Goal: Transaction & Acquisition: Purchase product/service

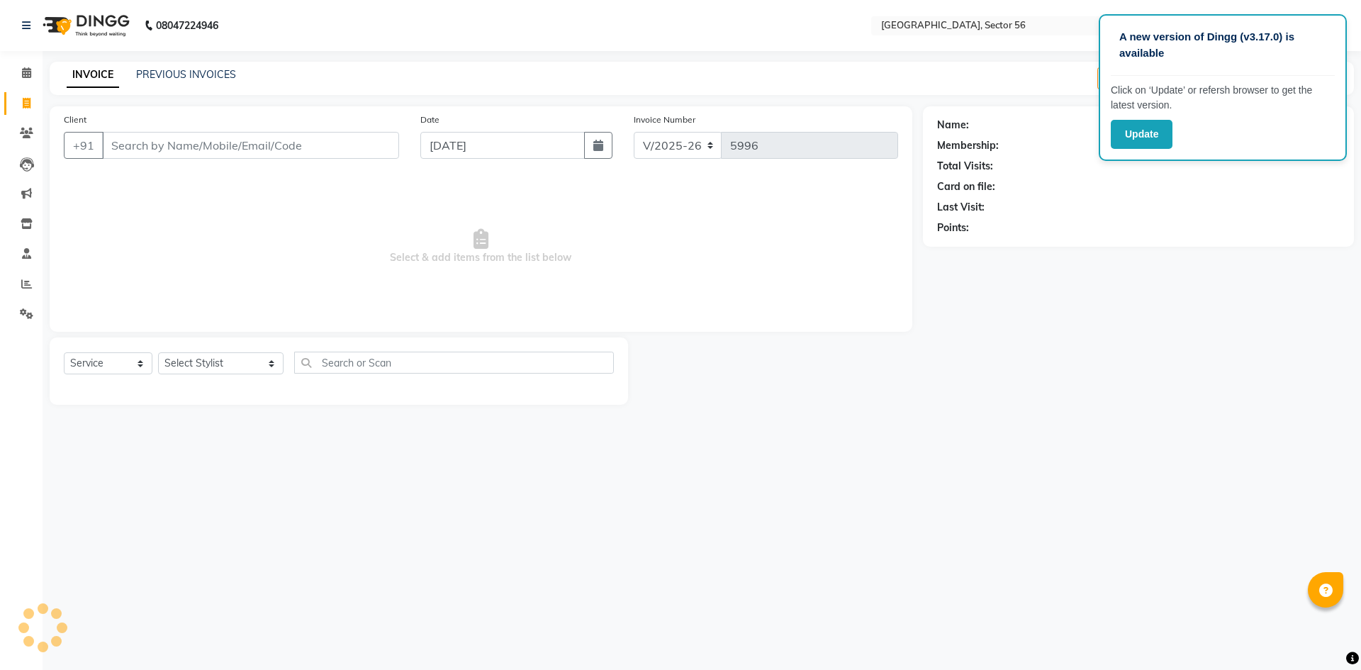
select select "5557"
select select "service"
click at [230, 135] on input "Client" at bounding box center [250, 145] width 297 height 27
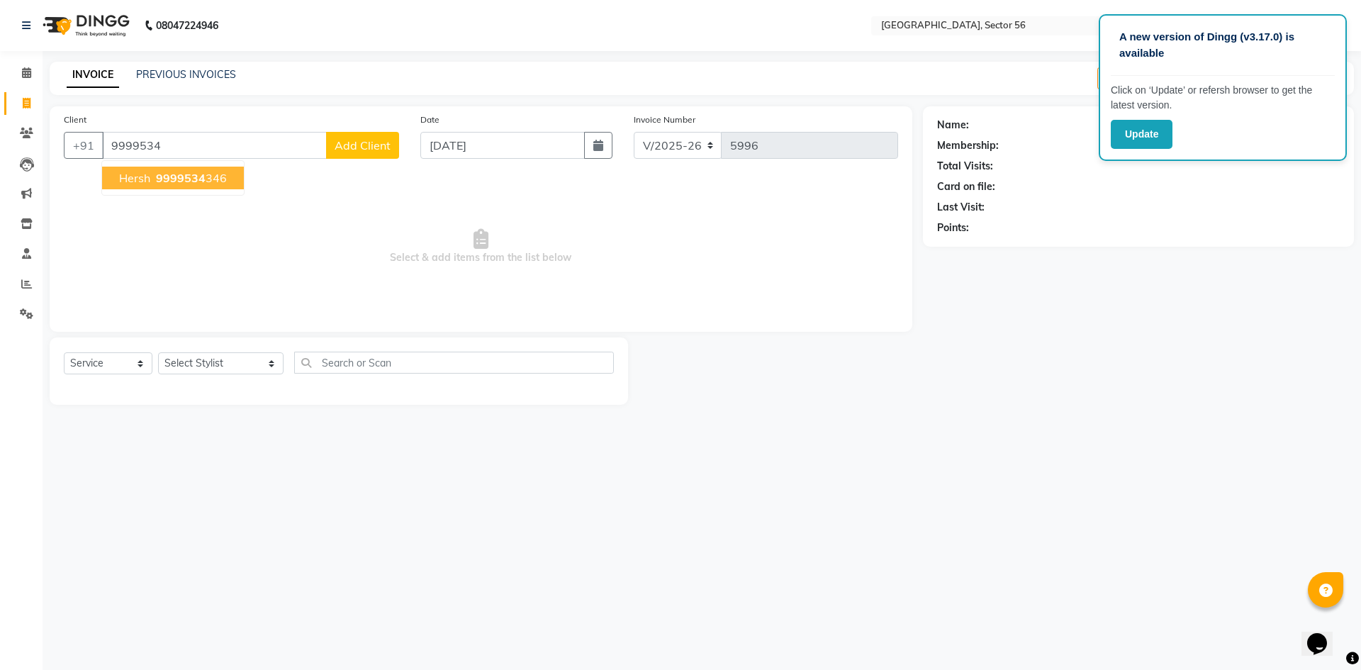
click at [210, 179] on ngb-highlight "9999534 346" at bounding box center [190, 178] width 74 height 14
type input "9999534346"
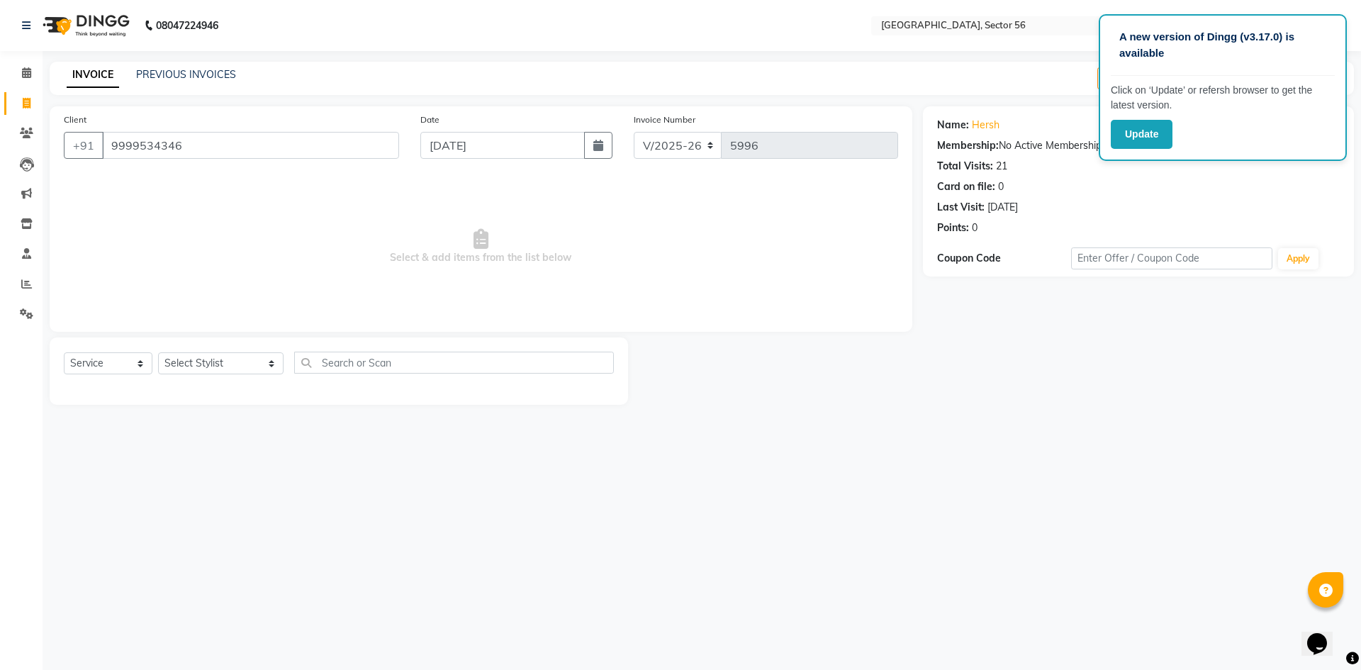
click at [218, 383] on div "Select Service Product Membership Package Voucher Prepaid Gift Card Select Styl…" at bounding box center [339, 368] width 550 height 33
click at [223, 362] on select "Select Stylist [PERSON_NAME] [PERSON_NAME] [PERSON_NAME] MARKET STAFF amit [PER…" at bounding box center [220, 363] width 125 height 22
select select "43517"
click at [223, 362] on select "Select Stylist [PERSON_NAME] [PERSON_NAME] [PERSON_NAME] MARKET STAFF amit [PER…" at bounding box center [220, 363] width 125 height 22
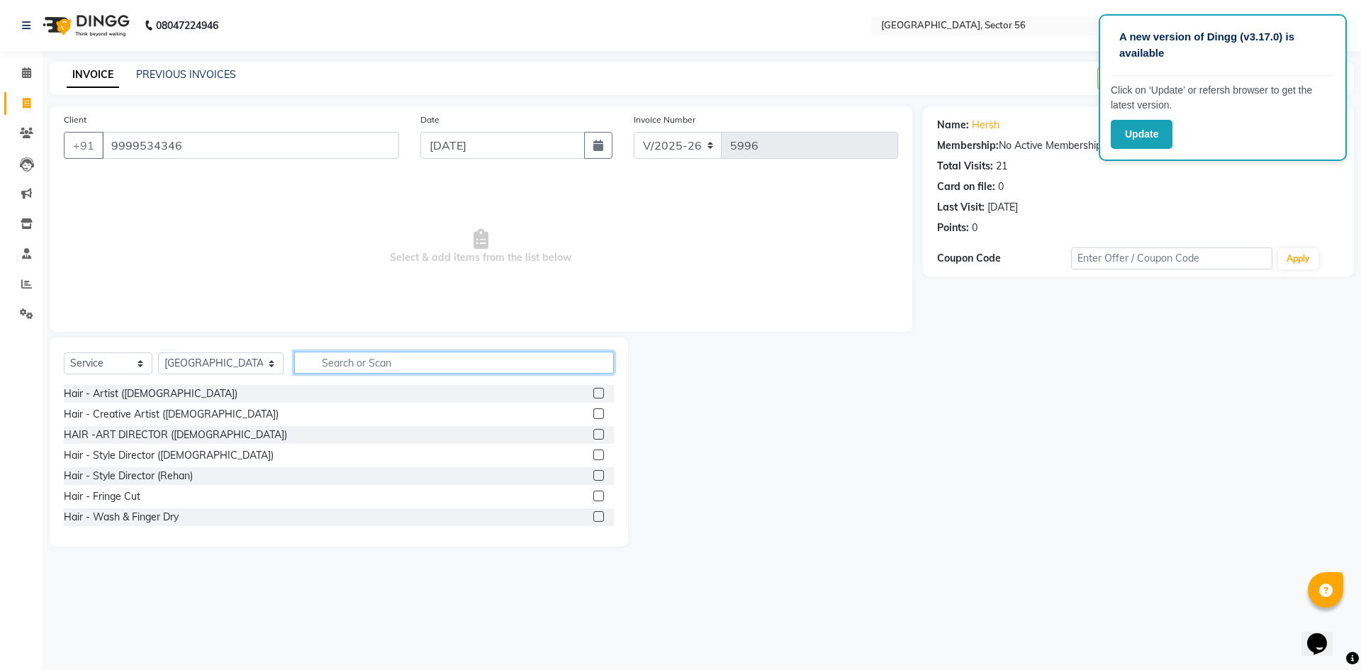
click at [369, 363] on input "text" at bounding box center [454, 363] width 320 height 22
type input "[DEMOGRAPHIC_DATA]"
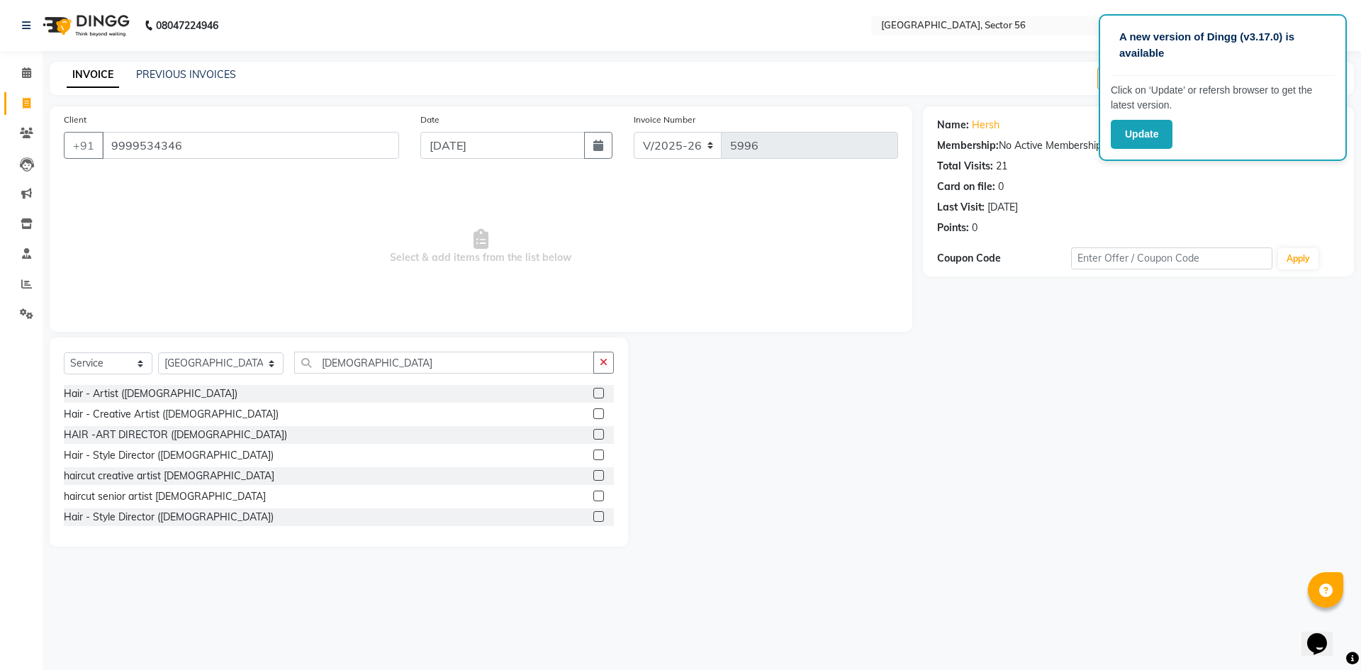
click at [593, 493] on label at bounding box center [598, 495] width 11 height 11
click at [593, 493] on input "checkbox" at bounding box center [597, 496] width 9 height 9
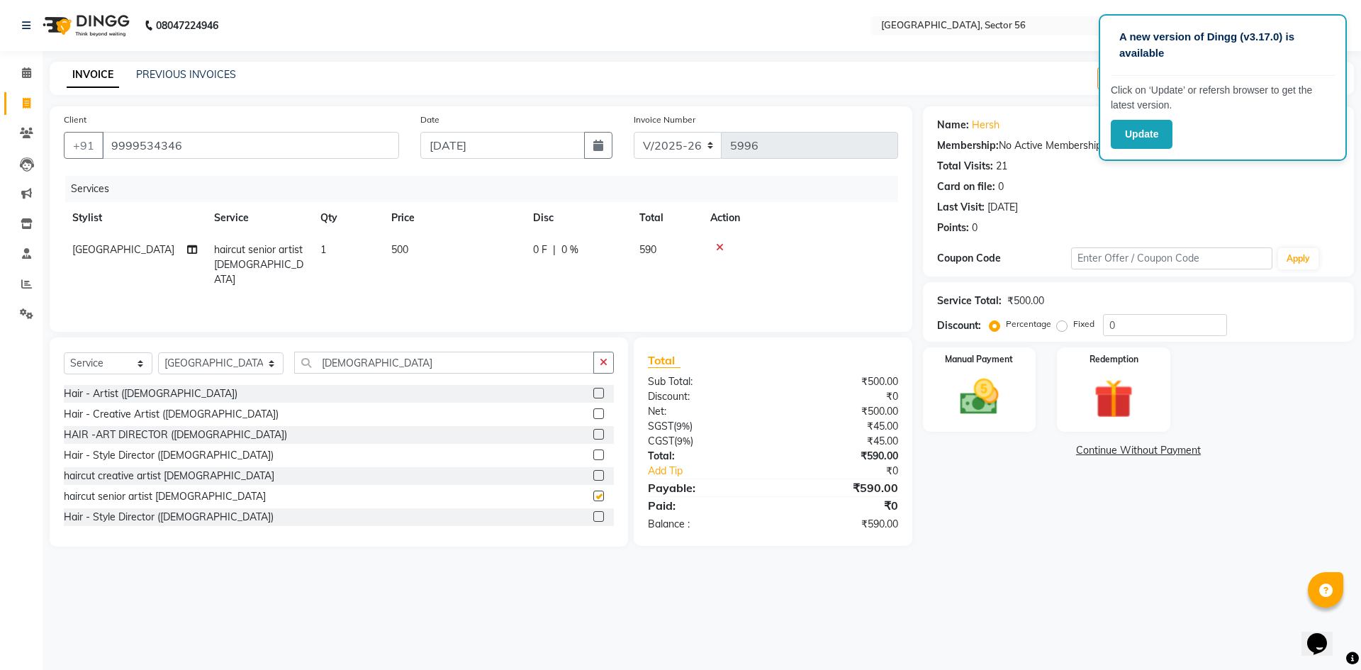
checkbox input "false"
click at [472, 364] on input "[DEMOGRAPHIC_DATA]" at bounding box center [444, 363] width 300 height 22
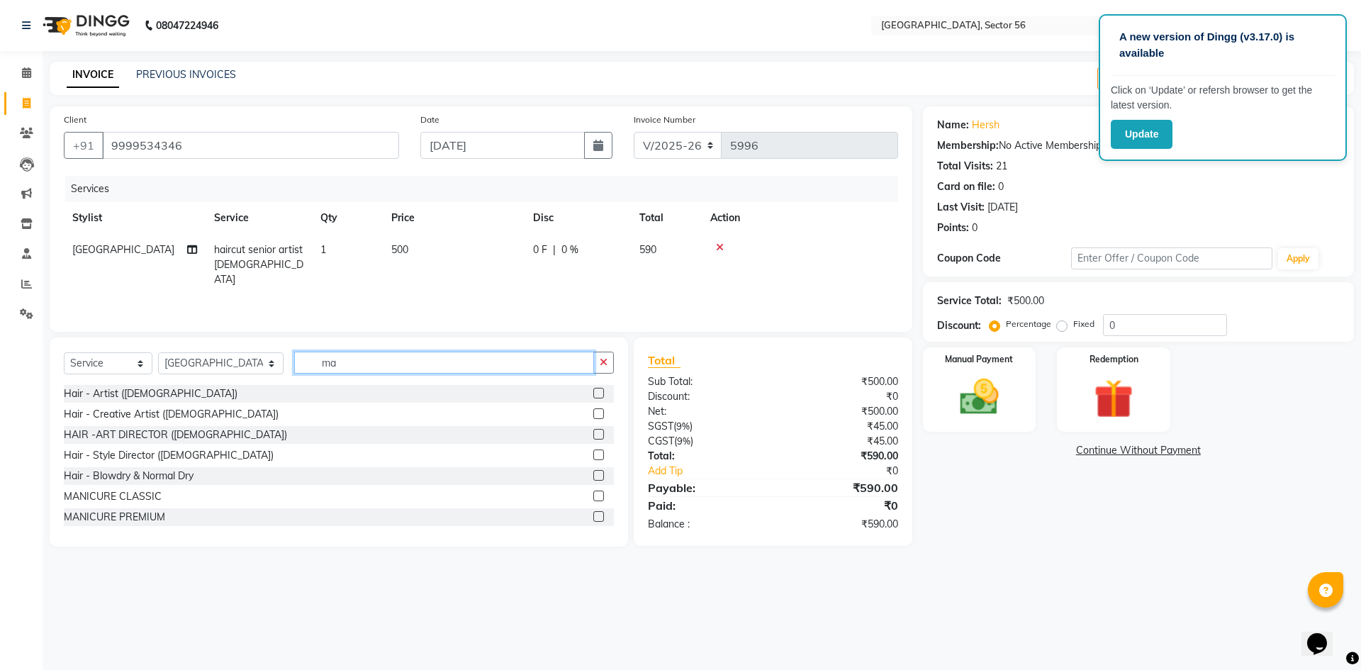
type input "m"
click at [472, 364] on input "br" at bounding box center [444, 363] width 300 height 22
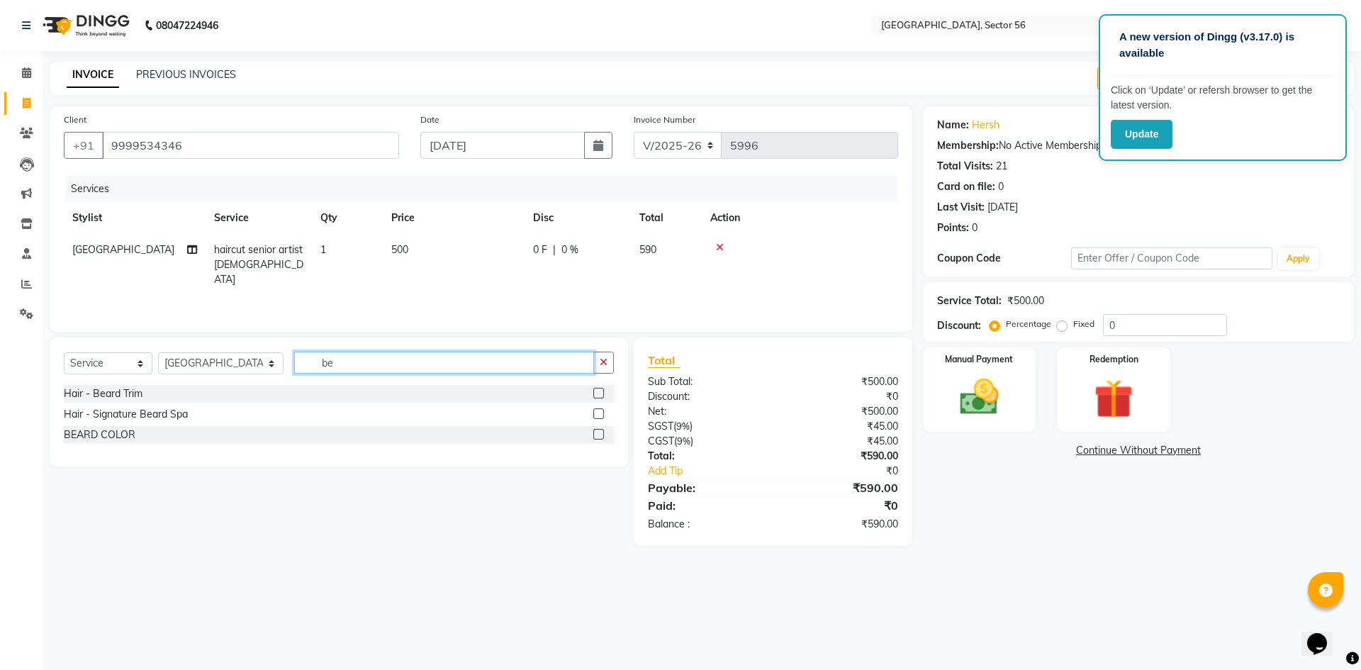
type input "be"
click at [596, 393] on label at bounding box center [598, 393] width 11 height 11
click at [596, 393] on input "checkbox" at bounding box center [597, 393] width 9 height 9
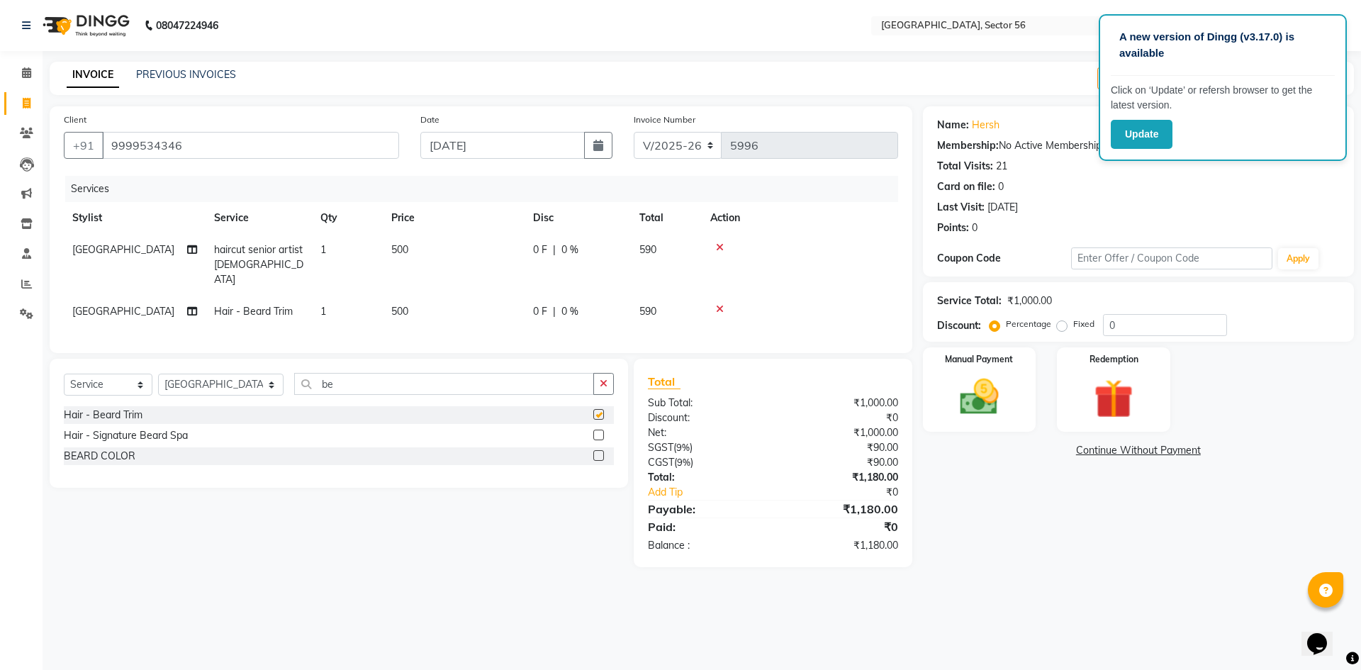
checkbox input "false"
click at [444, 296] on td "500" at bounding box center [454, 312] width 142 height 32
select select "43517"
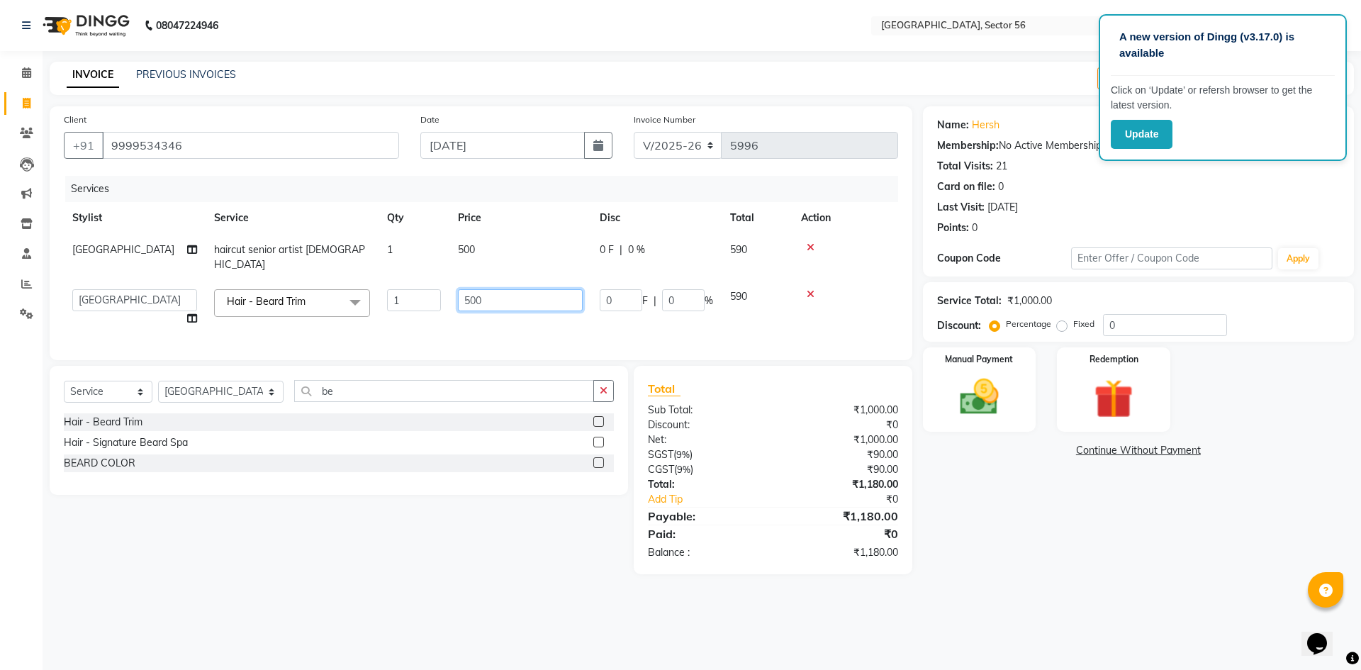
click at [498, 289] on input "500" at bounding box center [520, 300] width 125 height 22
type input "5"
type input "350"
click at [498, 289] on input "350" at bounding box center [520, 300] width 125 height 22
click at [787, 303] on tr "[PERSON_NAME] [PERSON_NAME] [PERSON_NAME] MARKET STAFF amit [PERSON_NAME] [PERS…" at bounding box center [481, 308] width 834 height 54
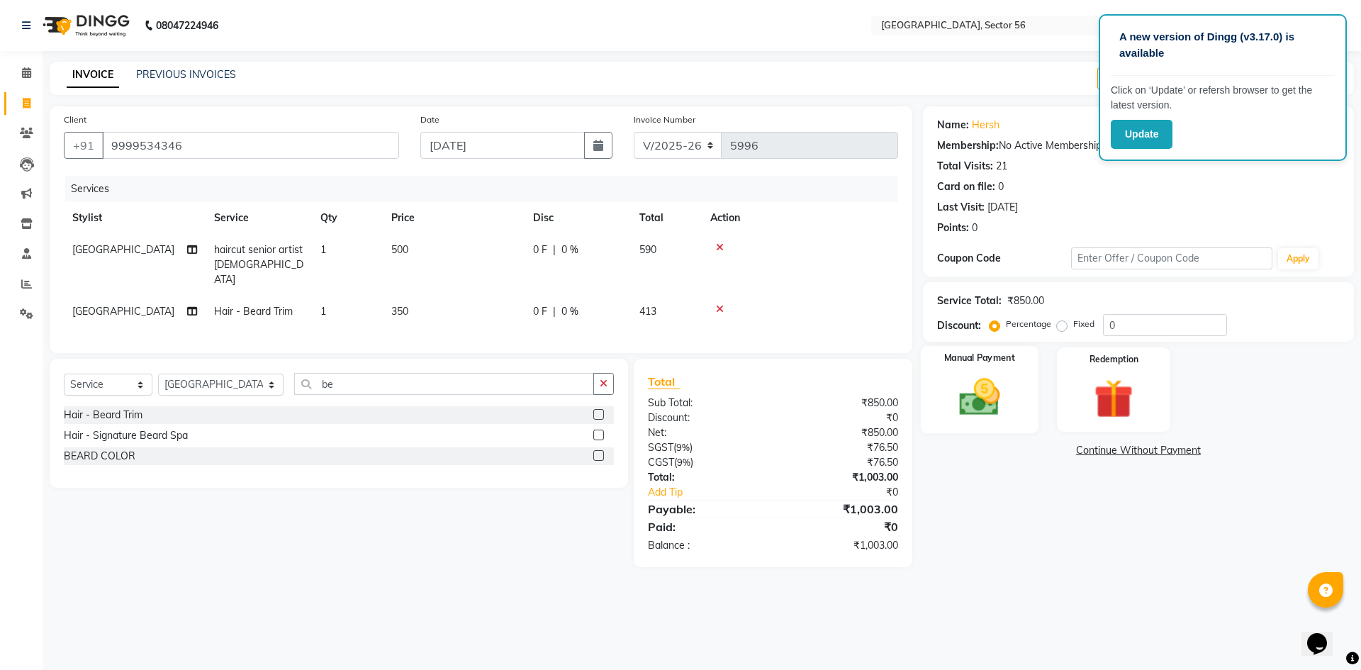
click at [982, 405] on img at bounding box center [979, 397] width 66 height 47
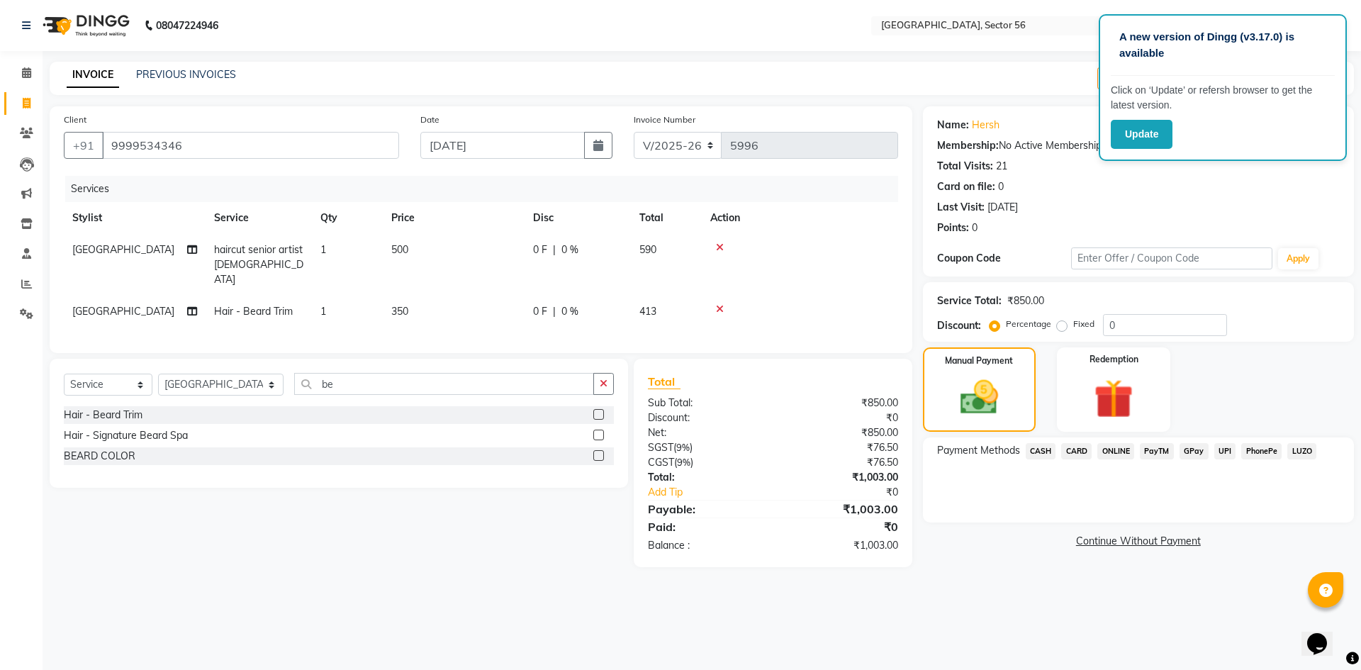
click at [1073, 454] on span "CARD" at bounding box center [1076, 451] width 30 height 16
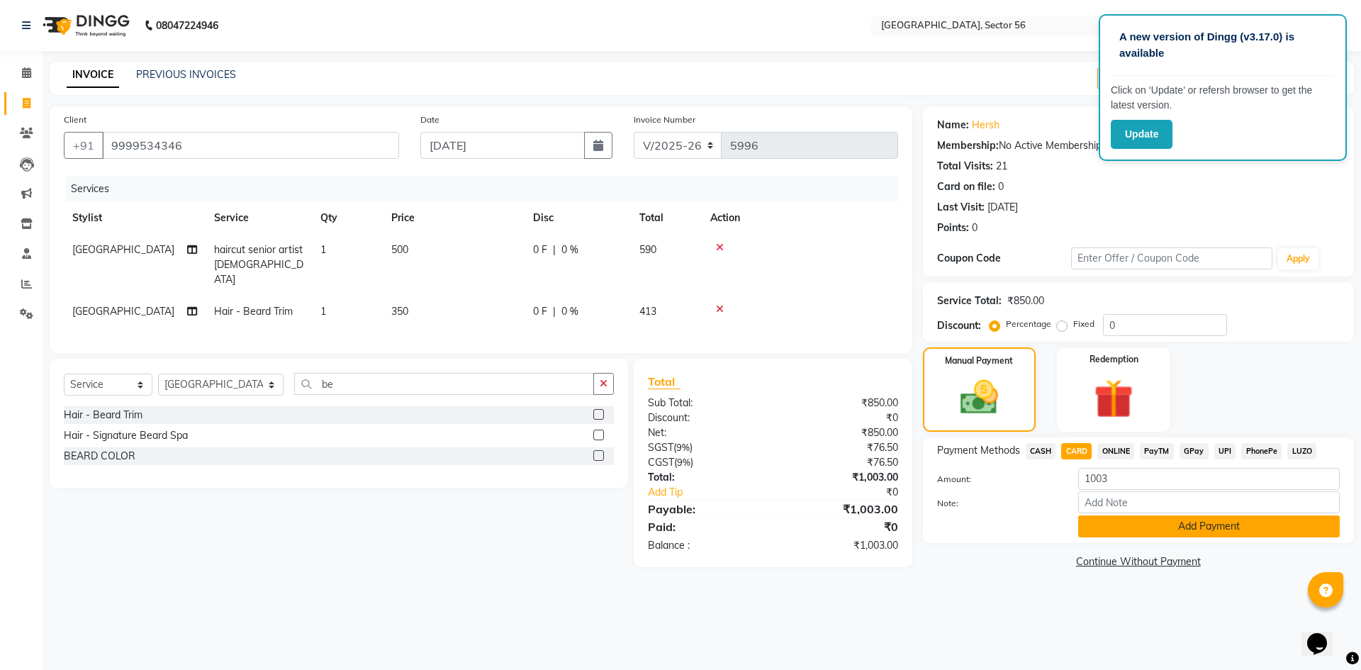
click at [1116, 532] on button "Add Payment" at bounding box center [1209, 526] width 262 height 22
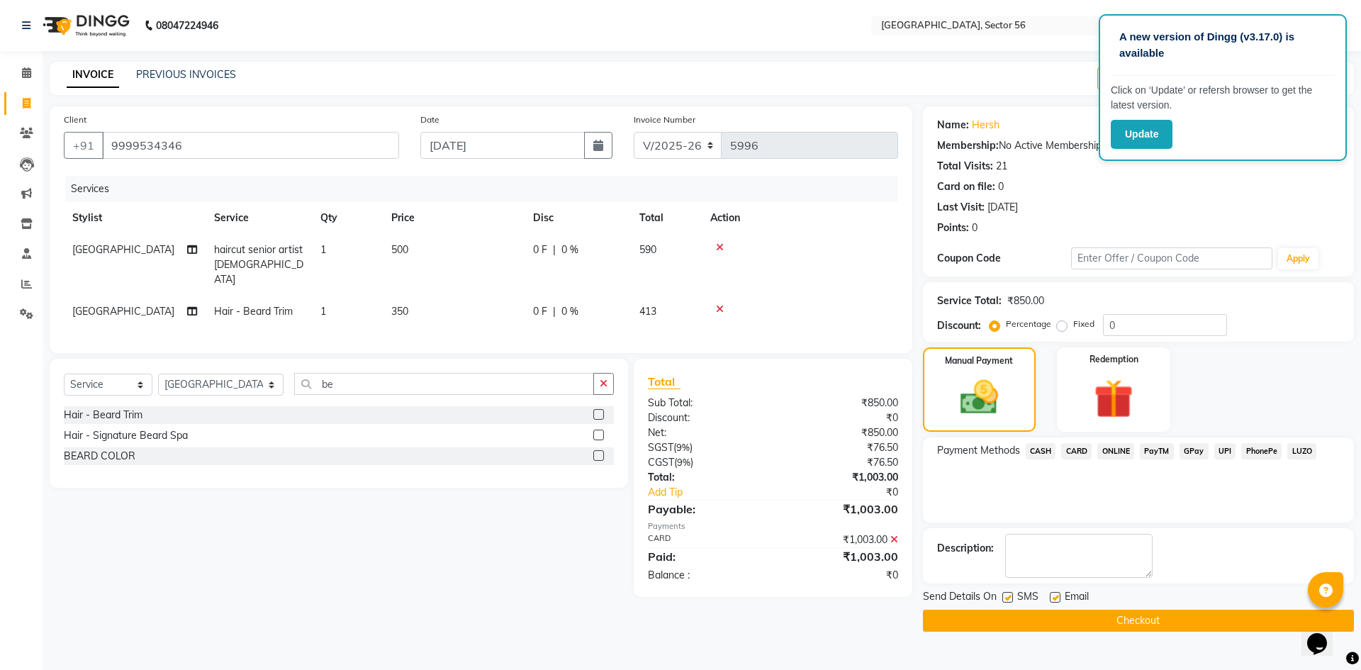
click at [1138, 619] on button "Checkout" at bounding box center [1138, 621] width 431 height 22
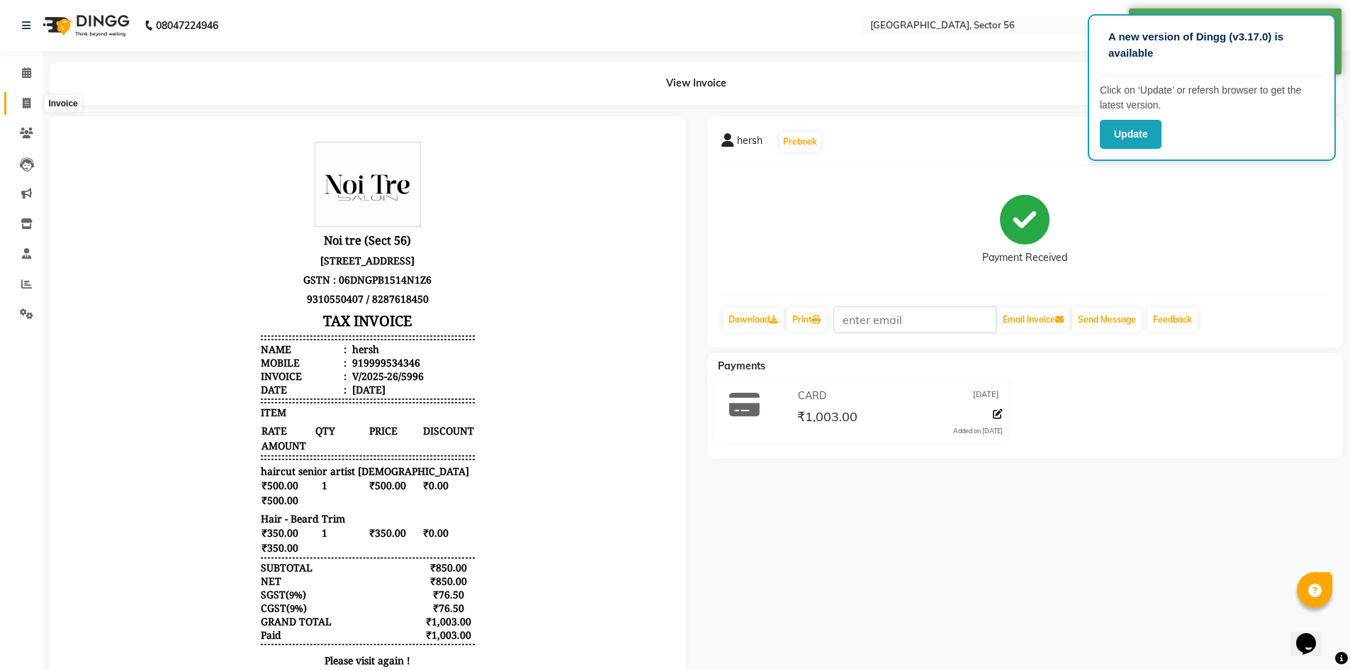
click at [24, 101] on icon at bounding box center [27, 103] width 8 height 11
select select "service"
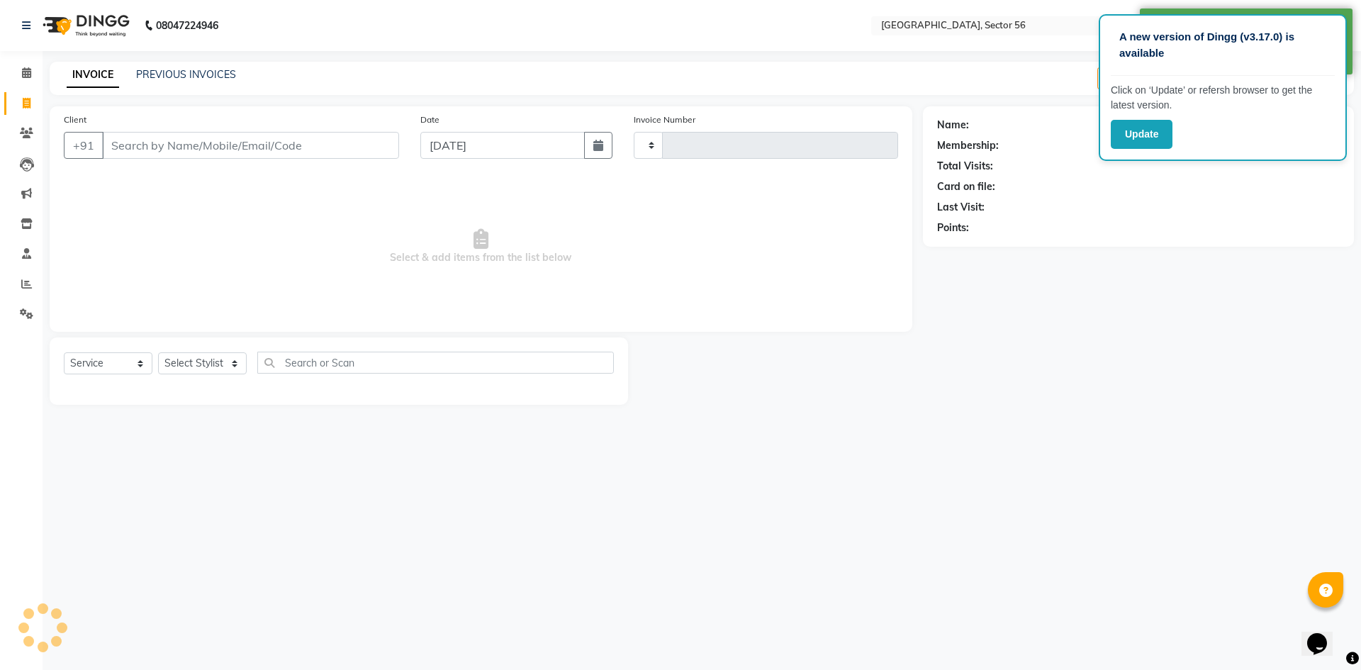
type input "5997"
select select "5557"
click at [292, 138] on input "Client" at bounding box center [250, 145] width 297 height 27
click at [189, 147] on input "Client" at bounding box center [250, 145] width 297 height 27
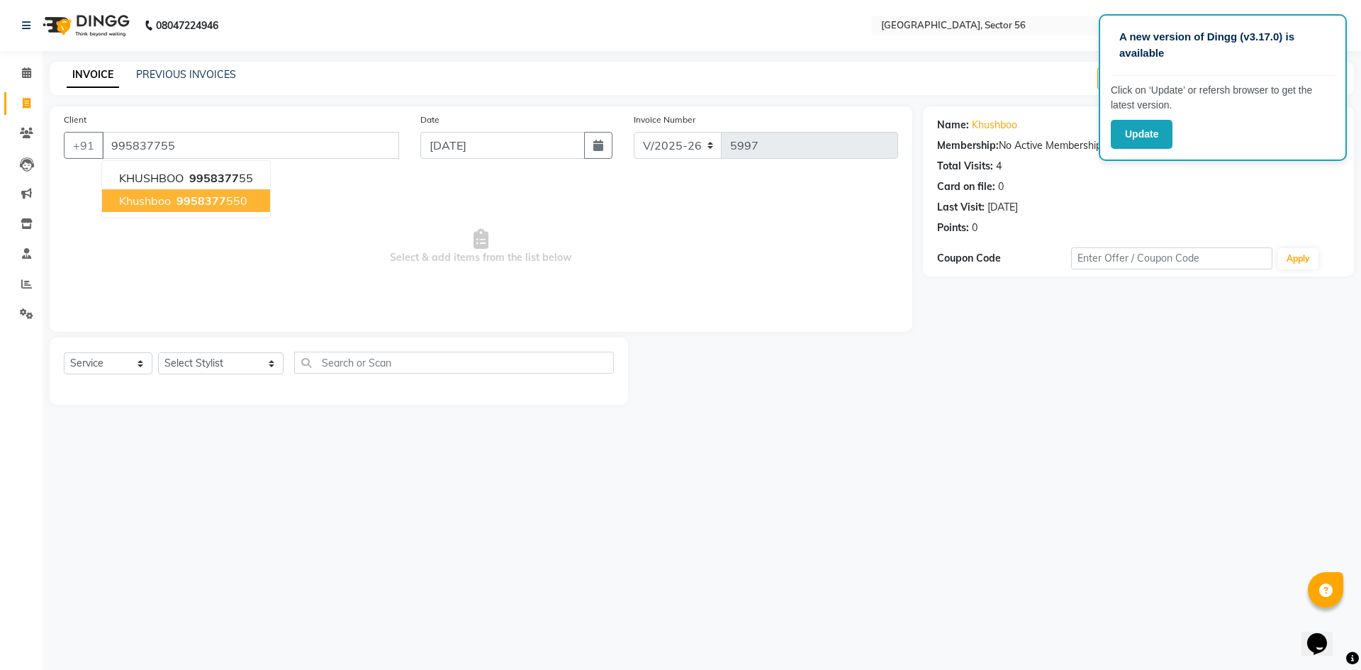
click at [220, 198] on span "9958377" at bounding box center [201, 200] width 50 height 14
type input "9958377550"
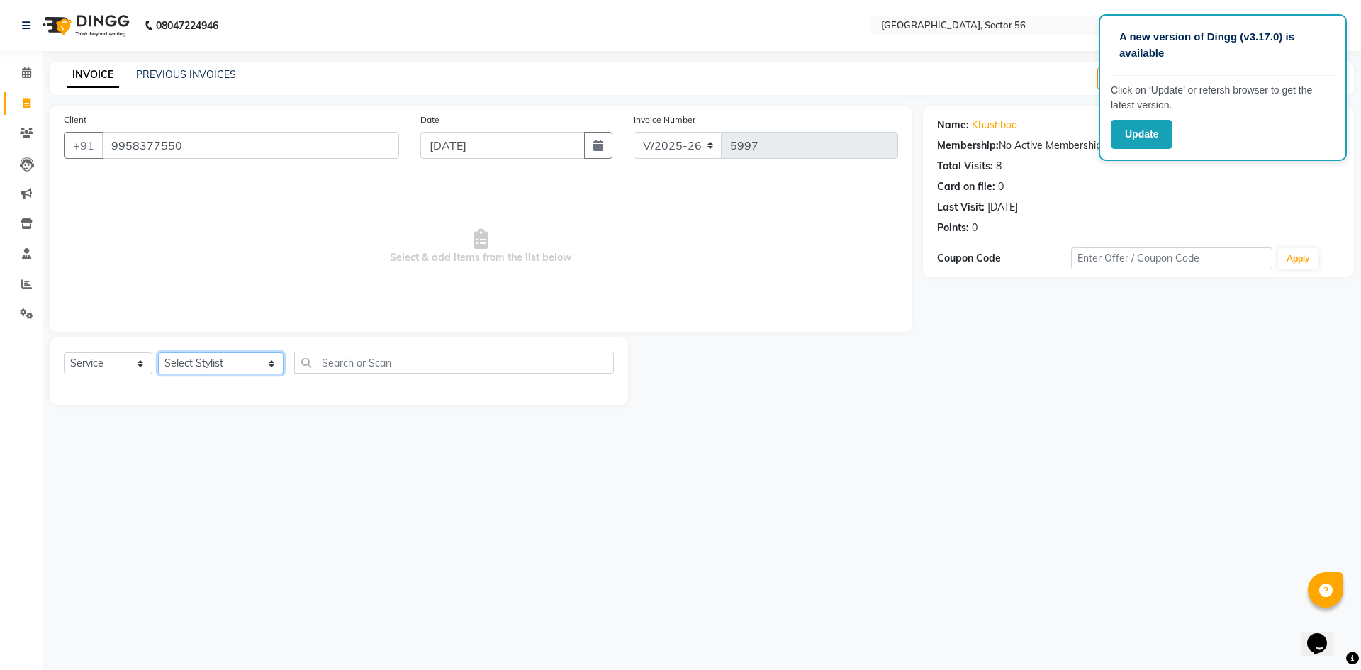
click at [213, 362] on select "Select Stylist [PERSON_NAME] [PERSON_NAME] [PERSON_NAME] MARKET STAFF amit [PER…" at bounding box center [220, 363] width 125 height 22
select select "43512"
click at [158, 352] on select "Select Stylist [PERSON_NAME] [PERSON_NAME] [PERSON_NAME] MARKET STAFF amit [PER…" at bounding box center [220, 363] width 125 height 22
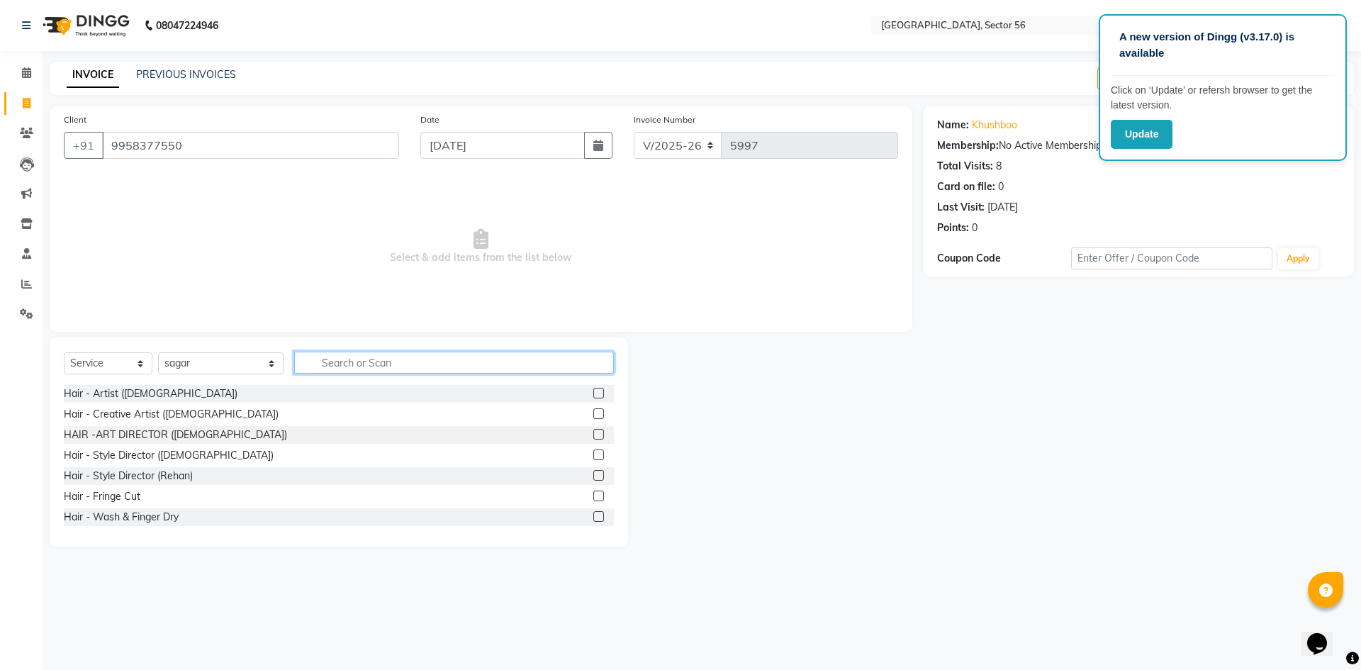
click at [386, 367] on input "text" at bounding box center [454, 363] width 320 height 22
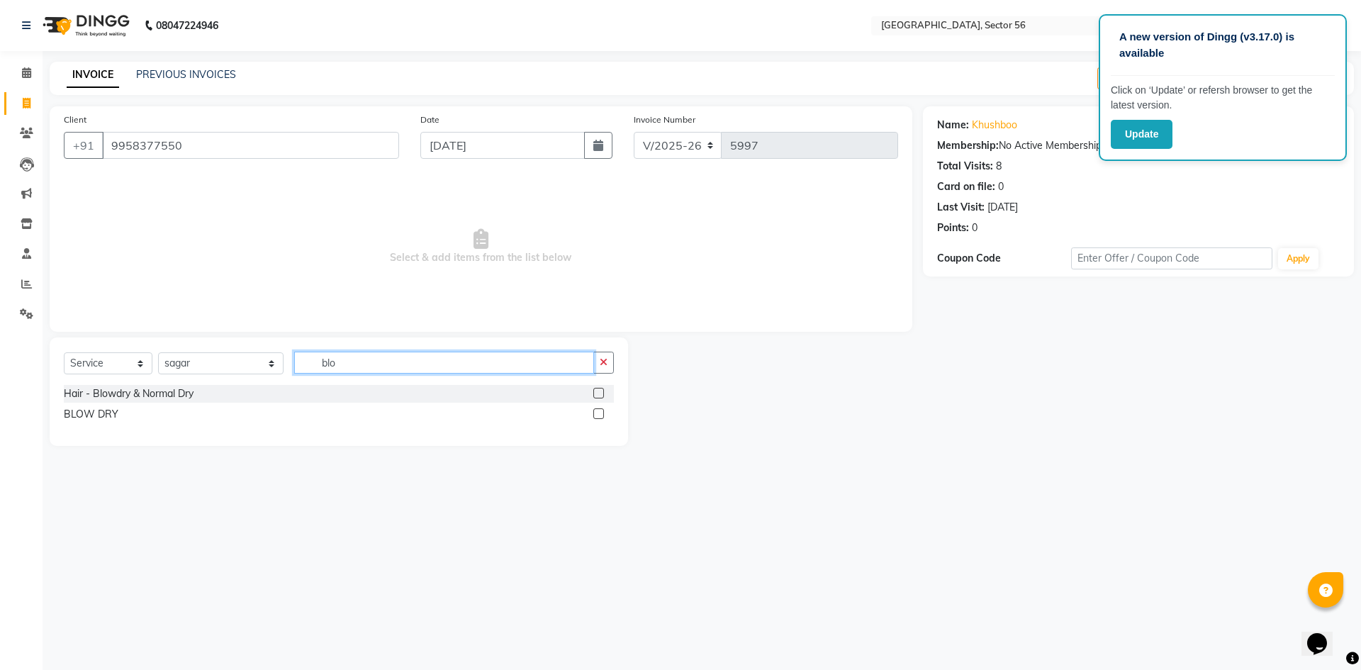
type input "blo"
click at [96, 411] on div "BLOW DRY" at bounding box center [91, 414] width 55 height 15
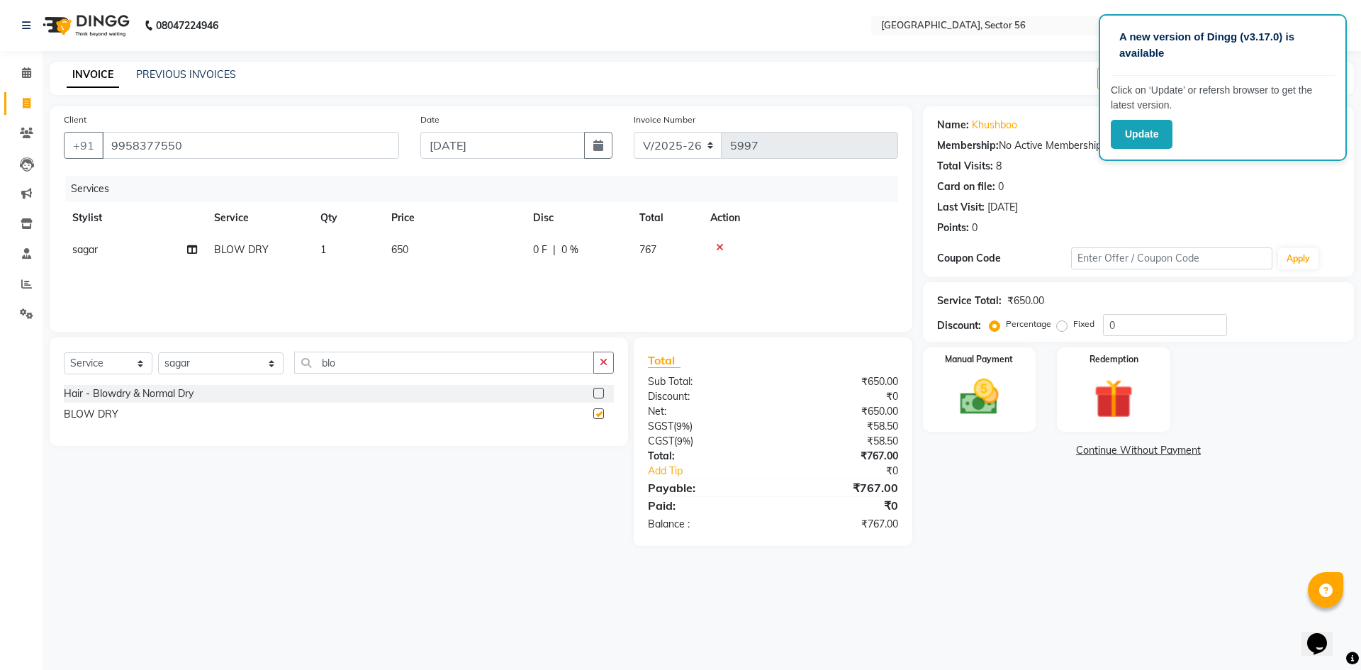
checkbox input "false"
click at [975, 403] on img at bounding box center [979, 397] width 66 height 47
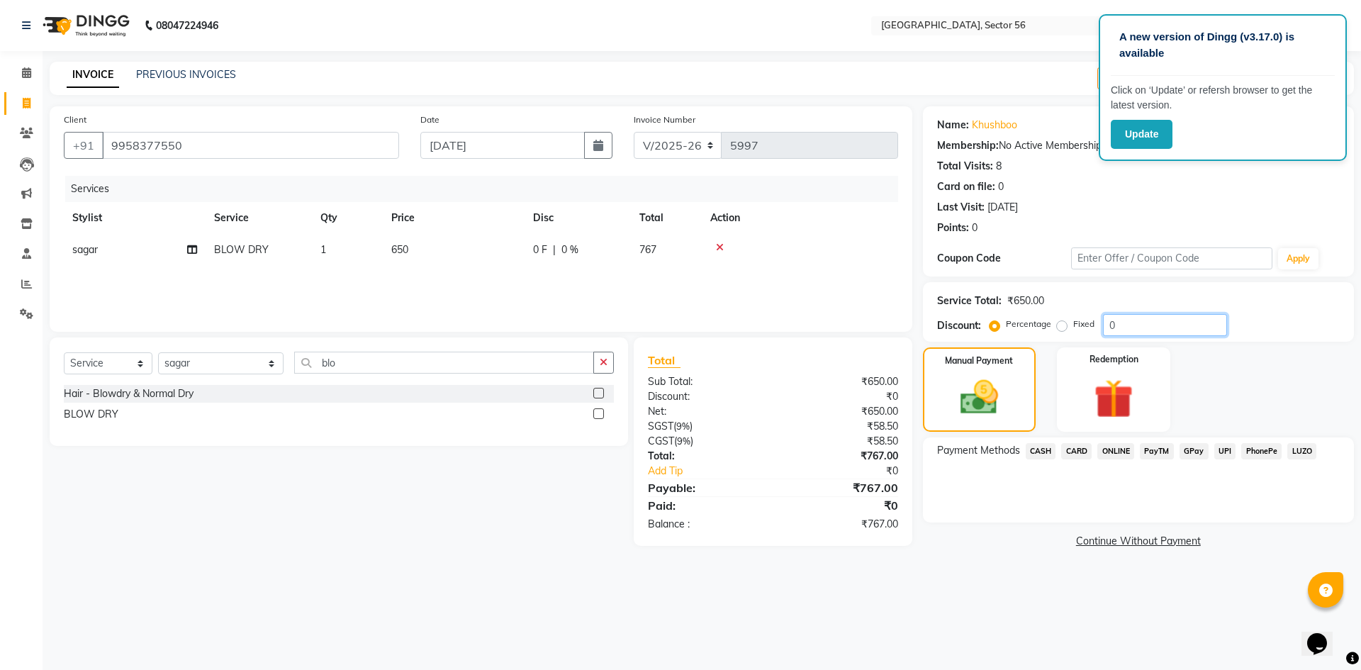
drag, startPoint x: 1087, startPoint y: 328, endPoint x: 1045, endPoint y: 337, distance: 42.8
click at [1045, 337] on div "Service Total: ₹650.00 Discount: Percentage Fixed 0" at bounding box center [1138, 312] width 431 height 60
type input "15.25"
click at [1197, 450] on span "GPay" at bounding box center [1193, 451] width 29 height 16
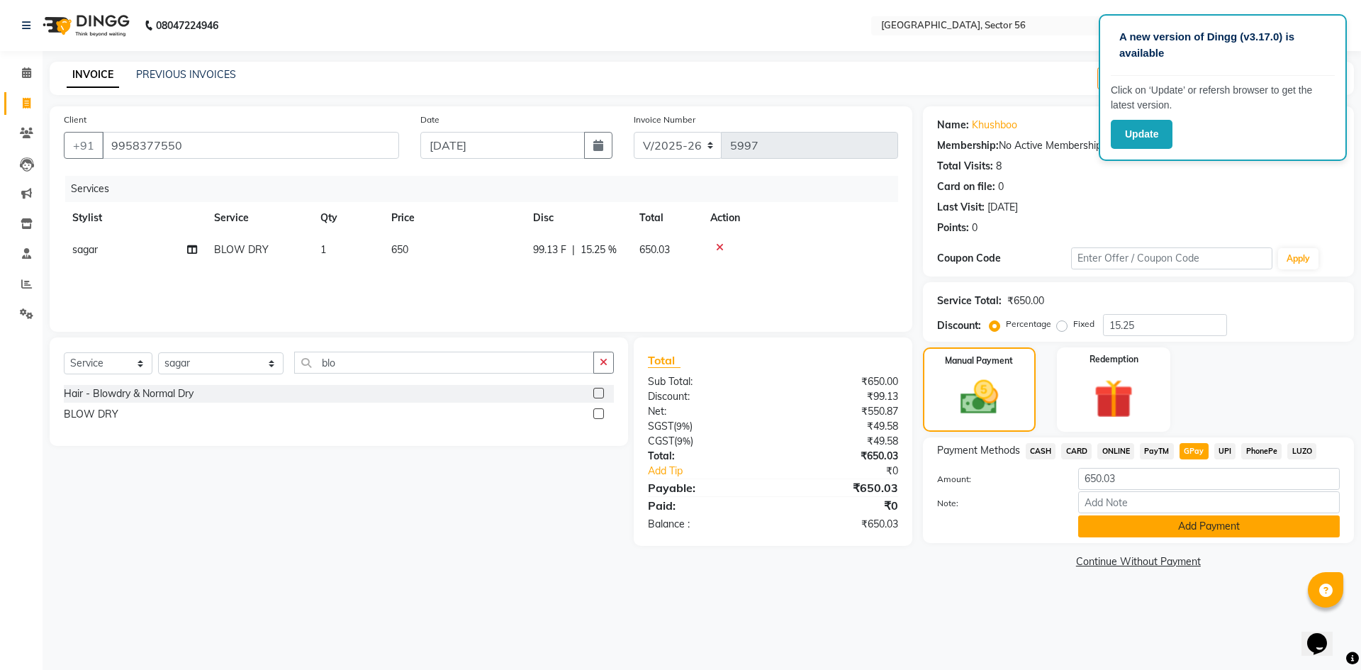
click at [1174, 529] on button "Add Payment" at bounding box center [1209, 526] width 262 height 22
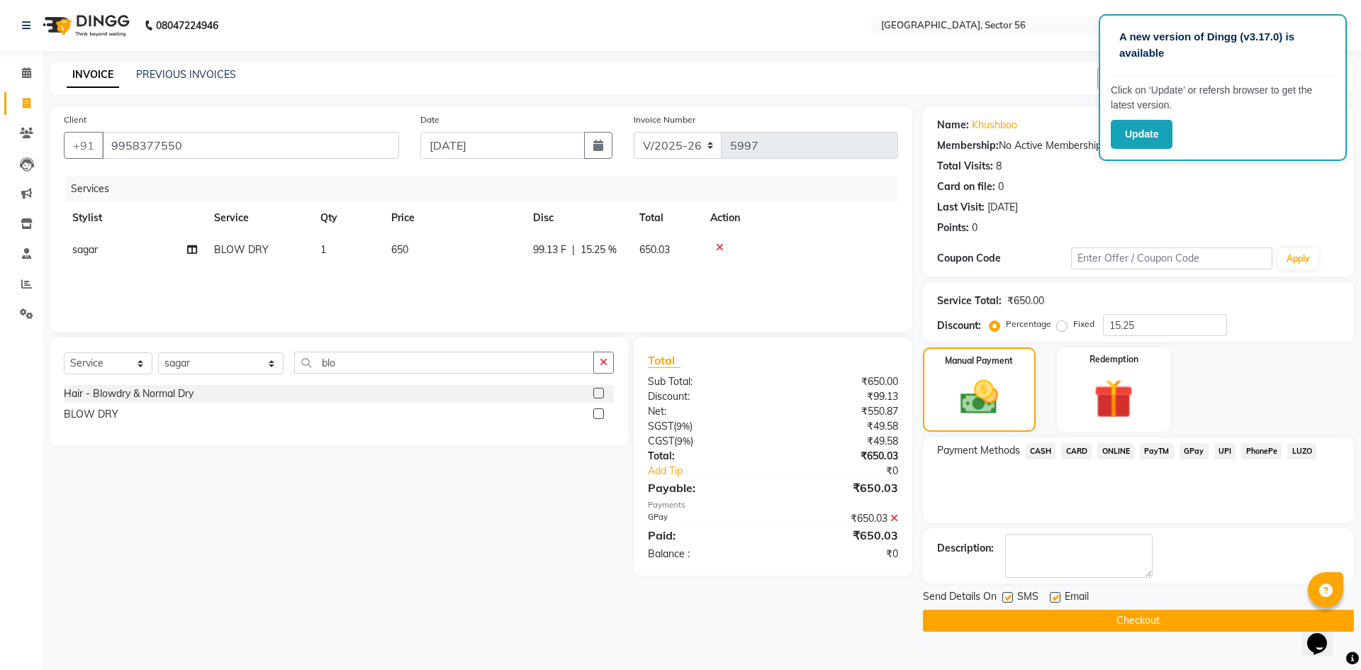
click at [1018, 617] on button "Checkout" at bounding box center [1138, 621] width 431 height 22
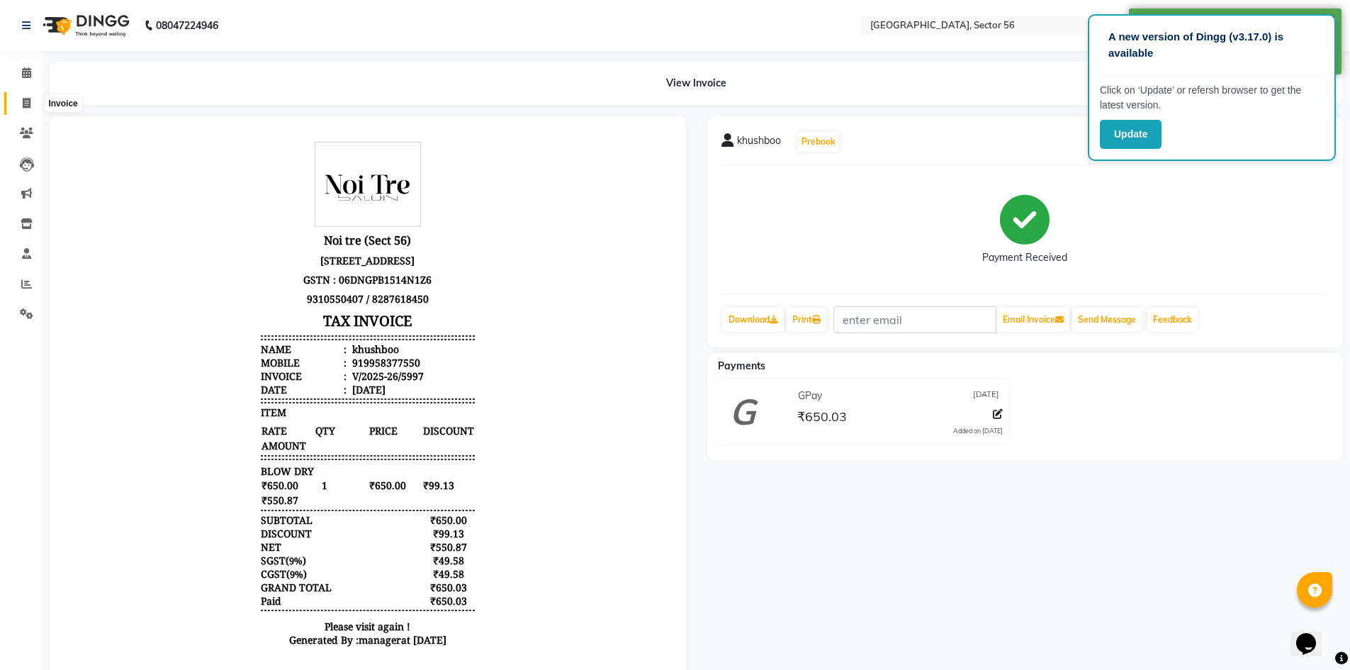
click at [26, 107] on icon at bounding box center [27, 103] width 8 height 11
select select "service"
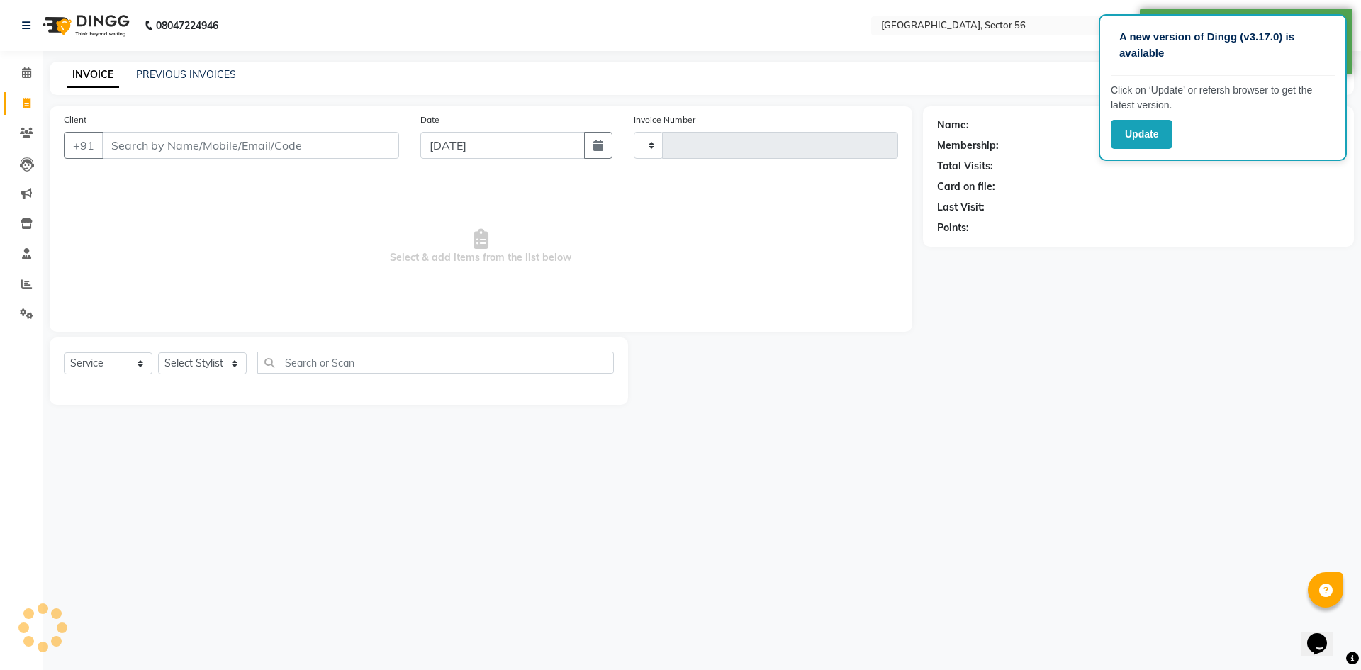
type input "5998"
select select "5557"
click at [1138, 139] on button "Update" at bounding box center [1142, 134] width 62 height 29
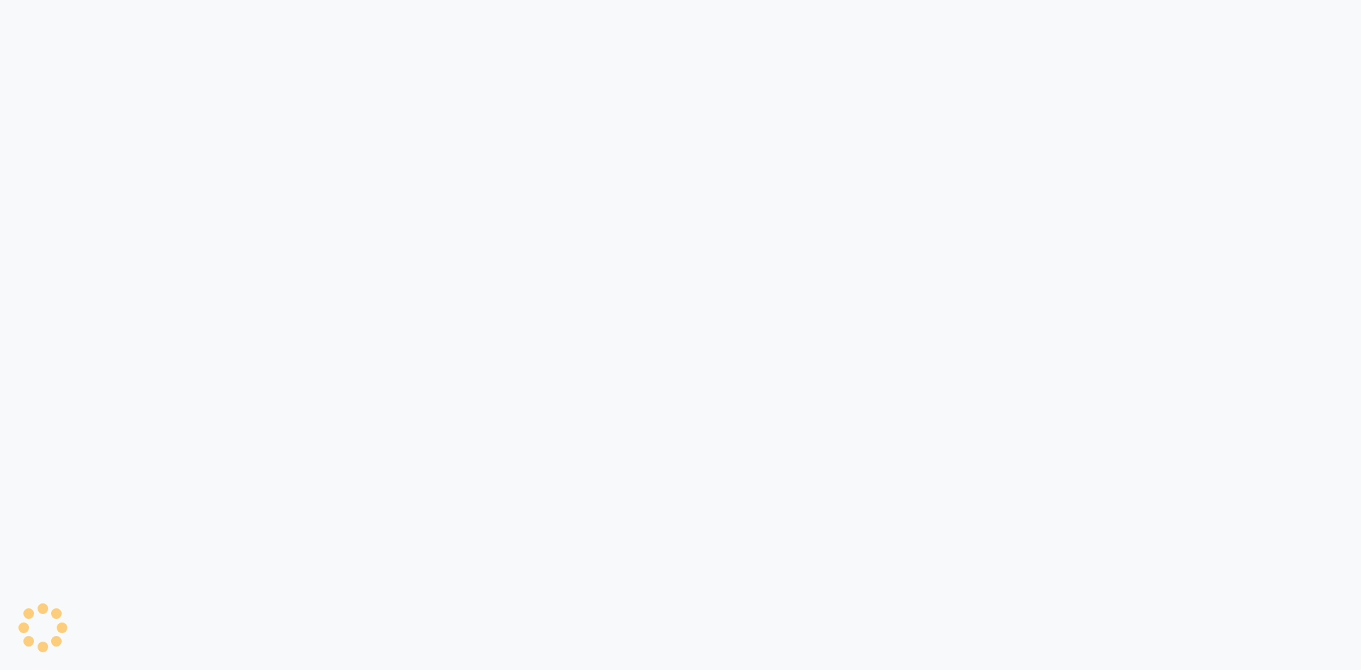
select select "service"
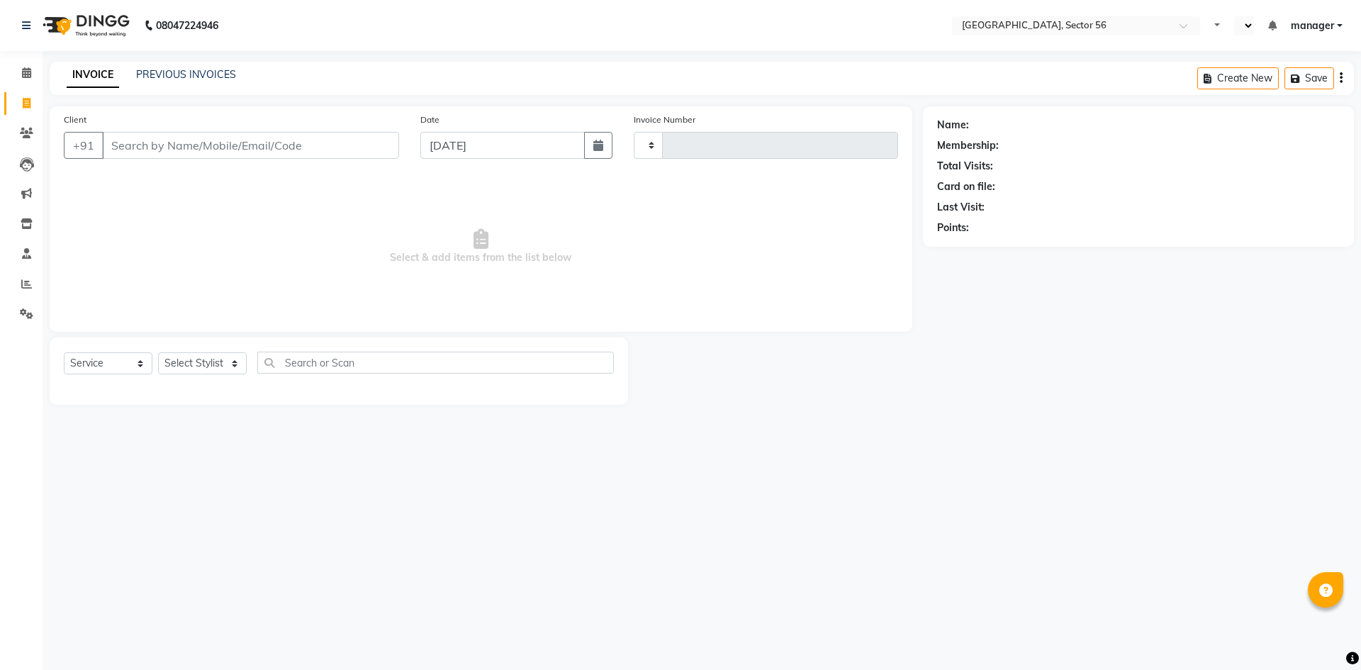
type input "5998"
select select "en"
select select "5557"
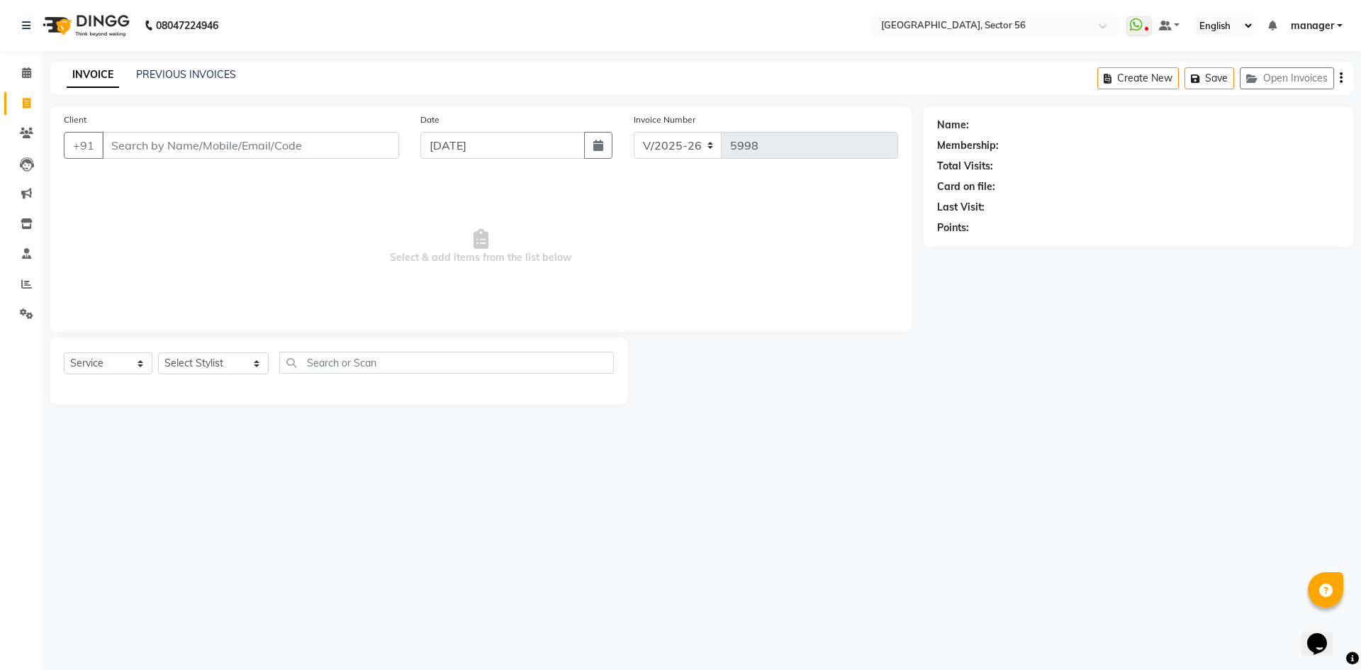
drag, startPoint x: 191, startPoint y: 147, endPoint x: 188, endPoint y: 184, distance: 37.7
click at [191, 147] on input "Client" at bounding box center [250, 145] width 297 height 27
click at [206, 361] on select "Select Stylist [PERSON_NAME] [PERSON_NAME] [PERSON_NAME] MARKET STAFF amit [PER…" at bounding box center [213, 363] width 111 height 22
select select "43517"
click at [158, 352] on select "Select Stylist [PERSON_NAME] [PERSON_NAME] [PERSON_NAME] MARKET STAFF amit [PER…" at bounding box center [213, 363] width 111 height 22
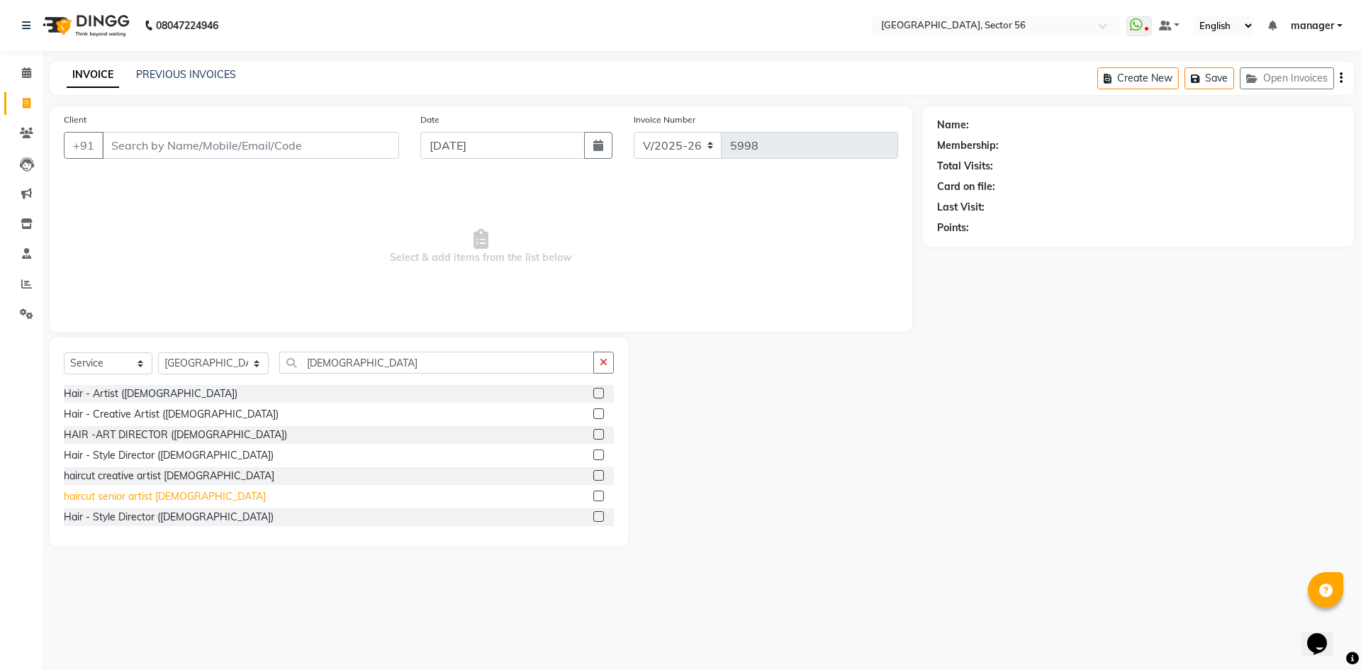
click at [168, 489] on div "haircut senior artist [DEMOGRAPHIC_DATA]" at bounding box center [339, 497] width 550 height 18
drag, startPoint x: 147, startPoint y: 493, endPoint x: 294, endPoint y: 439, distance: 157.0
click at [172, 486] on div "Hair - Artist (Female) Hair - Creative Artist (Female) HAIR -ART DIRECTOR (FEMA…" at bounding box center [339, 456] width 550 height 142
drag, startPoint x: 306, startPoint y: 368, endPoint x: 221, endPoint y: 376, distance: 85.4
click at [221, 376] on div "Select Service Product Membership Package Voucher Prepaid Gift Card Select Styl…" at bounding box center [339, 368] width 550 height 33
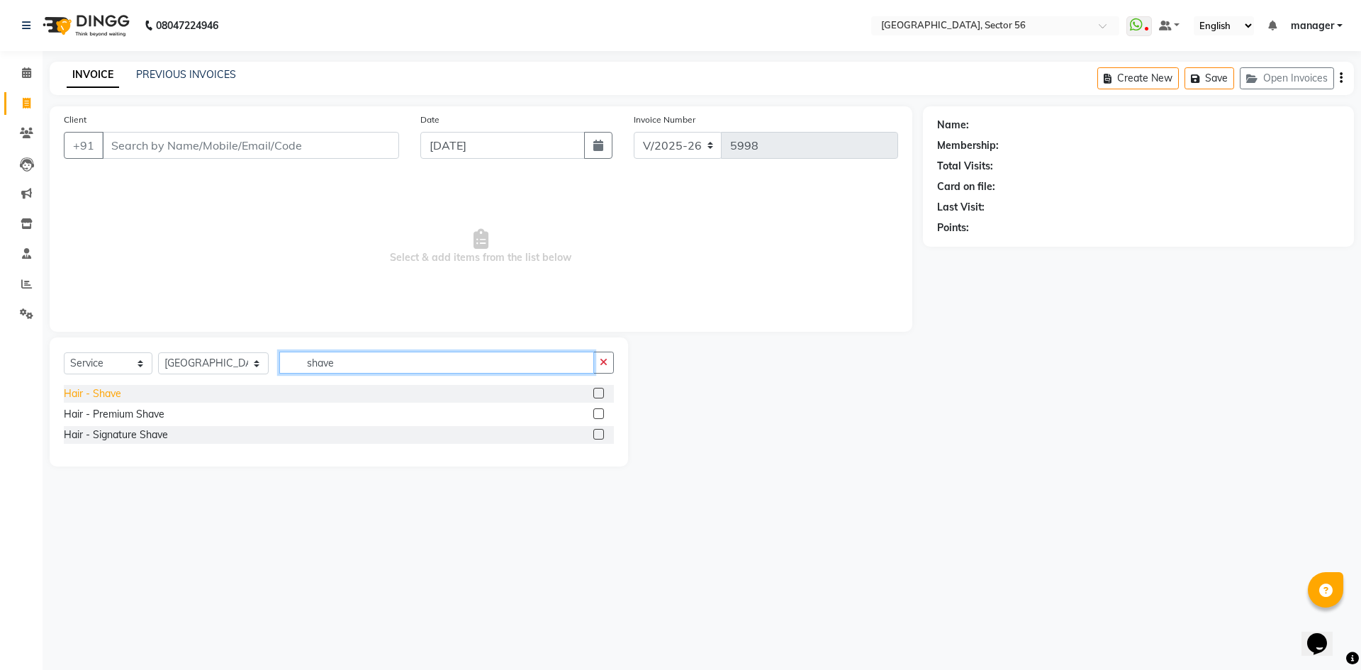
type input "shave"
click at [102, 391] on div "Hair - Shave" at bounding box center [92, 393] width 57 height 15
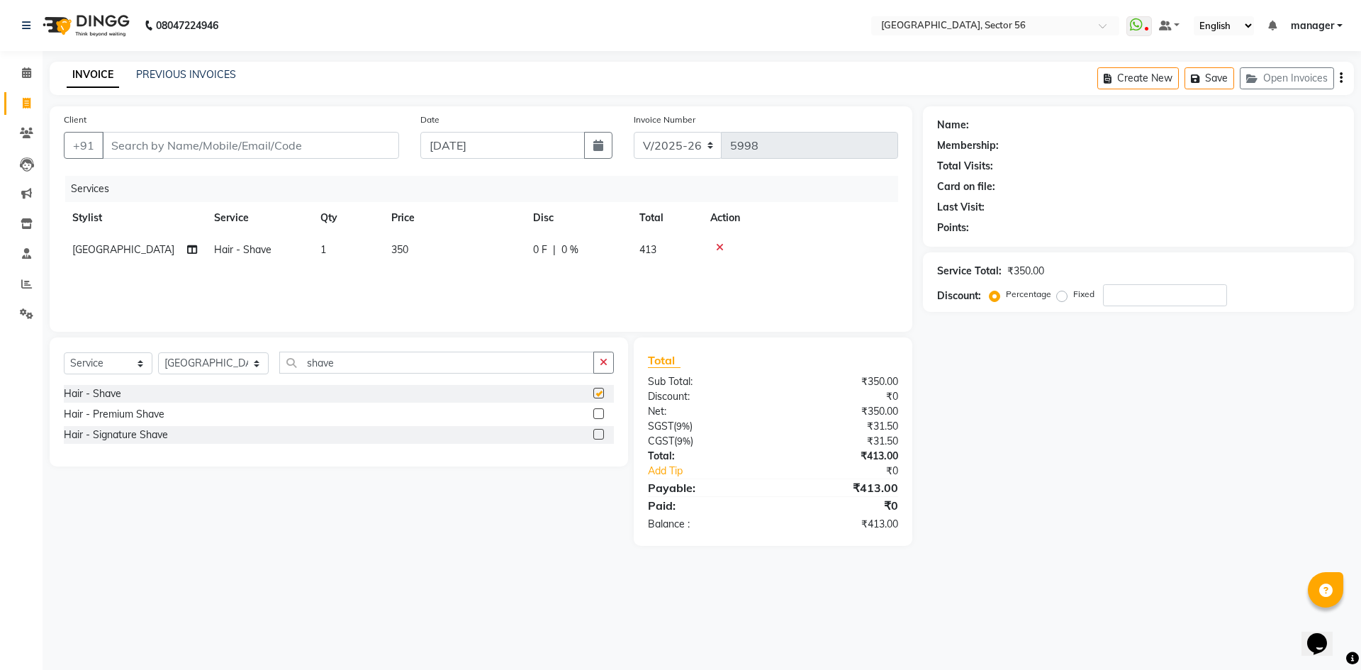
checkbox input "false"
click at [213, 364] on select "Select Stylist [PERSON_NAME] [PERSON_NAME] [PERSON_NAME] MARKET STAFF amit [PER…" at bounding box center [213, 363] width 111 height 22
select select "43522"
click at [158, 352] on select "Select Stylist [PERSON_NAME] [PERSON_NAME] [PERSON_NAME] MARKET STAFF amit [PER…" at bounding box center [213, 363] width 111 height 22
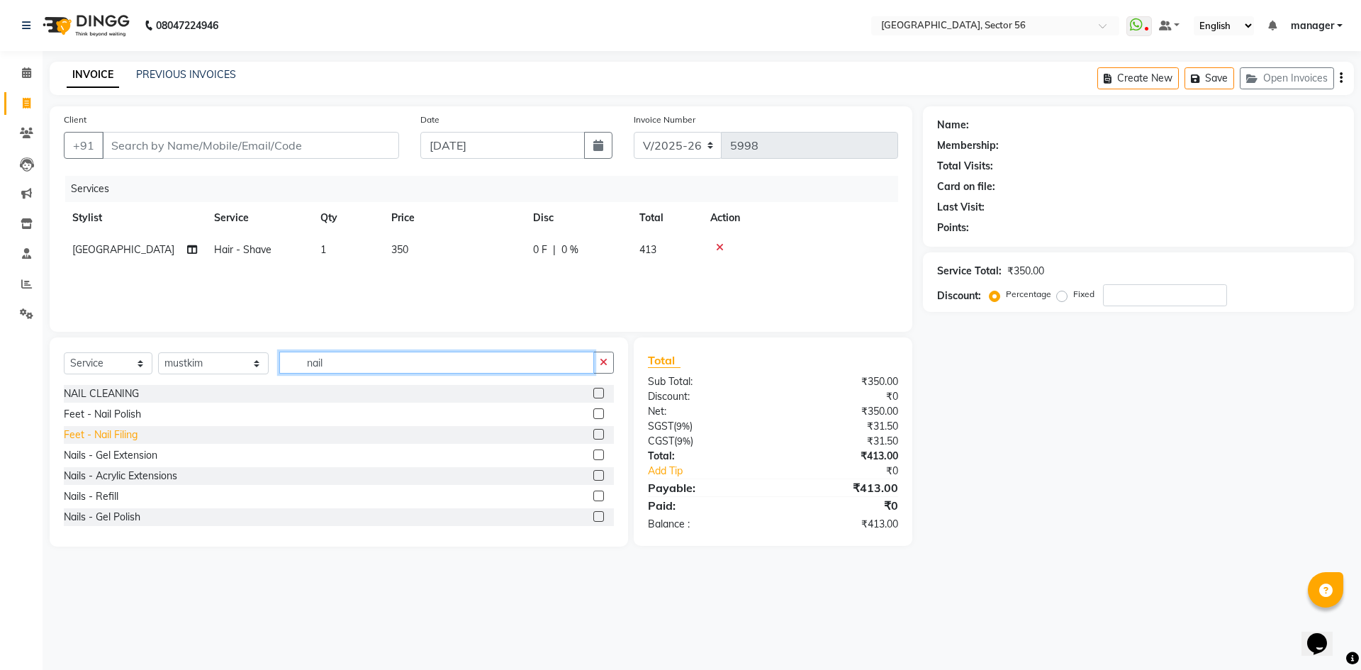
type input "nail"
click at [128, 433] on div "Feet - Nail Filing" at bounding box center [101, 434] width 74 height 15
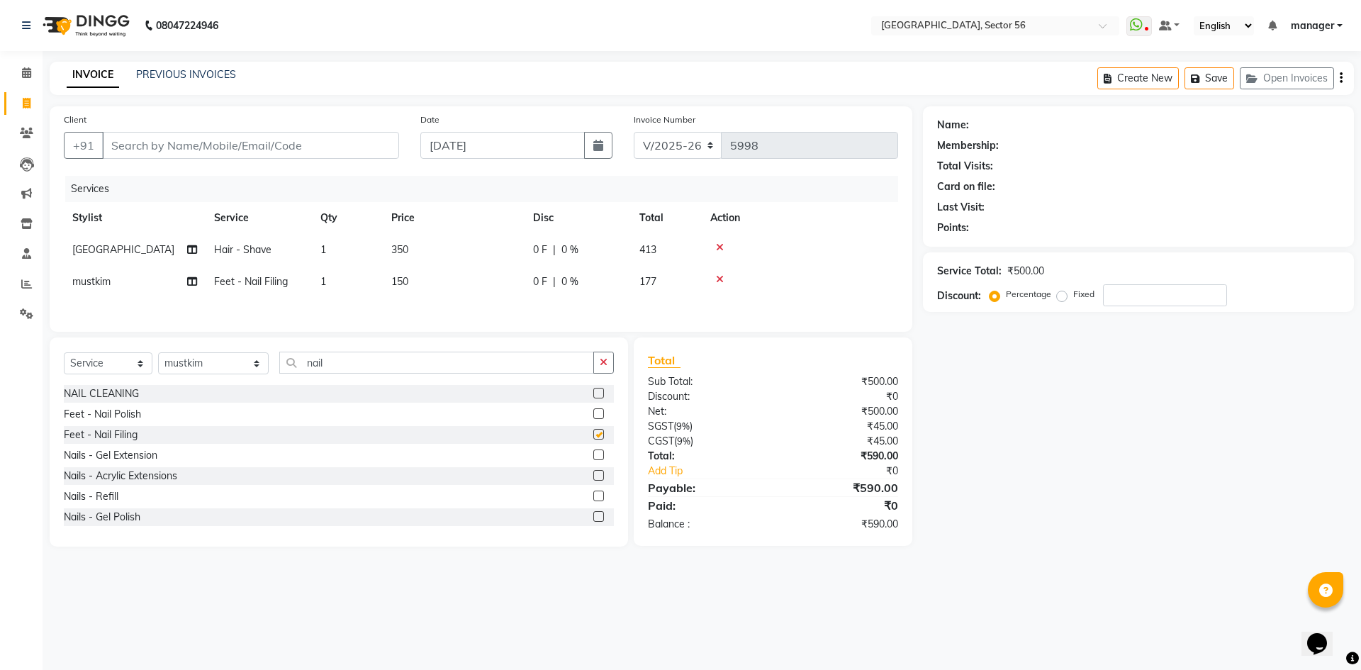
checkbox input "false"
click at [192, 363] on select "Select Stylist [PERSON_NAME] [PERSON_NAME] [PERSON_NAME] MARKET STAFF amit [PER…" at bounding box center [213, 363] width 111 height 22
select select "43517"
click at [158, 354] on select "Select Stylist [PERSON_NAME] [PERSON_NAME] [PERSON_NAME] MARKET STAFF amit [PER…" at bounding box center [213, 363] width 111 height 22
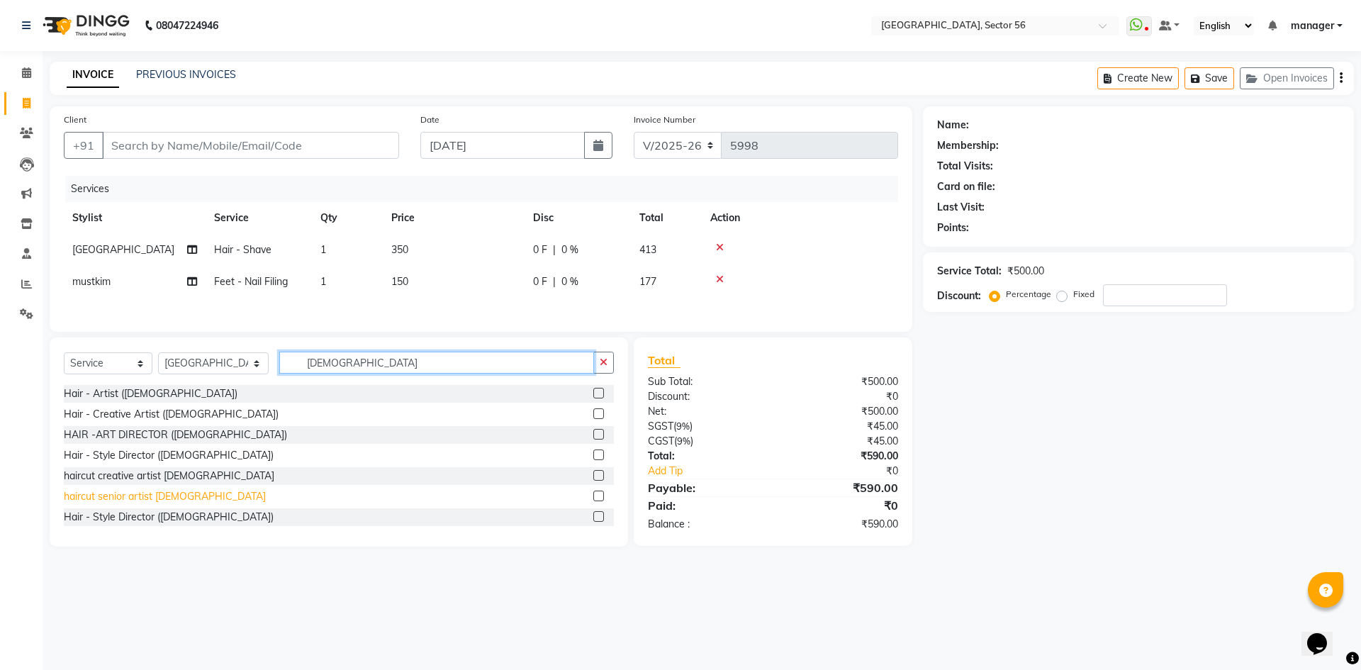
type input "[DEMOGRAPHIC_DATA]"
click at [121, 495] on div "haircut senior artist [DEMOGRAPHIC_DATA]" at bounding box center [165, 496] width 202 height 15
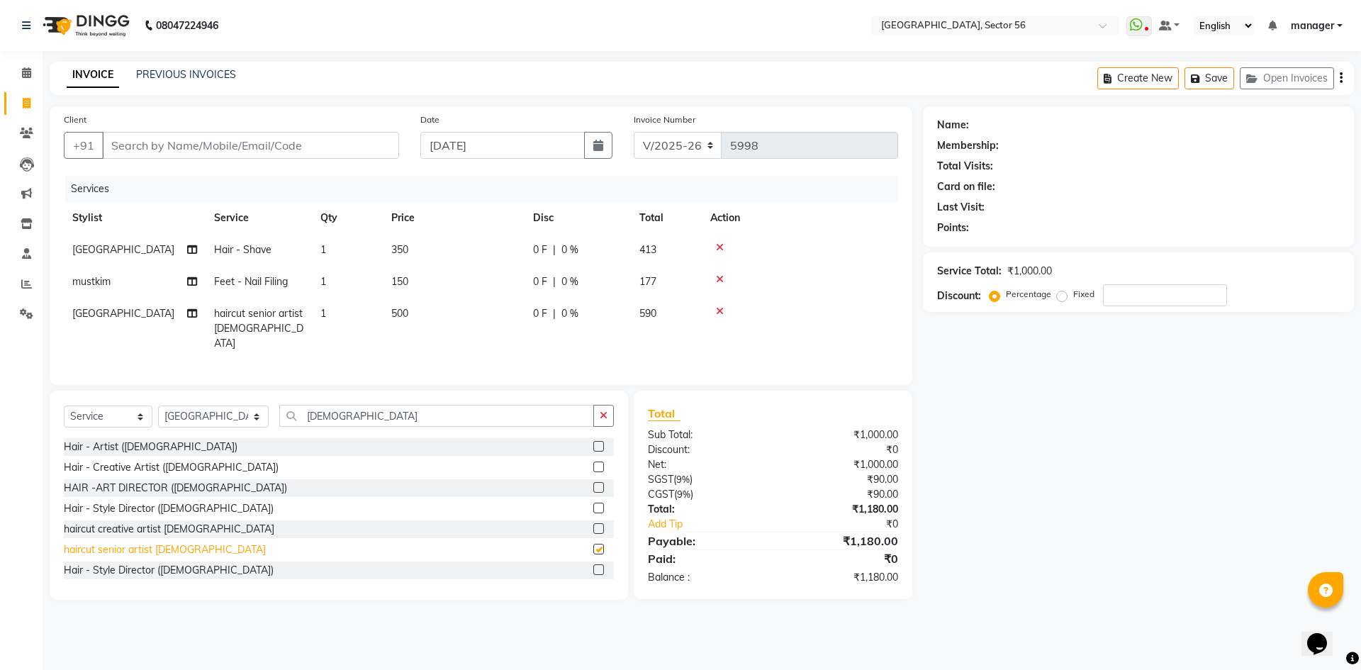
checkbox input "false"
click at [418, 281] on td "150" at bounding box center [454, 282] width 142 height 32
select select "43522"
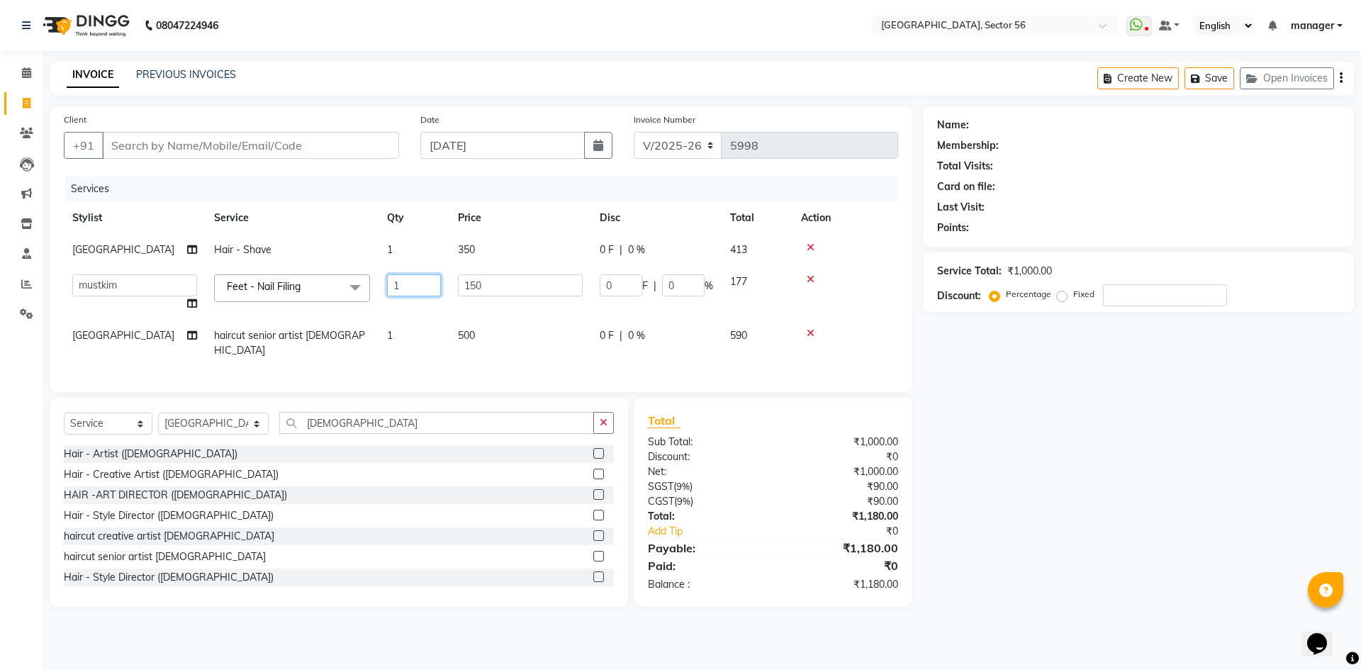
click at [408, 281] on input "1" at bounding box center [414, 285] width 54 height 22
drag, startPoint x: 407, startPoint y: 281, endPoint x: 343, endPoint y: 294, distance: 65.1
click at [343, 294] on tr "ABHISHEKH THAPA abhishek thapa AKRAM KHAN MARKET STAFF amit amit spm Anamika Be…" at bounding box center [481, 293] width 834 height 54
type input "2"
click at [0, 566] on div "Calendar Invoice Clients Leads Marketing Inventory Staff Reports Settings Compl…" at bounding box center [95, 344] width 191 height 608
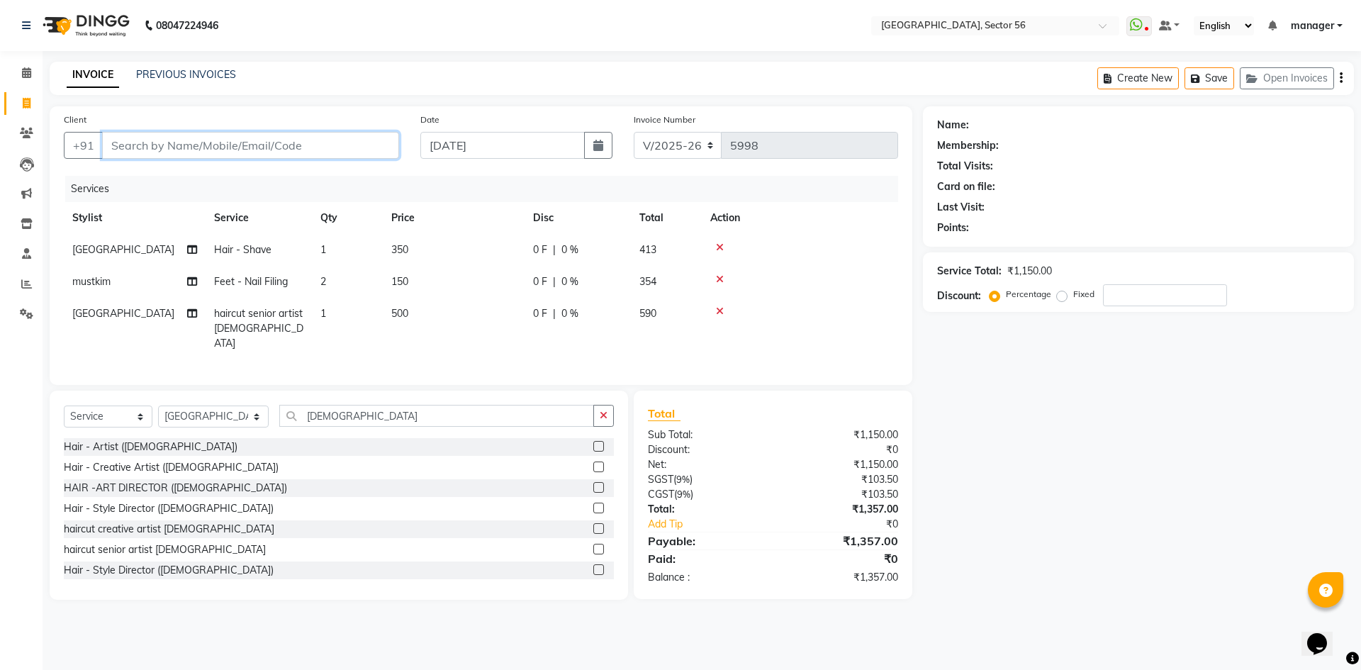
click at [264, 136] on input "Client" at bounding box center [250, 145] width 297 height 27
type input "n"
type input "0"
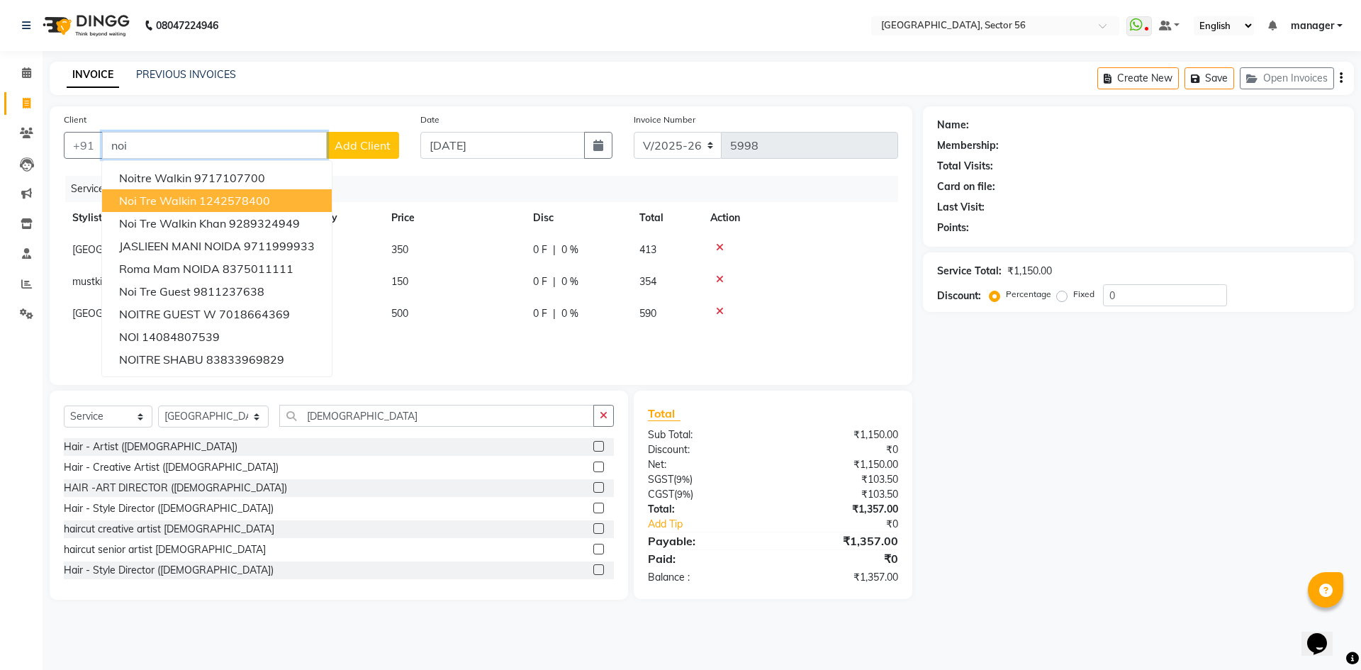
click at [196, 204] on button "Noi Tre Walkin 1242578400" at bounding box center [217, 200] width 230 height 23
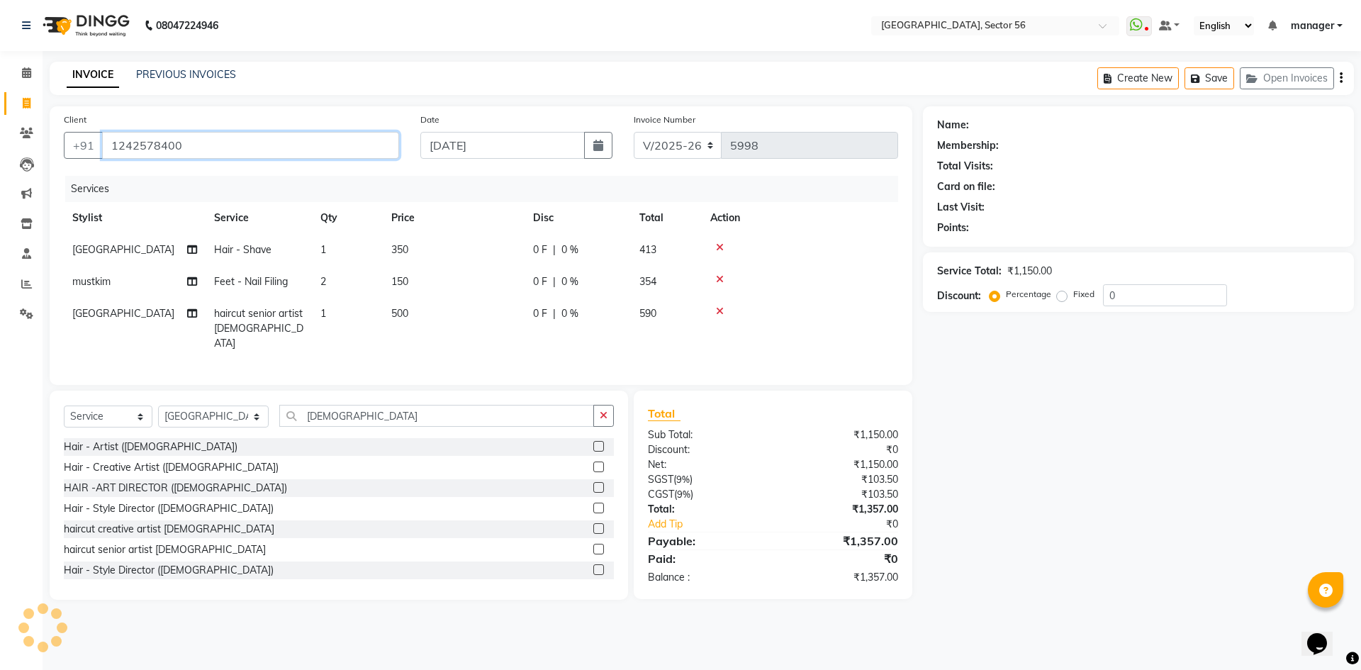
type input "1242578400"
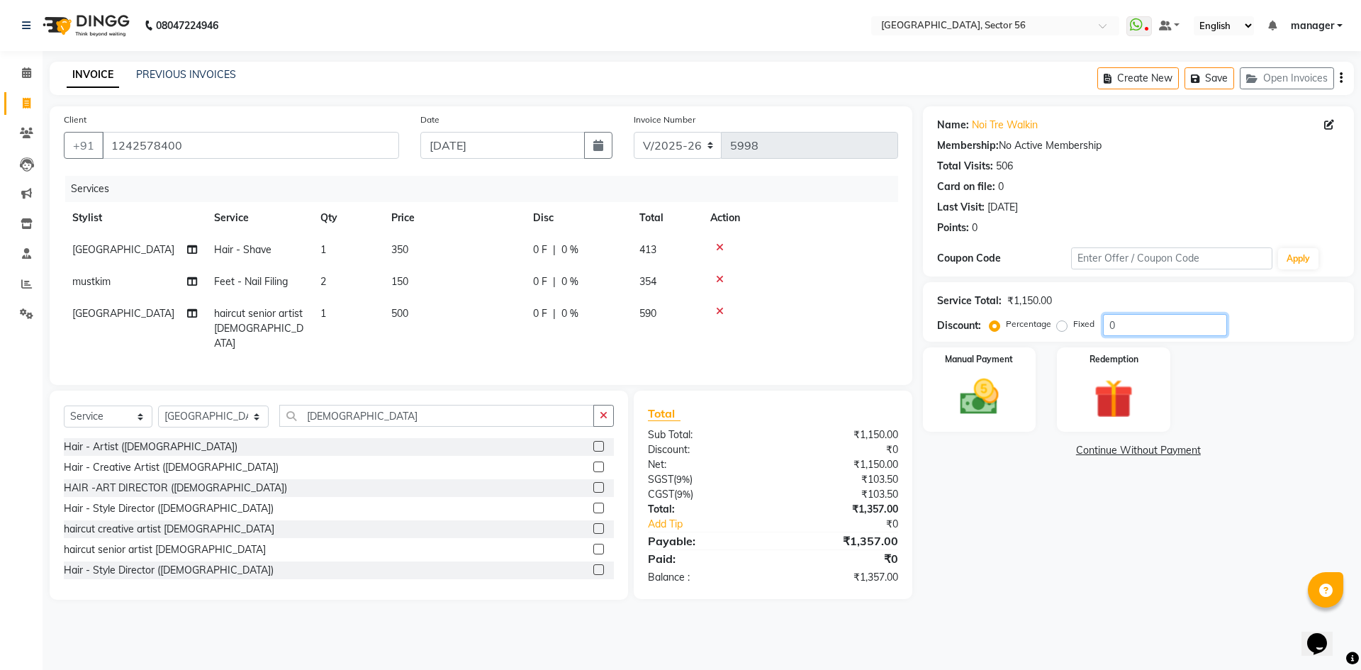
drag, startPoint x: 1131, startPoint y: 326, endPoint x: 1052, endPoint y: 332, distance: 79.6
click at [1052, 332] on div "Percentage Fixed 0" at bounding box center [1109, 325] width 235 height 22
type input "11.56"
click at [986, 381] on img at bounding box center [979, 397] width 66 height 47
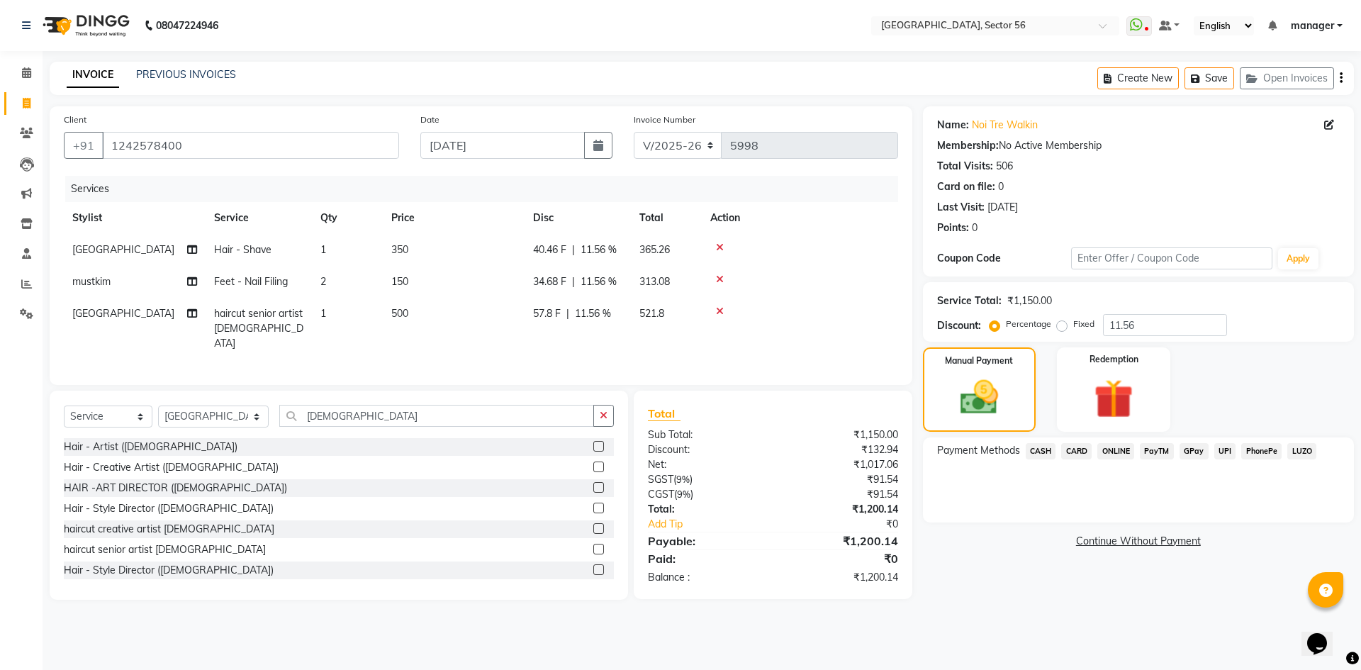
click at [1040, 454] on span "CASH" at bounding box center [1041, 451] width 30 height 16
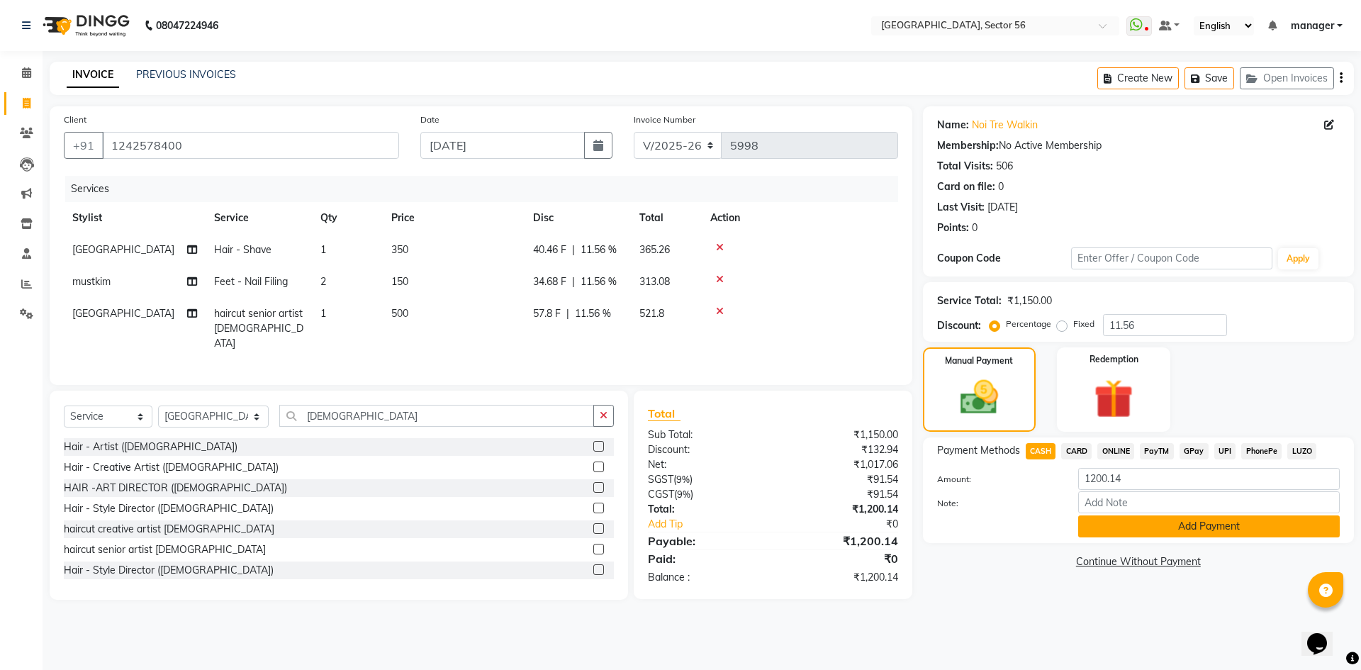
click at [1111, 524] on button "Add Payment" at bounding box center [1209, 526] width 262 height 22
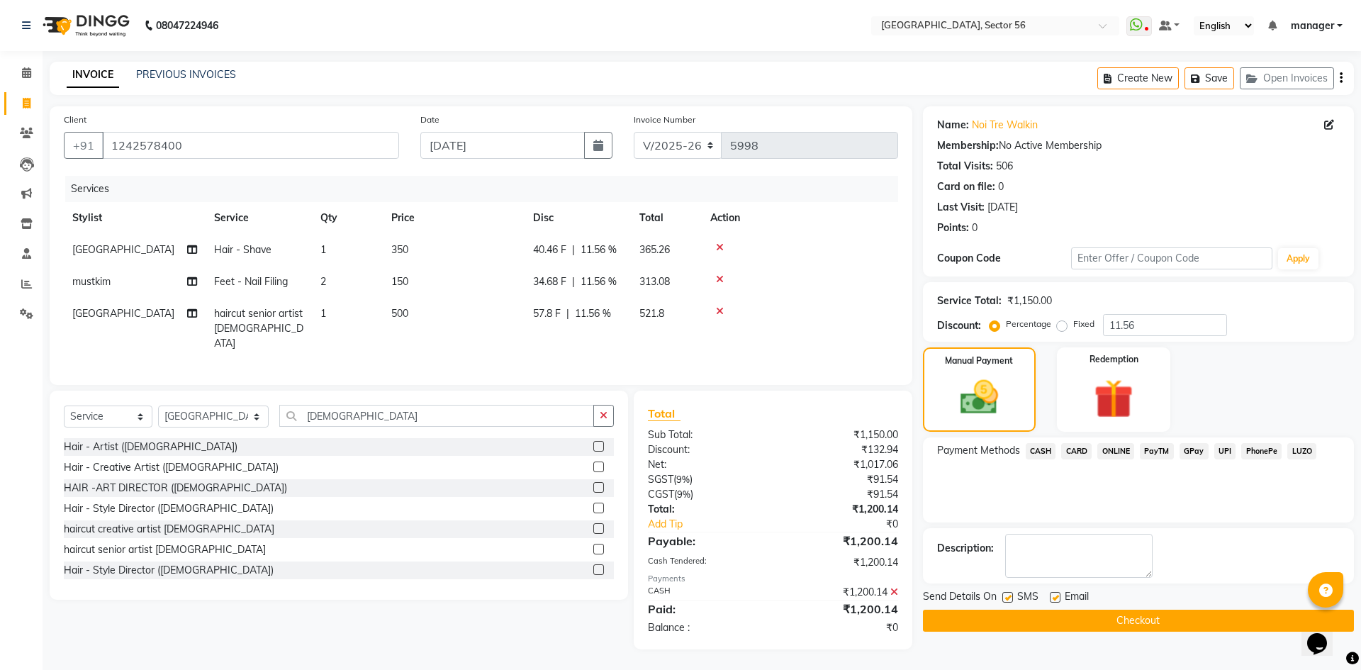
click at [1027, 616] on button "Checkout" at bounding box center [1138, 621] width 431 height 22
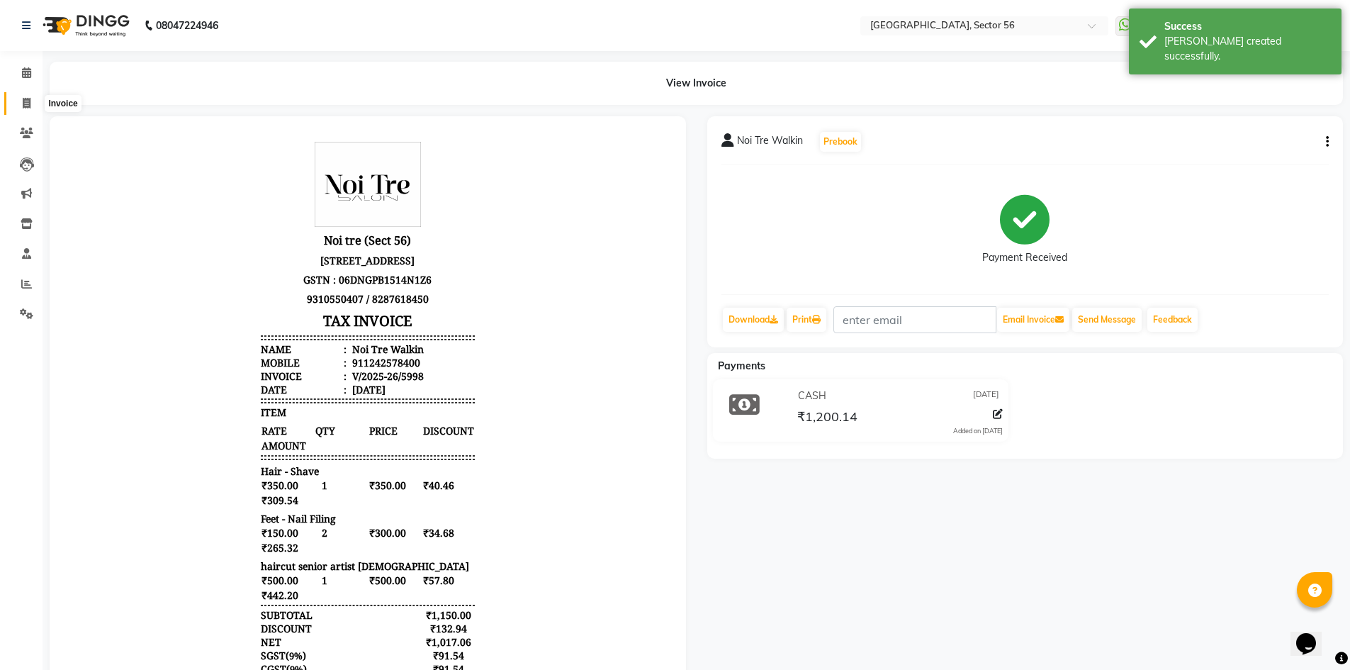
drag, startPoint x: 26, startPoint y: 101, endPoint x: 38, endPoint y: 97, distance: 12.8
click at [26, 101] on icon at bounding box center [27, 103] width 8 height 11
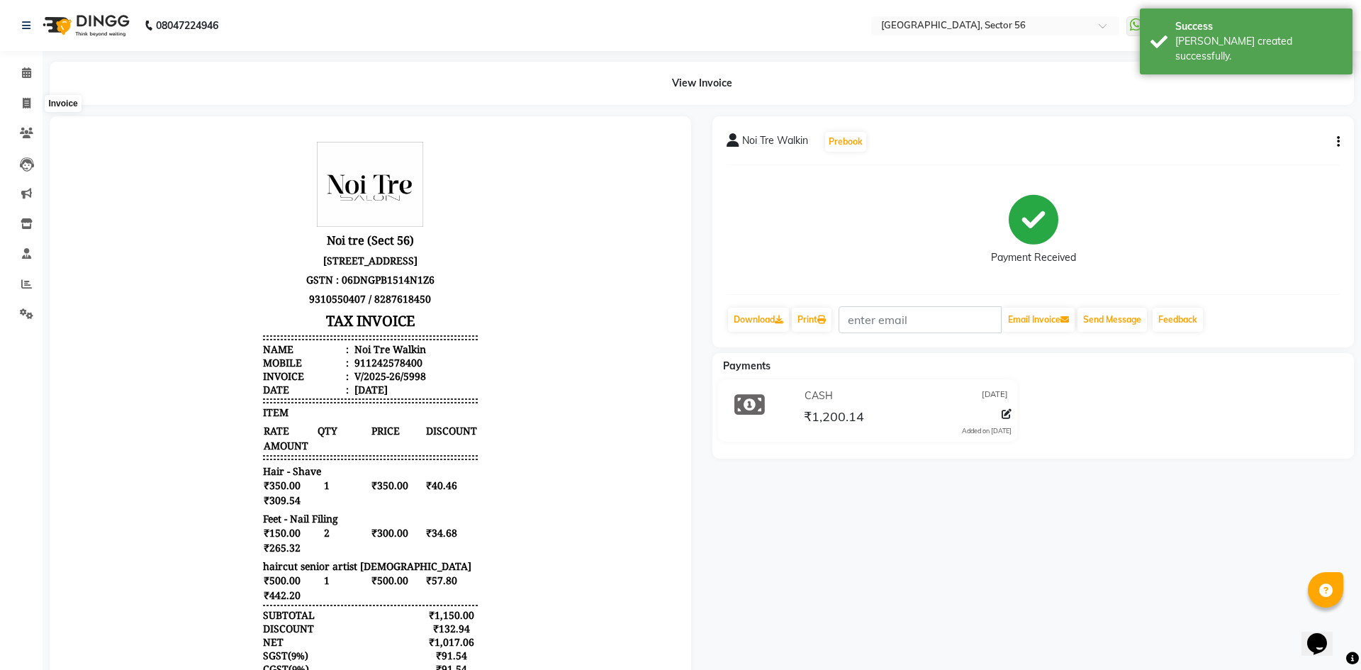
select select "5557"
select select "service"
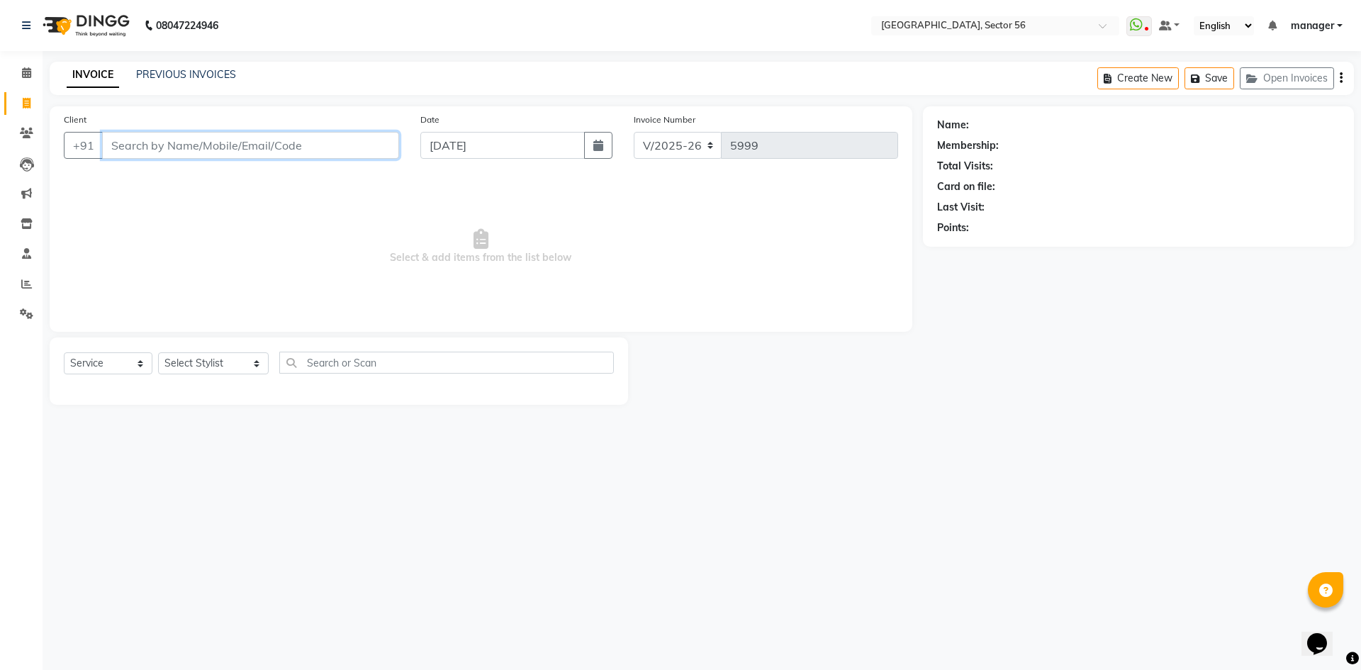
drag, startPoint x: 200, startPoint y: 141, endPoint x: 191, endPoint y: 262, distance: 120.8
click at [200, 145] on input "Client" at bounding box center [250, 145] width 297 height 27
click at [210, 359] on select "Select Stylist [PERSON_NAME] [PERSON_NAME] [PERSON_NAME] MARKET STAFF amit [PER…" at bounding box center [213, 363] width 111 height 22
select select "43517"
click at [158, 352] on select "Select Stylist [PERSON_NAME] [PERSON_NAME] [PERSON_NAME] MARKET STAFF amit [PER…" at bounding box center [213, 363] width 111 height 22
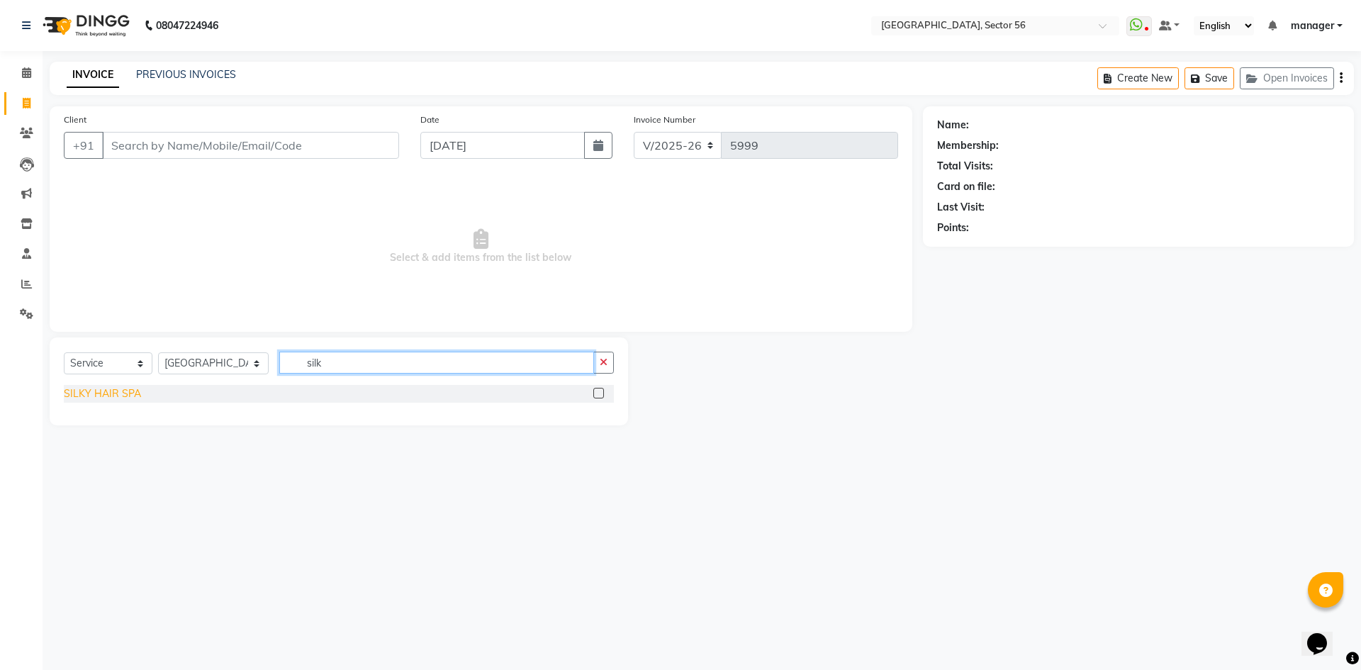
type input "silk"
click at [106, 393] on div "SILKY HAIR SPA" at bounding box center [102, 393] width 77 height 15
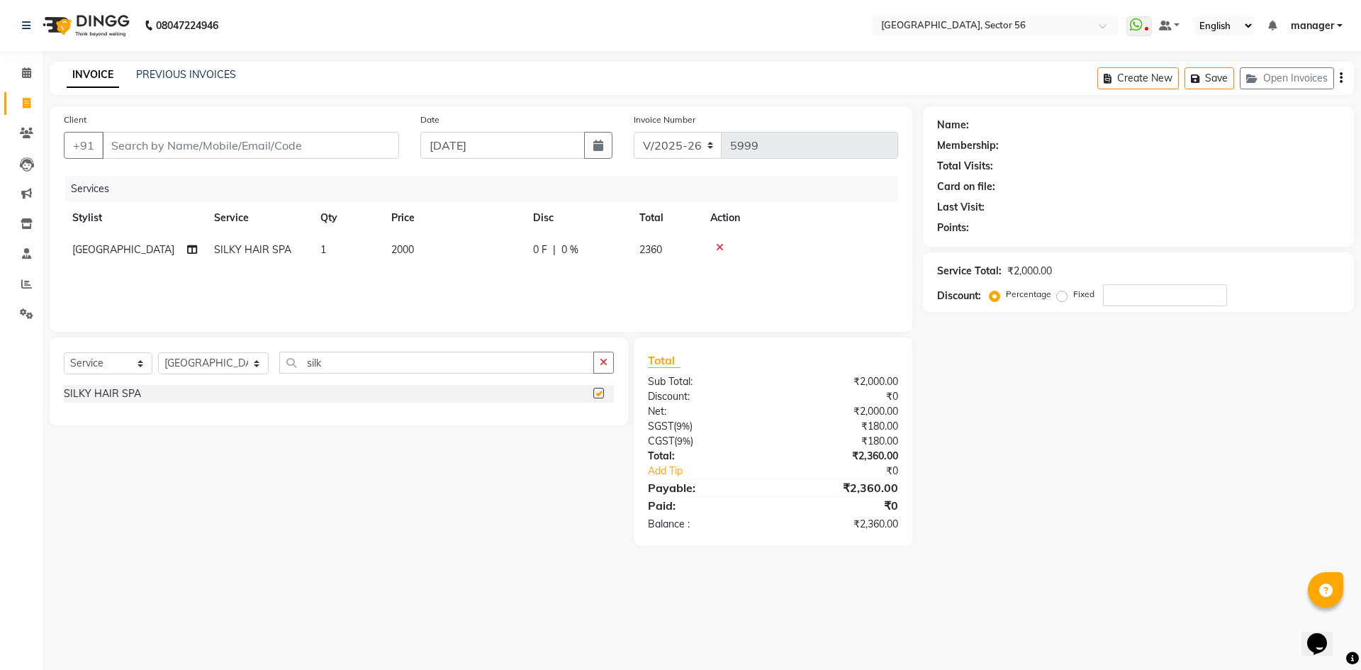
checkbox input "false"
click at [436, 249] on td "2000" at bounding box center [454, 250] width 142 height 32
select select "43517"
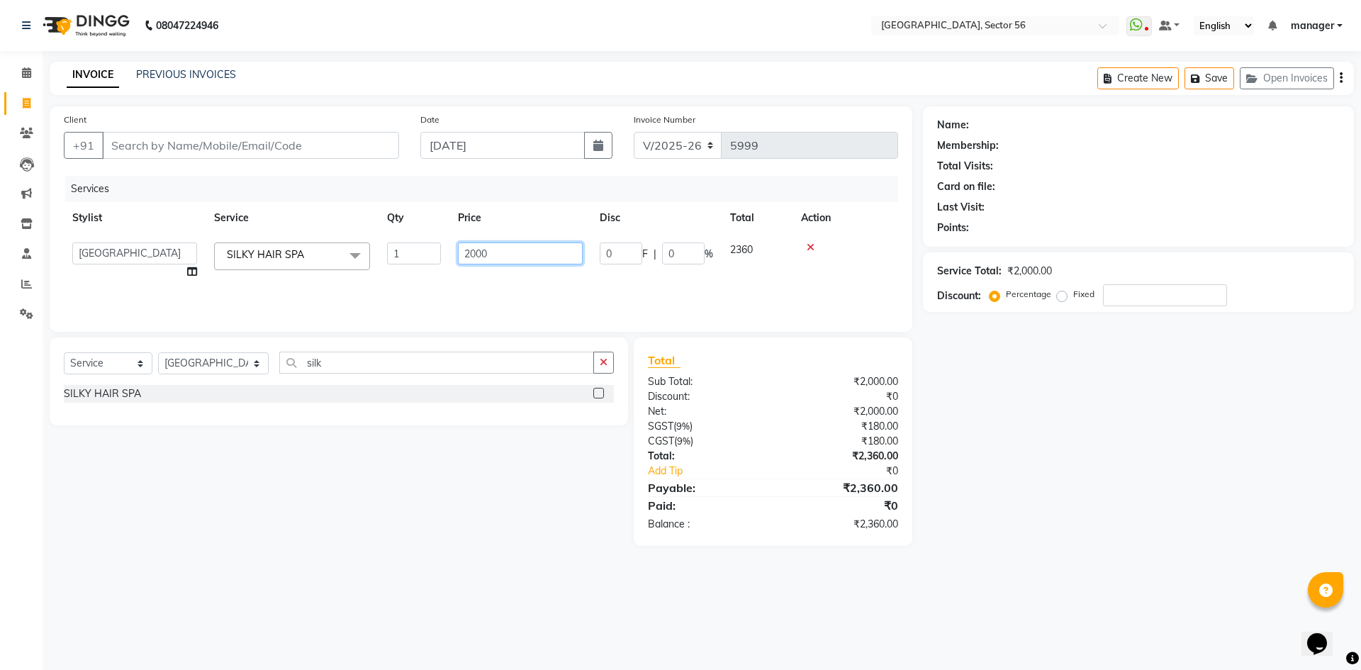
drag, startPoint x: 490, startPoint y: 253, endPoint x: 378, endPoint y: 262, distance: 112.3
click at [378, 262] on tr "ABHISHEKH THAPA abhishek thapa AKRAM KHAN MARKET STAFF amit amit spm Anamika Be…" at bounding box center [481, 261] width 834 height 54
type input "3000"
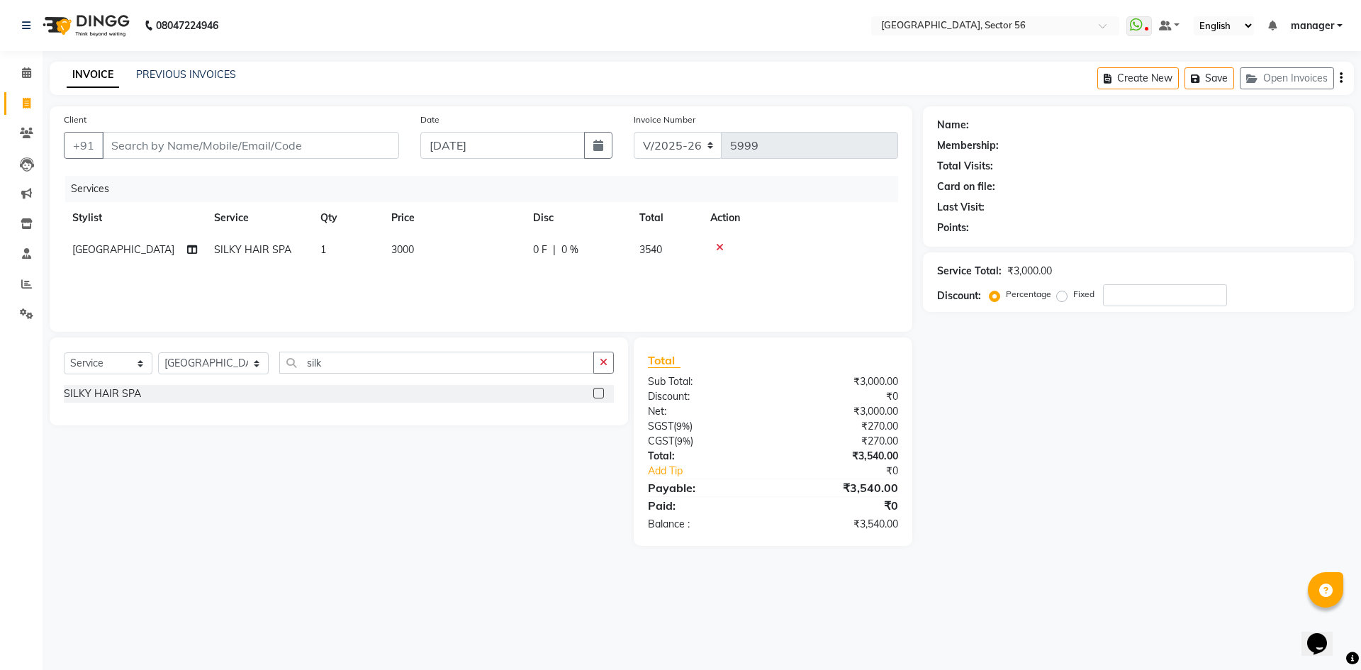
drag, startPoint x: 0, startPoint y: 424, endPoint x: 82, endPoint y: 86, distance: 347.1
click at [0, 421] on div "Calendar Invoice Clients Leads Marketing Inventory Staff Reports Settings Compl…" at bounding box center [95, 344] width 191 height 608
click at [160, 144] on input "Client" at bounding box center [250, 145] width 297 height 27
click at [310, 148] on input "Client" at bounding box center [250, 145] width 297 height 27
type input "9"
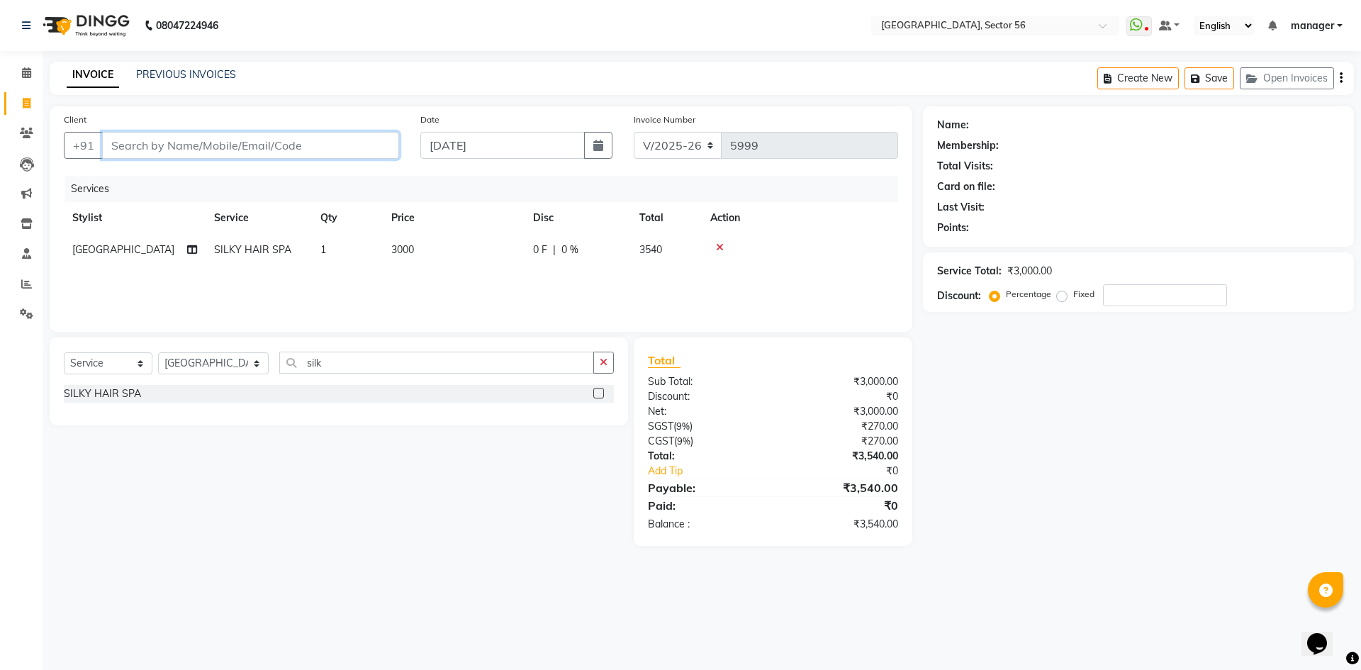
type input "0"
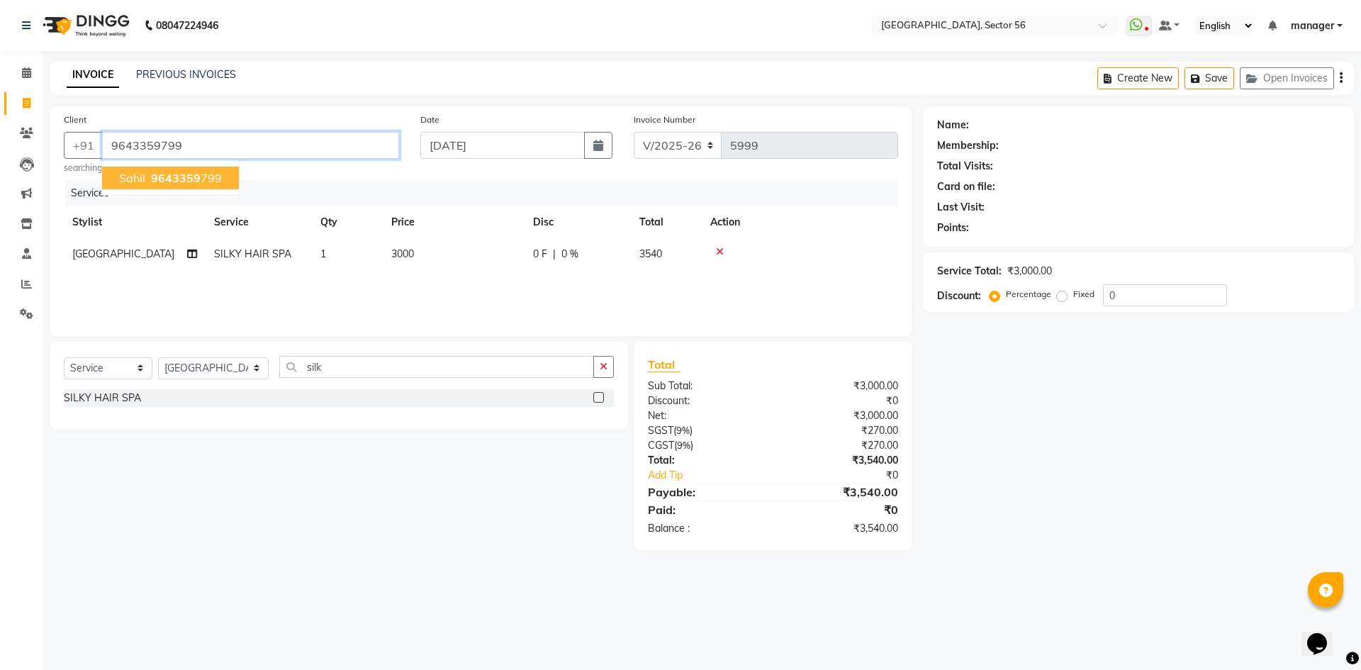
type input "9643359799"
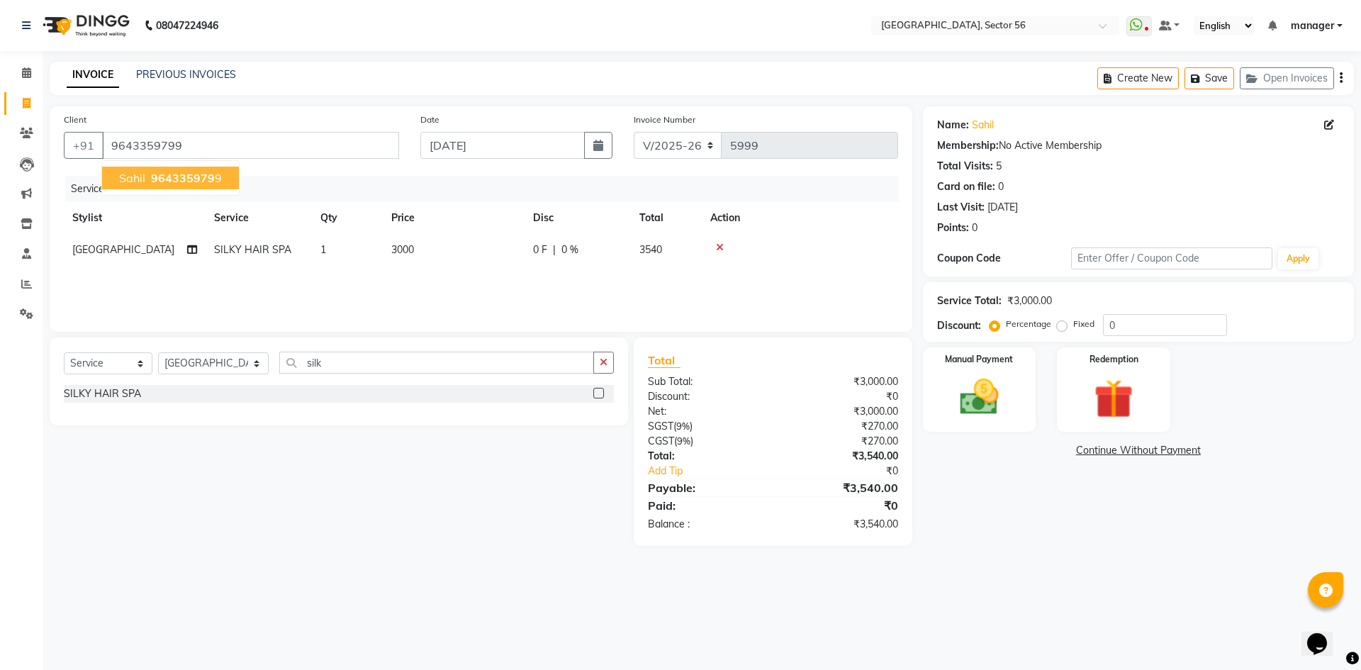
click at [128, 175] on span "sahil" at bounding box center [132, 178] width 26 height 14
click at [994, 405] on img at bounding box center [979, 397] width 66 height 47
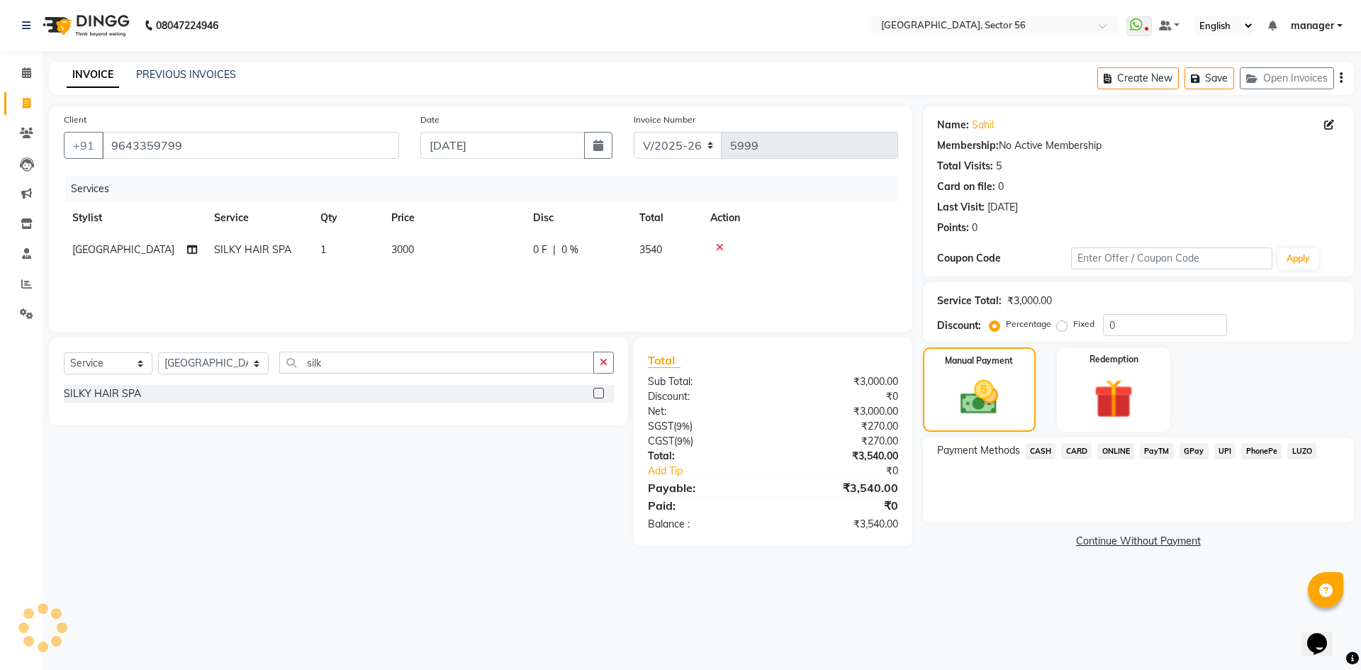
click at [1085, 452] on span "CARD" at bounding box center [1076, 451] width 30 height 16
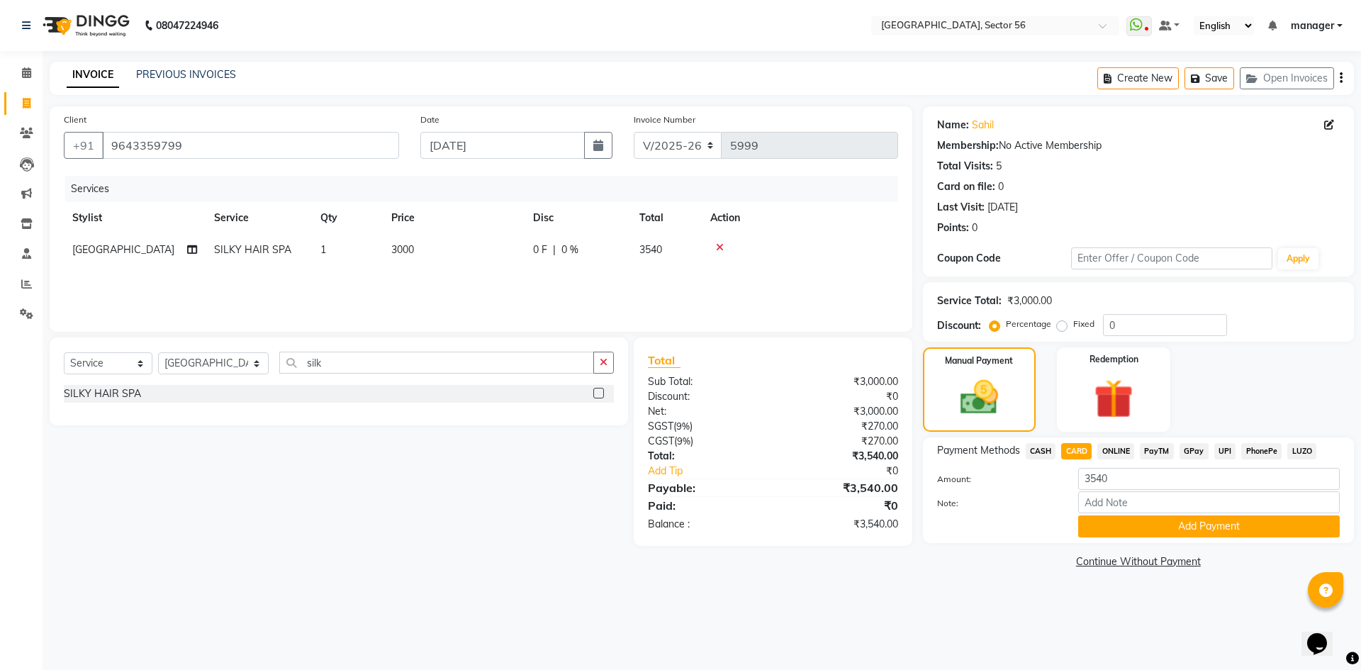
click at [1109, 524] on button "Add Payment" at bounding box center [1209, 526] width 262 height 22
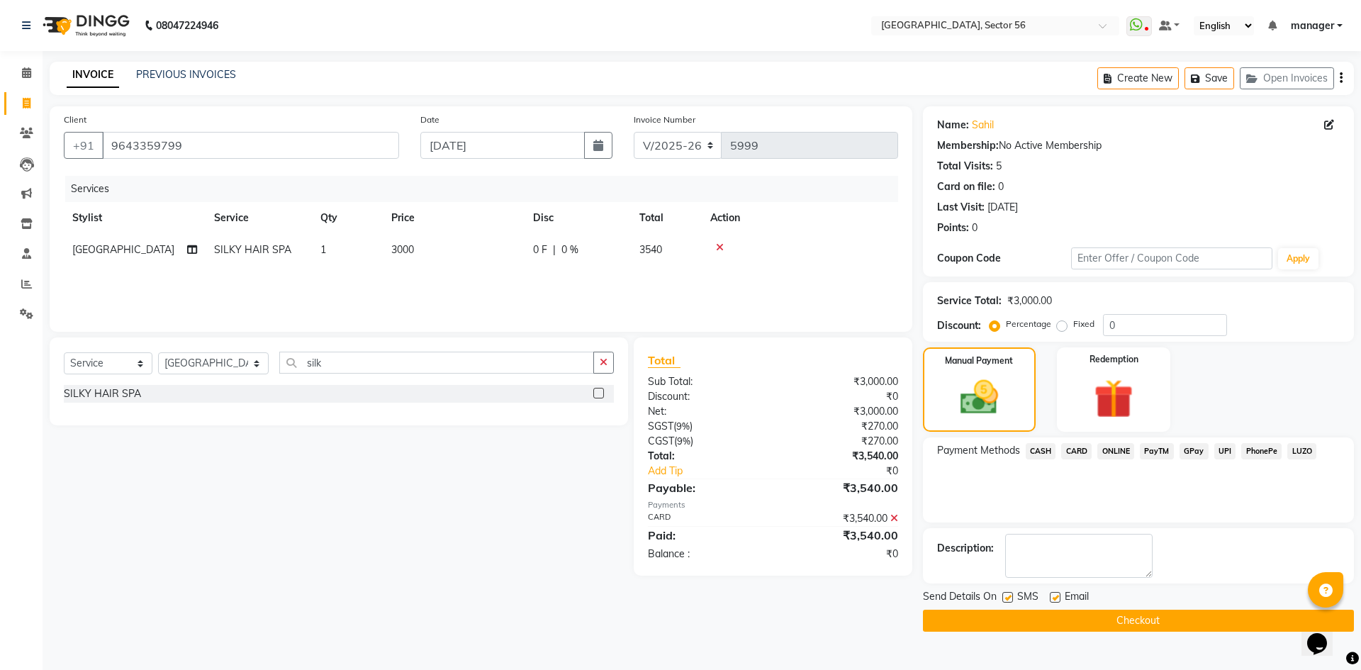
click at [1055, 622] on button "Checkout" at bounding box center [1138, 621] width 431 height 22
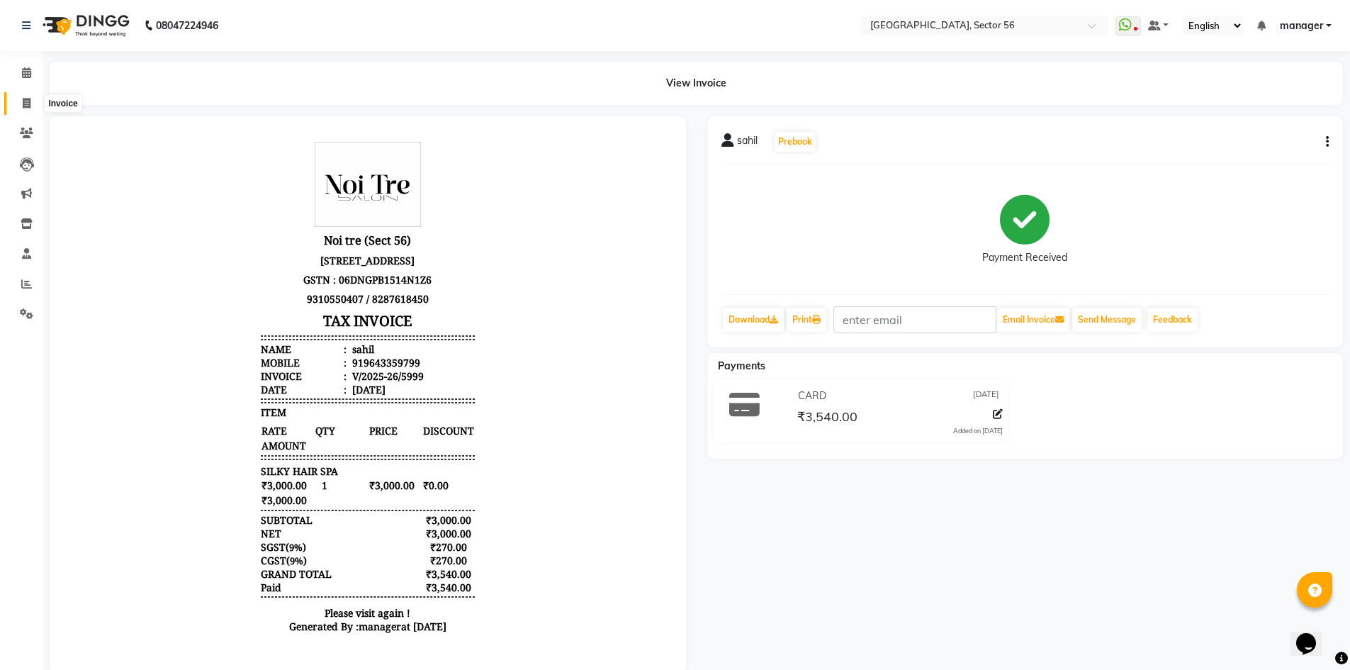
click at [23, 103] on icon at bounding box center [27, 103] width 8 height 11
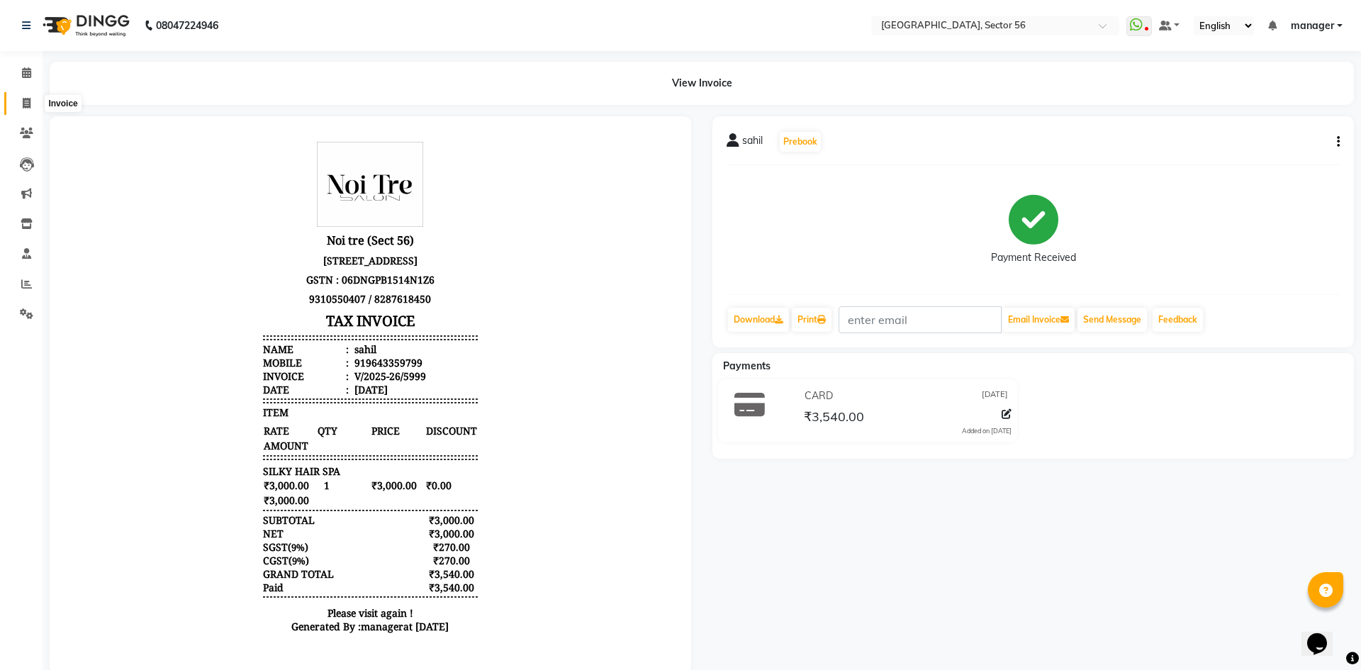
select select "service"
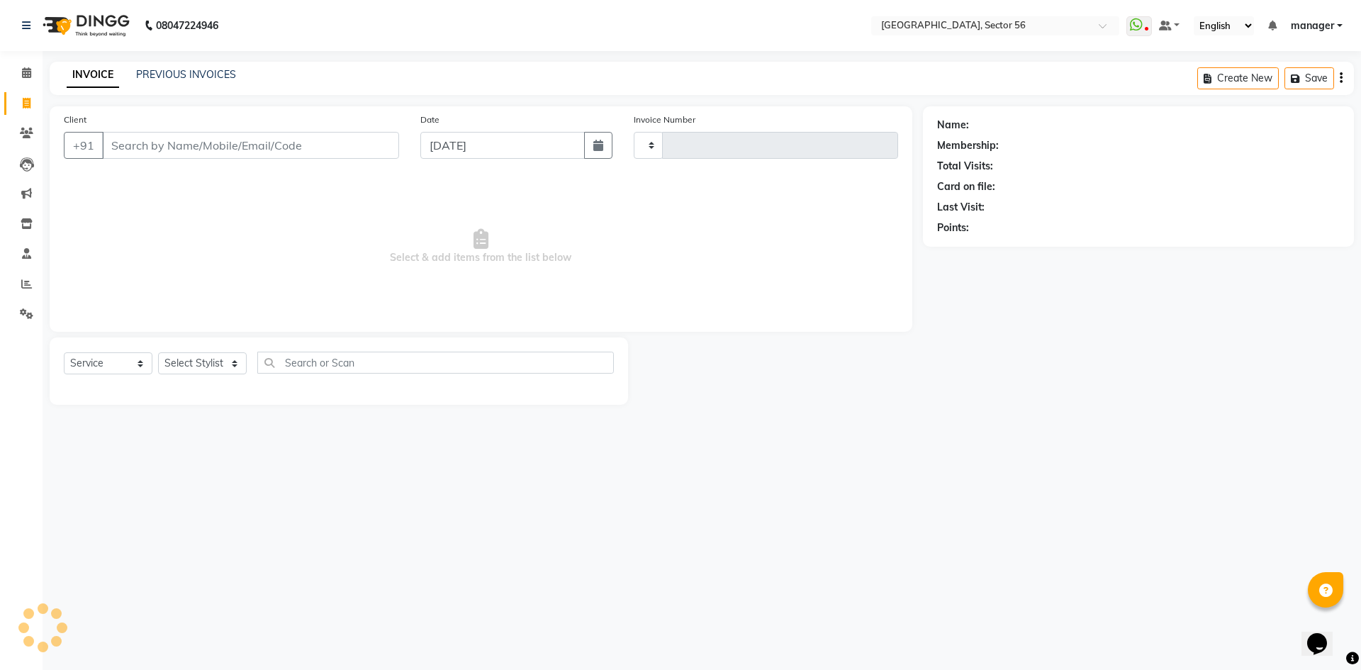
type input "6000"
select select "5557"
click at [280, 140] on input "Client" at bounding box center [250, 145] width 297 height 27
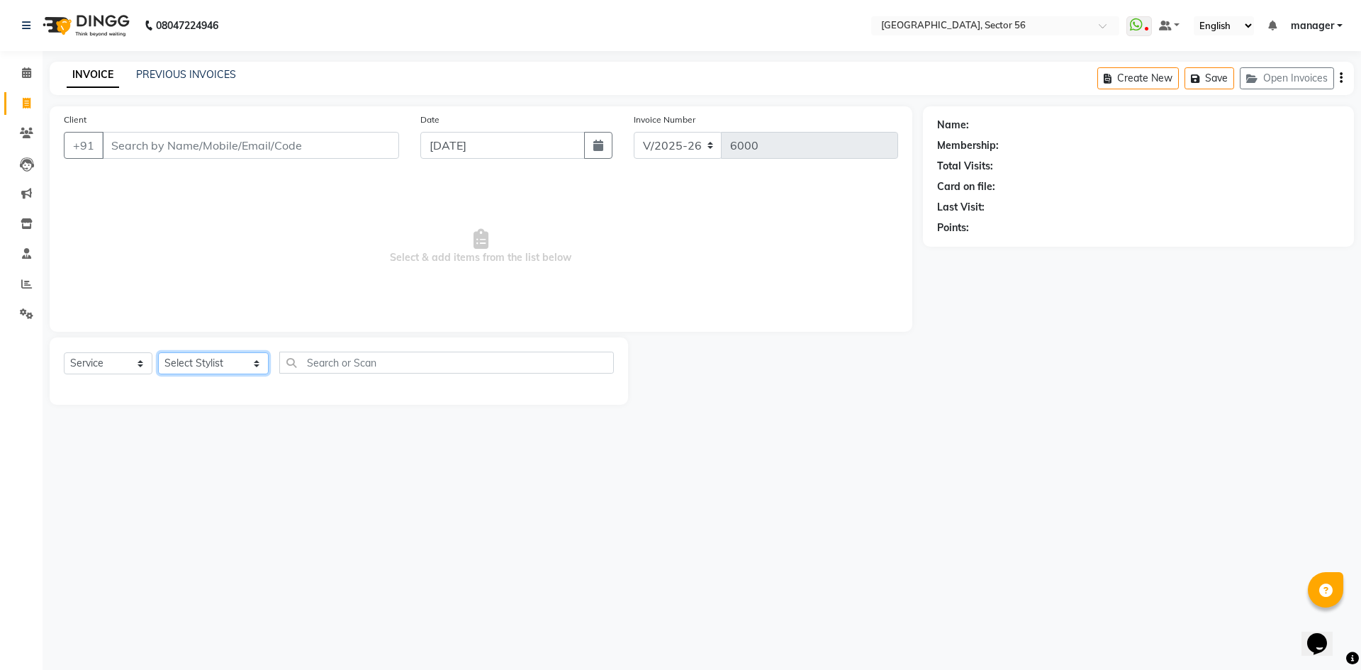
click at [218, 369] on select "Select Stylist [PERSON_NAME] [PERSON_NAME] [PERSON_NAME] MARKET STAFF amit [PER…" at bounding box center [213, 363] width 111 height 22
select select "67273"
click at [158, 352] on select "Select Stylist [PERSON_NAME] [PERSON_NAME] [PERSON_NAME] MARKET STAFF amit [PER…" at bounding box center [213, 363] width 111 height 22
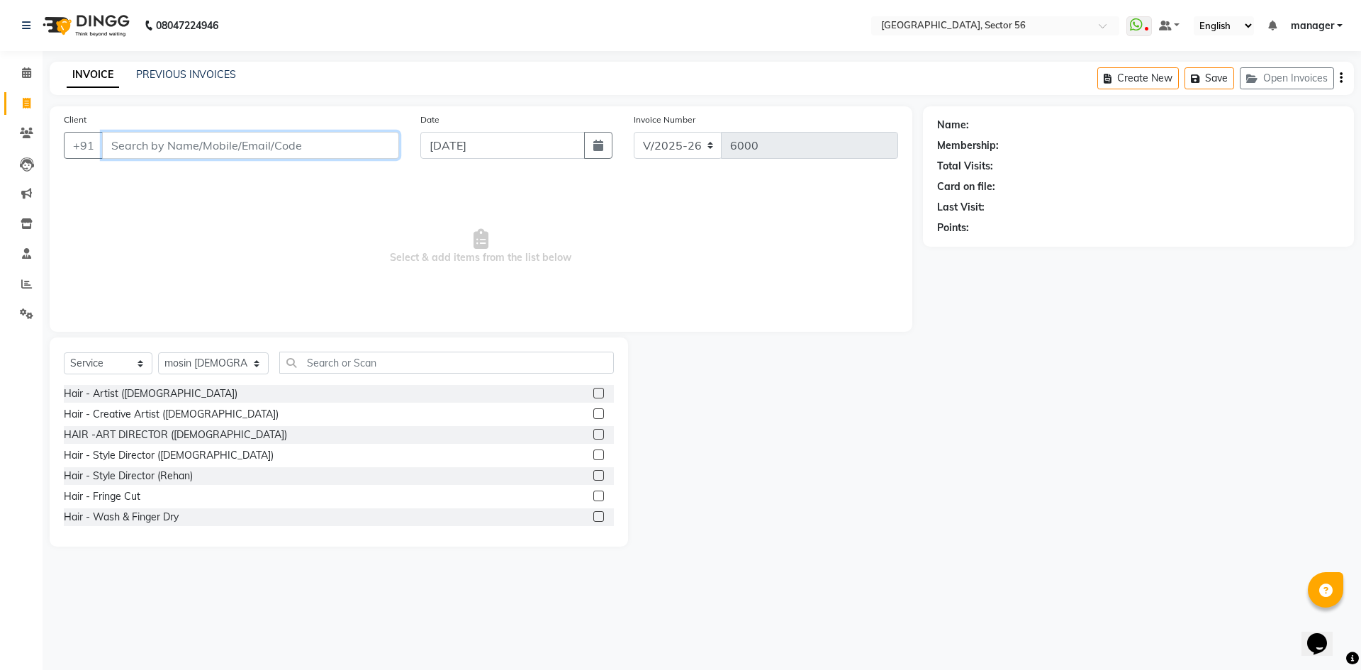
click at [283, 140] on input "Client" at bounding box center [250, 145] width 297 height 27
type input "9005195047"
click at [364, 146] on span "Add Client" at bounding box center [363, 145] width 56 height 14
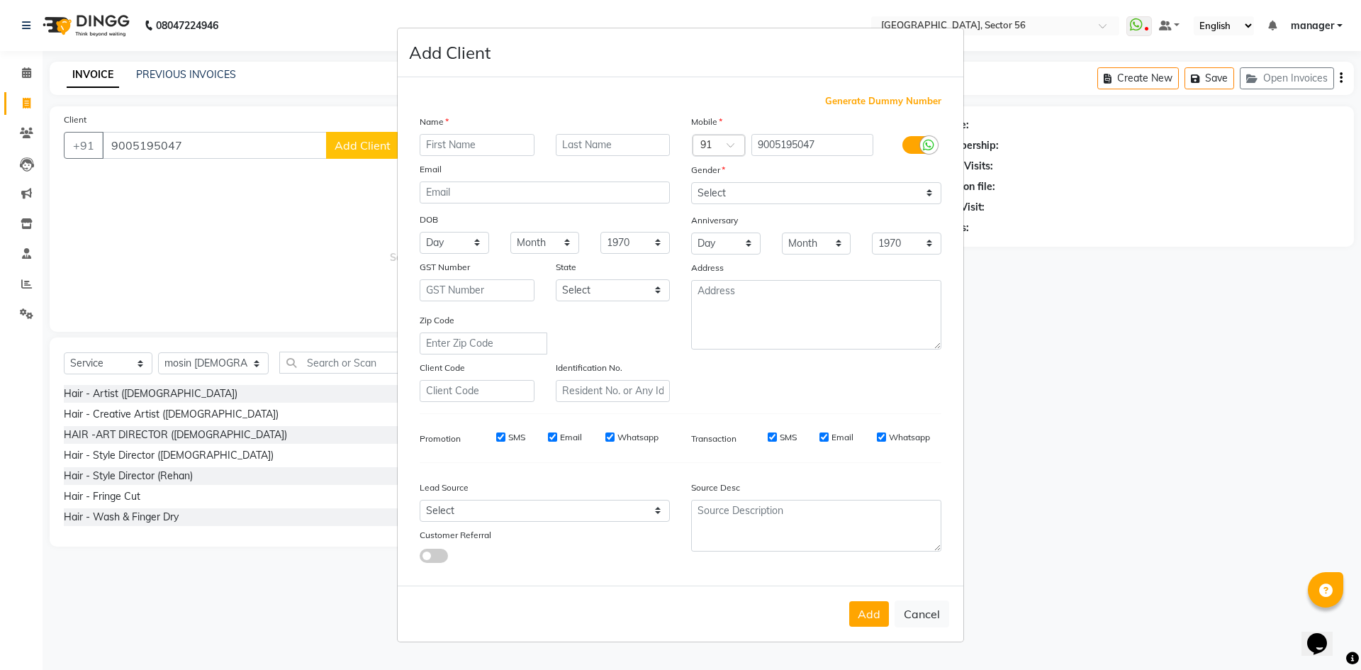
click at [468, 145] on input "text" at bounding box center [477, 145] width 115 height 22
type input "yogam"
click at [712, 191] on select "Select Male Female Other Prefer Not To Say" at bounding box center [816, 193] width 250 height 22
select select "[DEMOGRAPHIC_DATA]"
click at [691, 182] on select "Select Male Female Other Prefer Not To Say" at bounding box center [816, 193] width 250 height 22
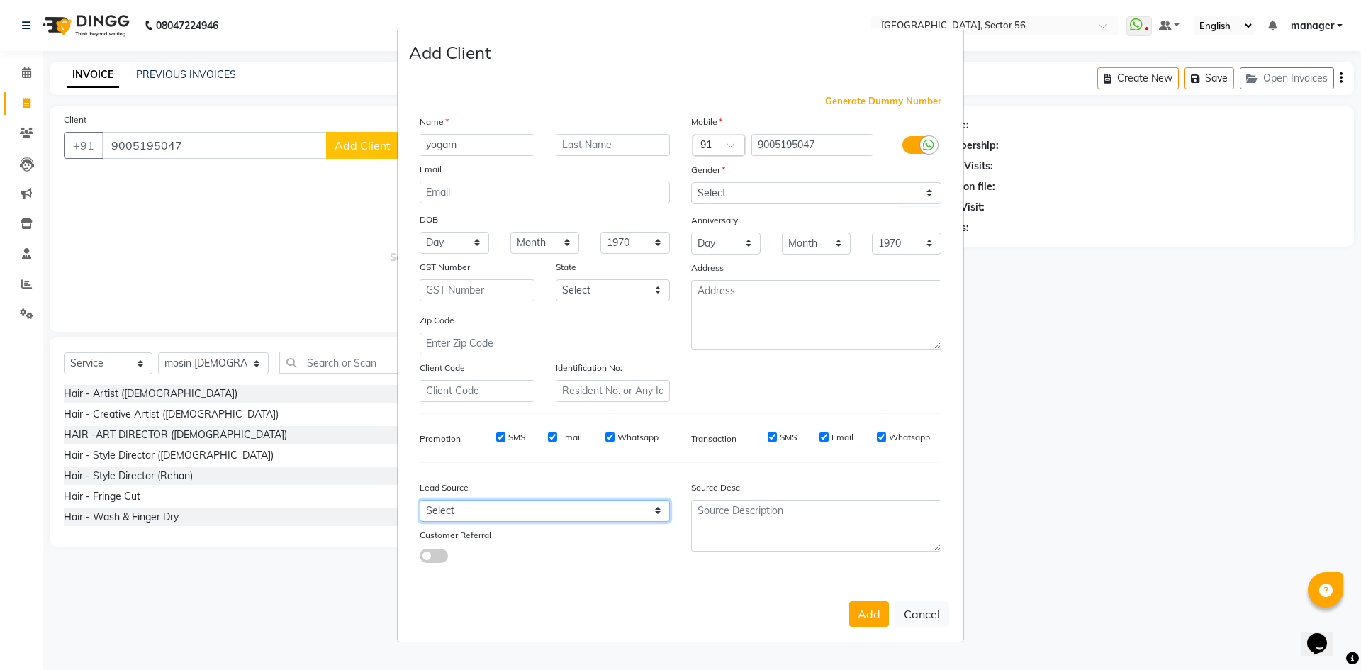
click at [459, 502] on select "Select Walk-in Referral Internet Friend Word of Mouth Advertisement Facebook Ju…" at bounding box center [545, 511] width 250 height 22
select select "35868"
click at [420, 500] on select "Select Walk-in Referral Internet Friend Word of Mouth Advertisement Facebook Ju…" at bounding box center [545, 511] width 250 height 22
drag, startPoint x: 874, startPoint y: 613, endPoint x: 872, endPoint y: 606, distance: 7.4
click at [873, 610] on button "Add" at bounding box center [869, 614] width 40 height 26
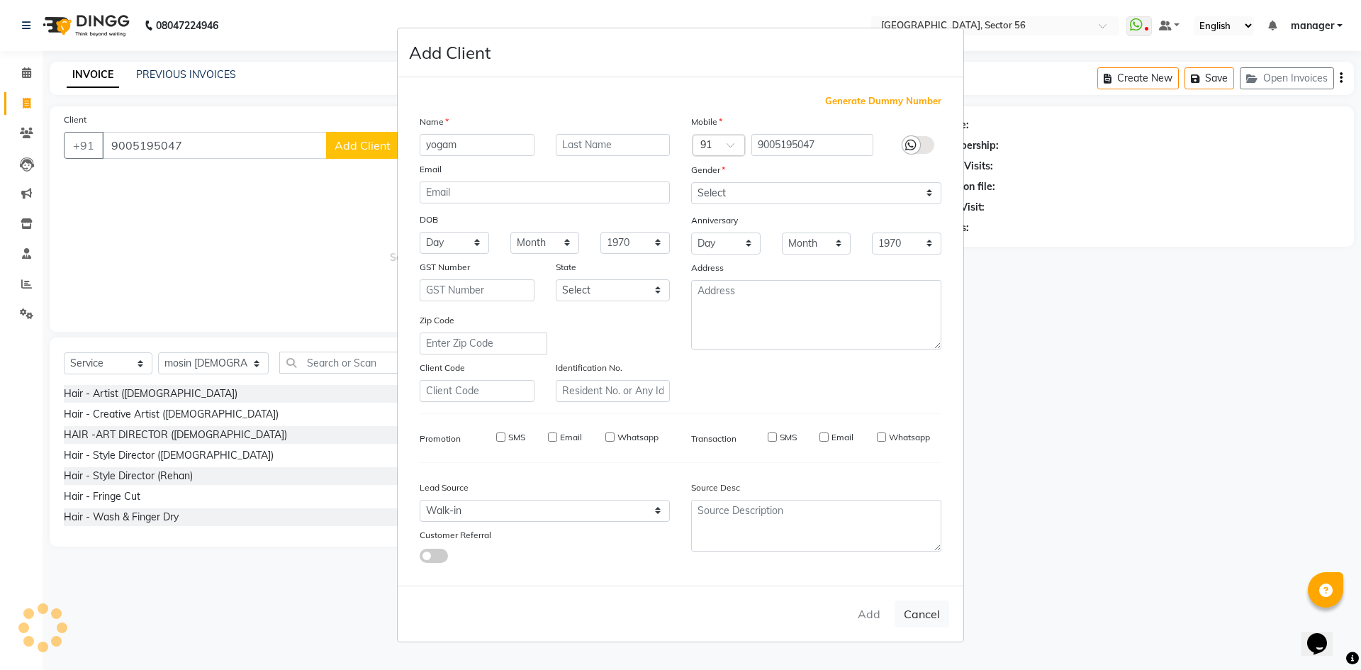
select select
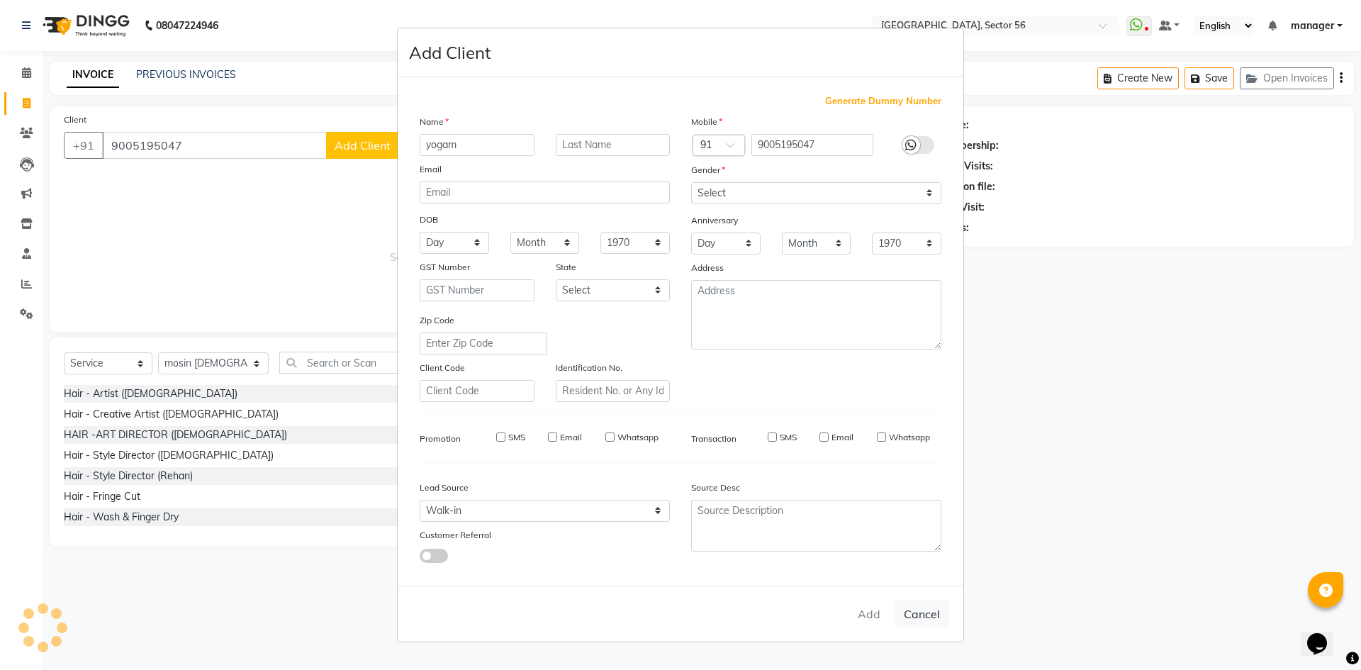
select select
checkbox input "false"
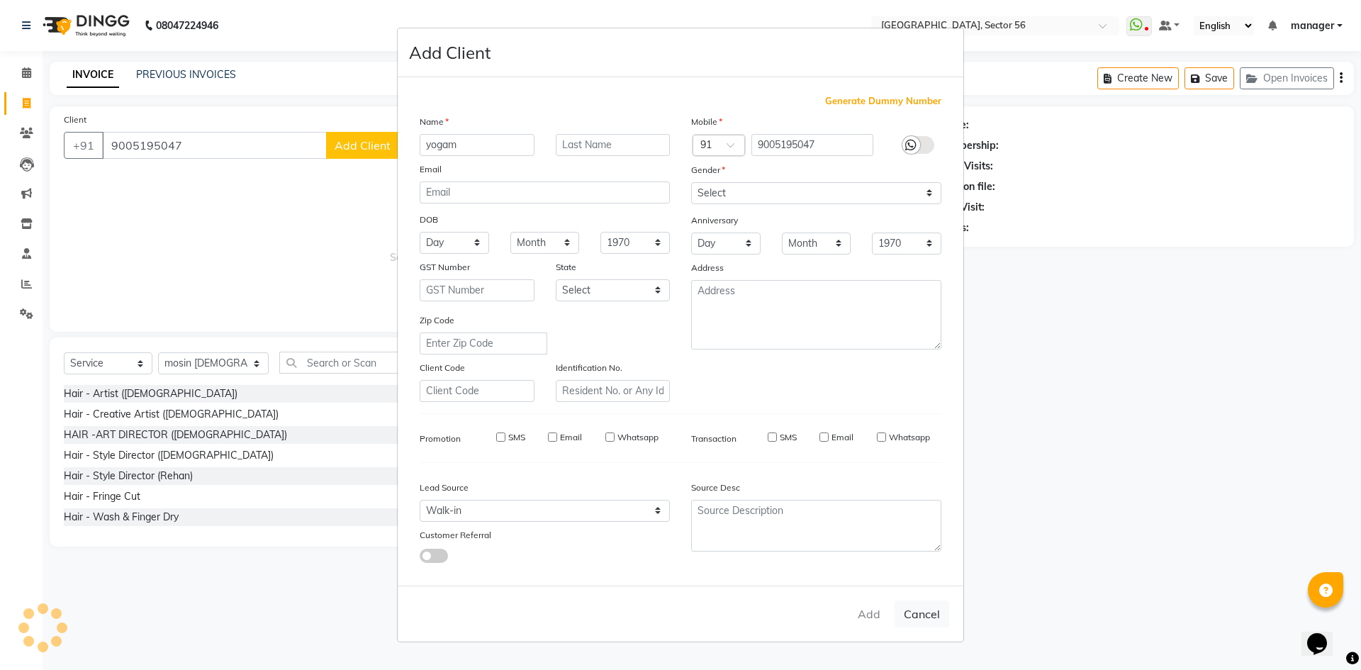
checkbox input "false"
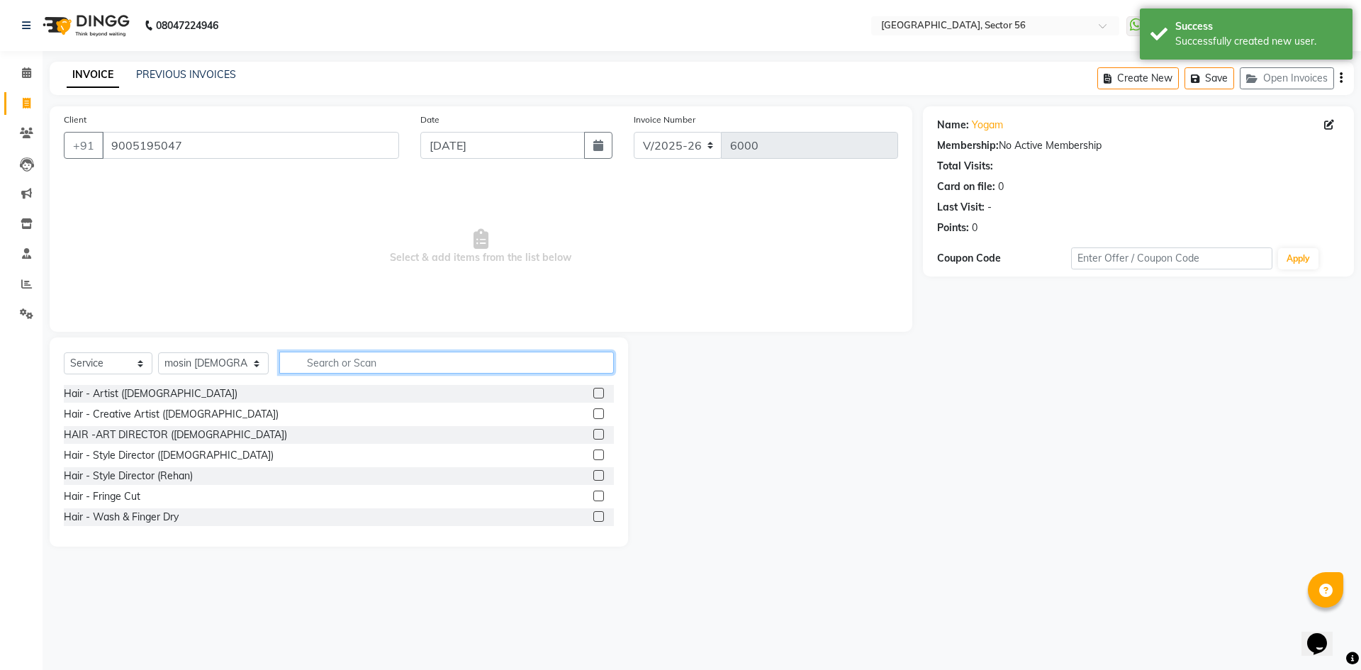
click at [335, 368] on input "text" at bounding box center [446, 363] width 335 height 22
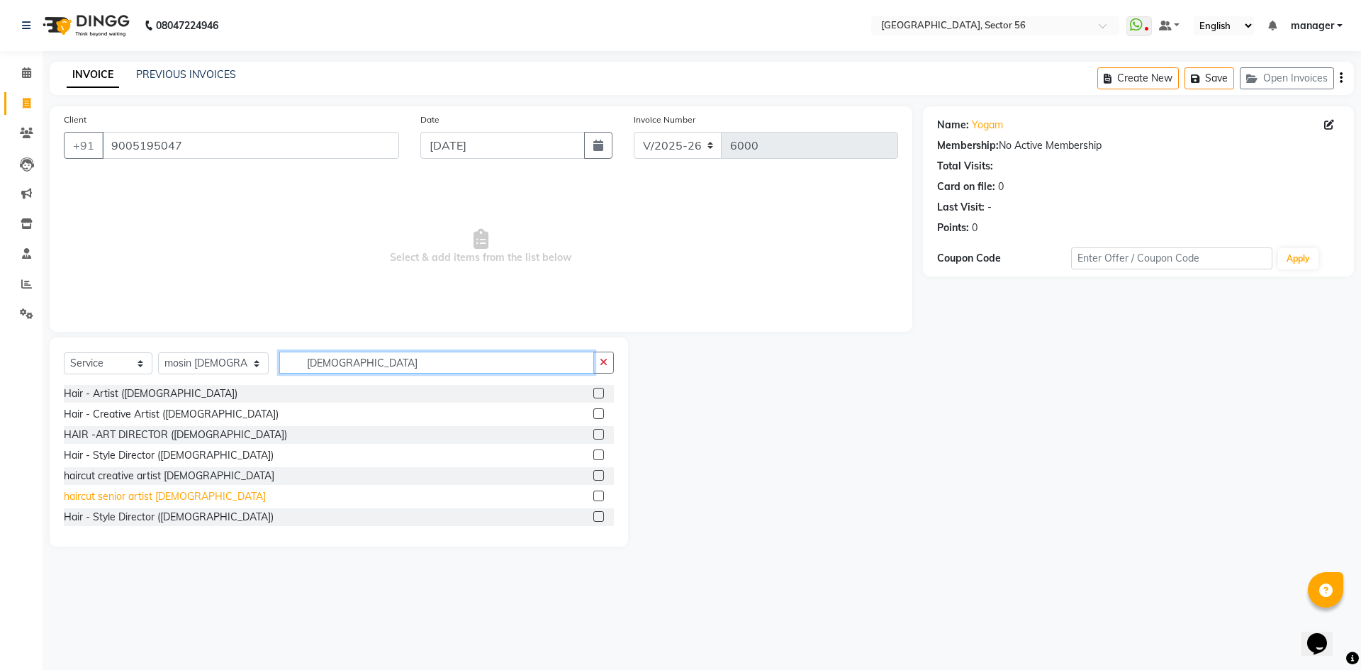
type input "[DEMOGRAPHIC_DATA]"
click at [152, 495] on div "haircut senior artist [DEMOGRAPHIC_DATA]" at bounding box center [165, 496] width 202 height 15
checkbox input "false"
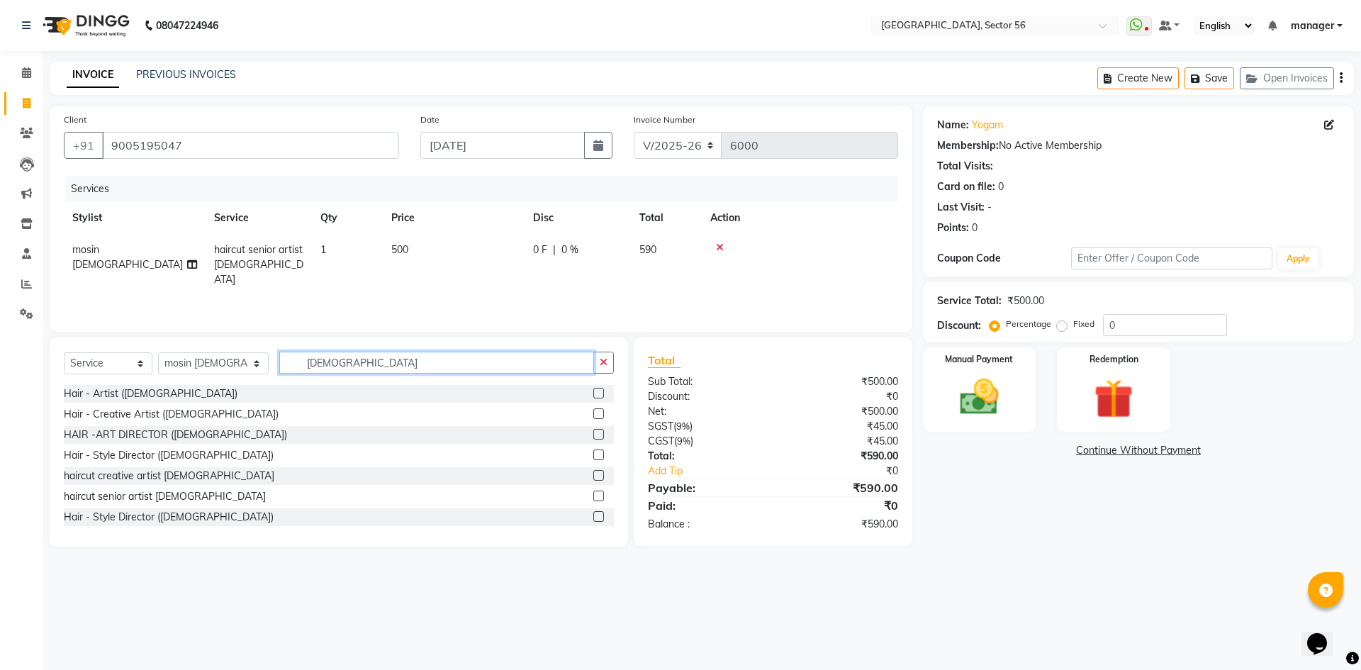
drag, startPoint x: 267, startPoint y: 369, endPoint x: 247, endPoint y: 371, distance: 20.7
click at [247, 371] on div "Select Service Product Membership Package Voucher Prepaid Gift Card Select Styl…" at bounding box center [339, 368] width 550 height 33
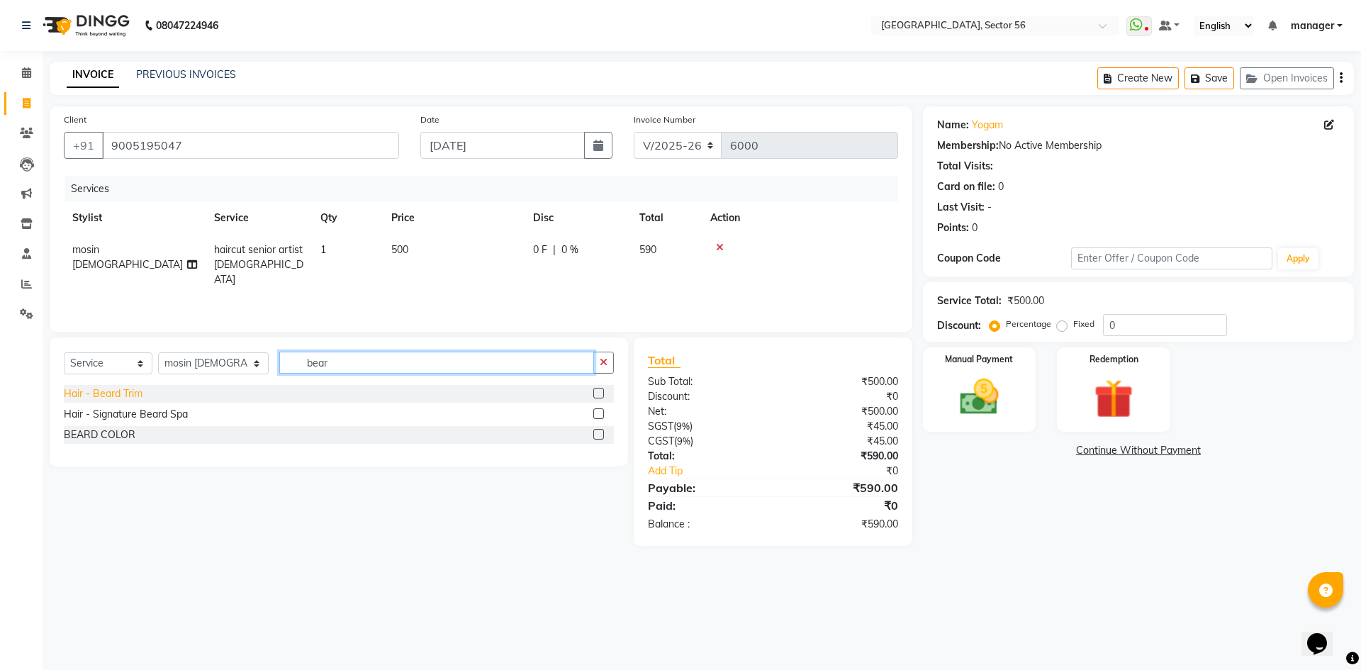
type input "bear"
click at [125, 393] on div "Hair - Beard Trim" at bounding box center [103, 393] width 79 height 15
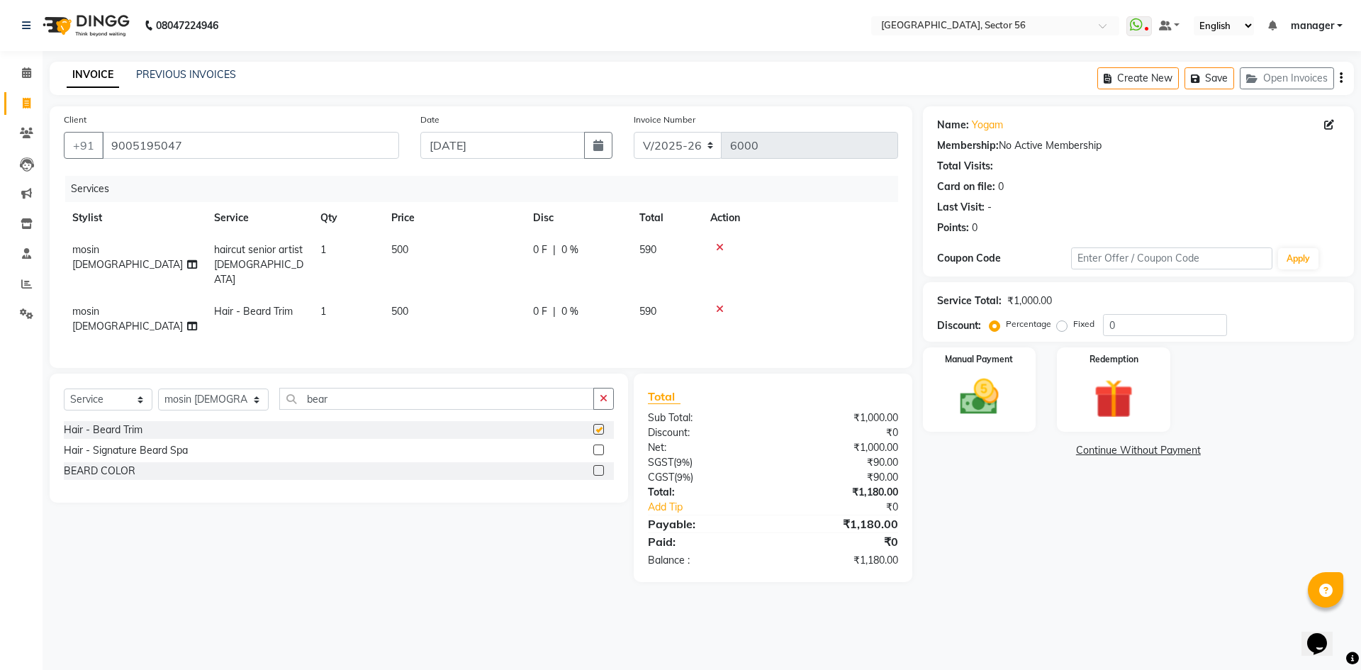
checkbox input "false"
drag, startPoint x: 364, startPoint y: 383, endPoint x: 226, endPoint y: 394, distance: 137.9
click at [226, 394] on div "Select Service Product Membership Package Voucher Prepaid Gift Card Select Styl…" at bounding box center [339, 404] width 550 height 33
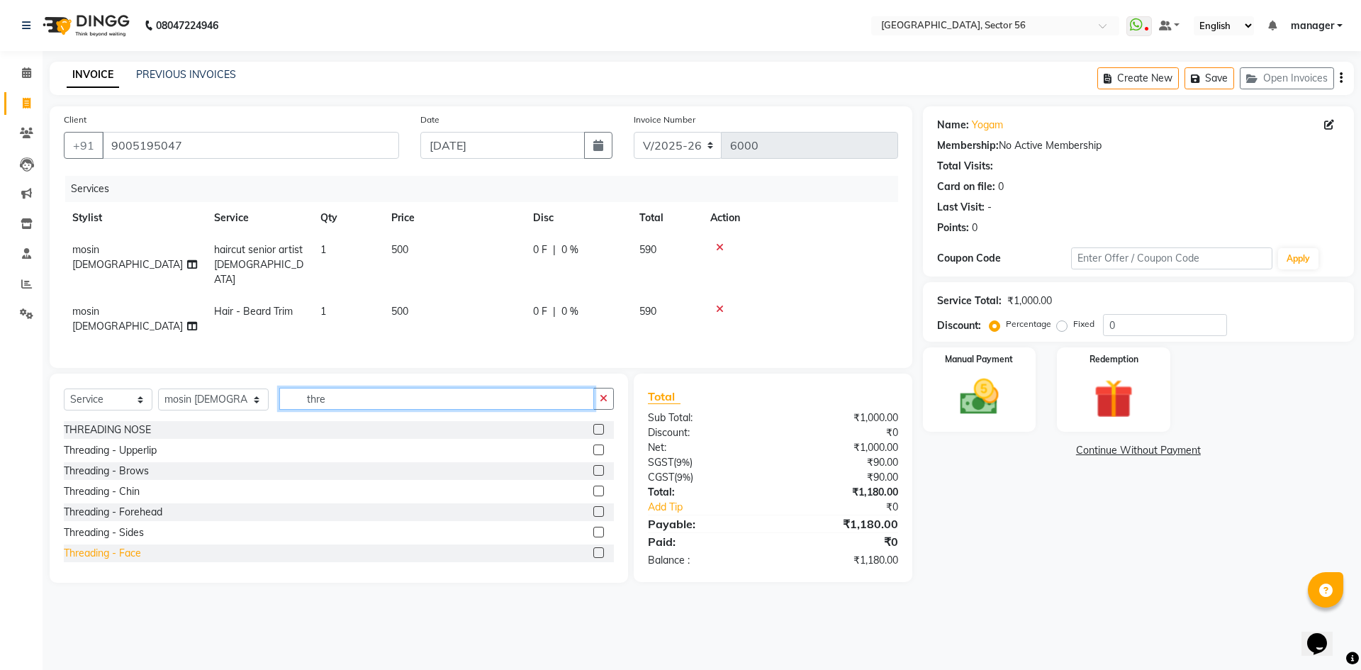
type input "thre"
click at [86, 546] on div "Threading - Face" at bounding box center [102, 553] width 77 height 15
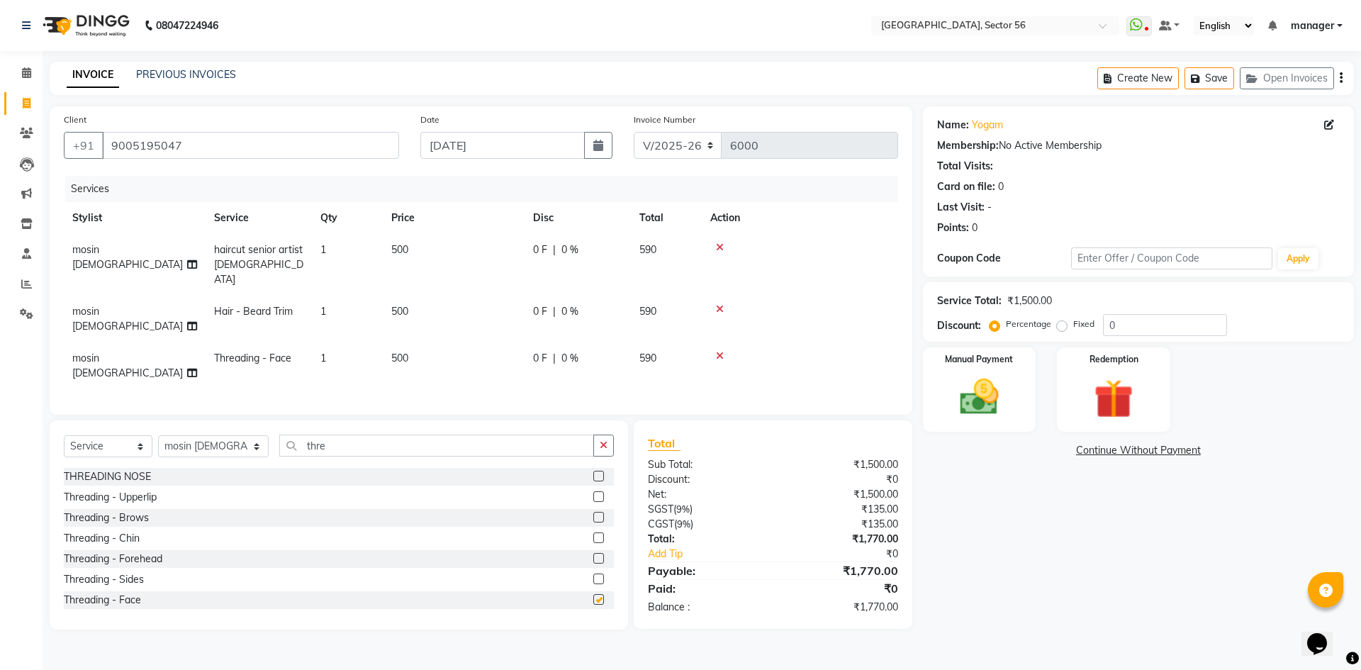
checkbox input "false"
click at [444, 296] on td "500" at bounding box center [454, 319] width 142 height 47
select select "67273"
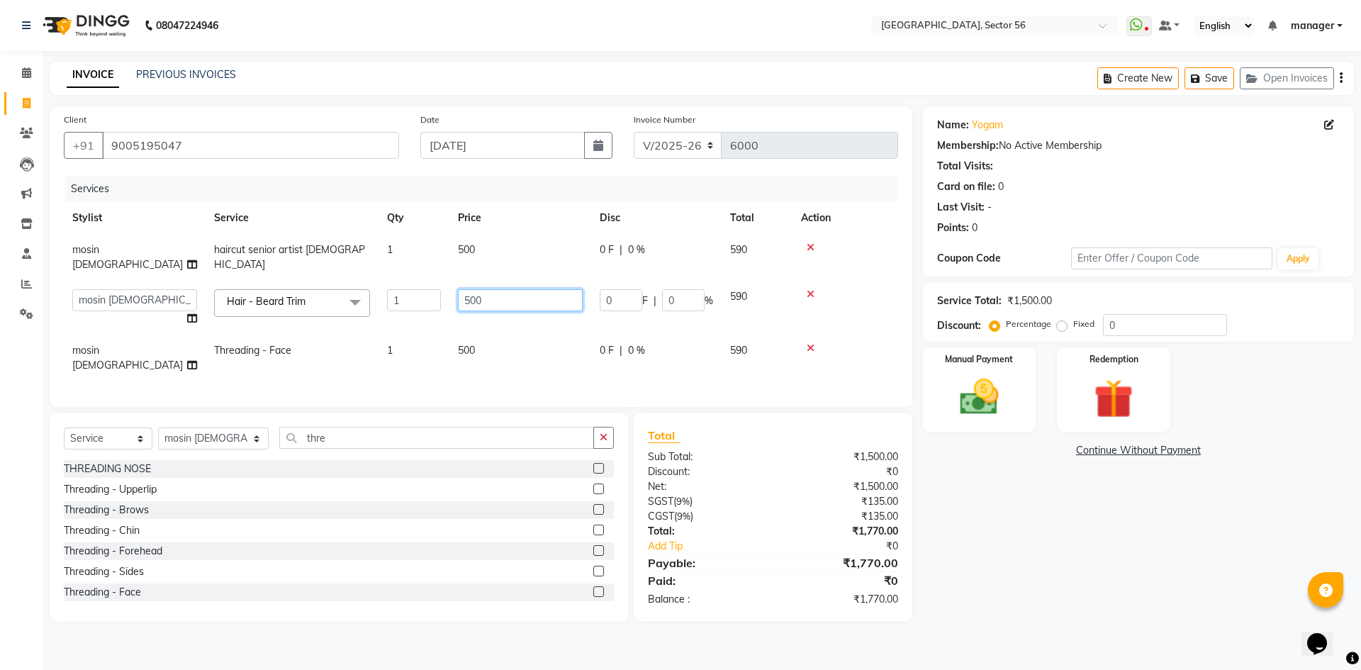
drag, startPoint x: 464, startPoint y: 289, endPoint x: 403, endPoint y: 296, distance: 61.3
click at [404, 296] on tr "[PERSON_NAME] [PERSON_NAME] [PERSON_NAME] MARKET STAFF amit [PERSON_NAME] [PERS…" at bounding box center [481, 308] width 834 height 54
type input "350"
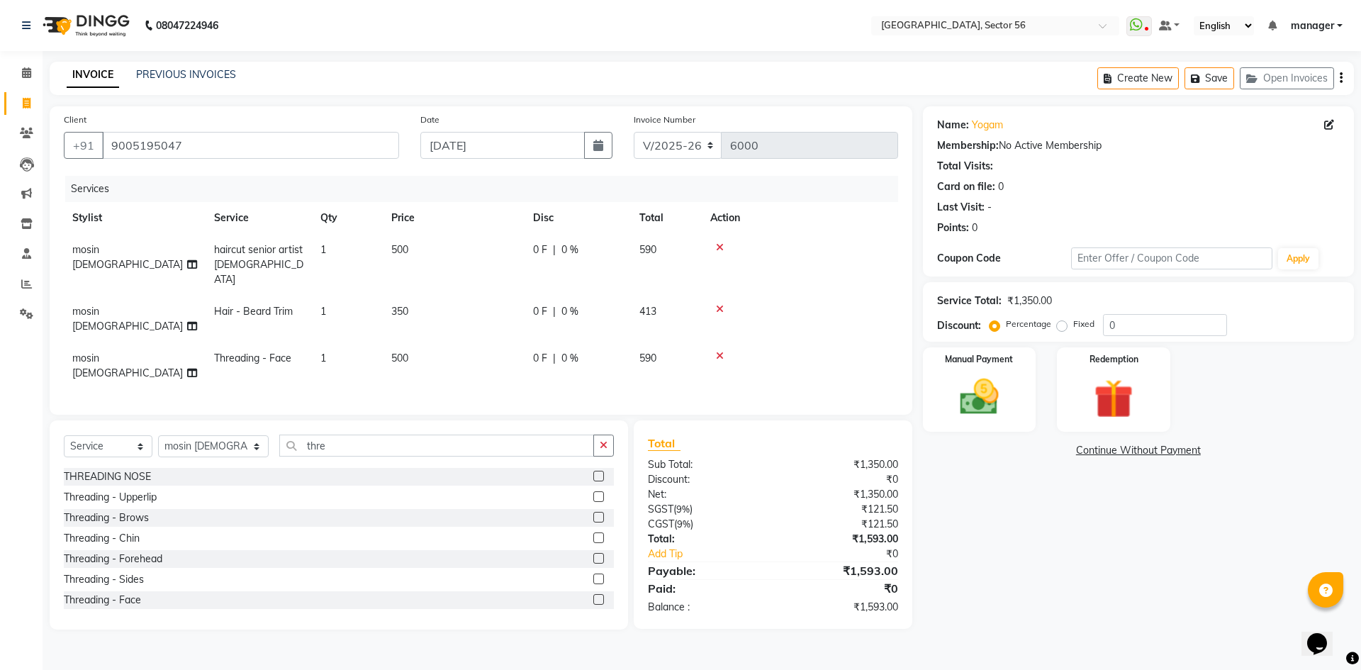
click at [0, 547] on div "Calendar Invoice Clients Leads Marketing Inventory Staff Reports Settings Compl…" at bounding box center [95, 344] width 191 height 608
click at [989, 397] on img at bounding box center [979, 397] width 66 height 47
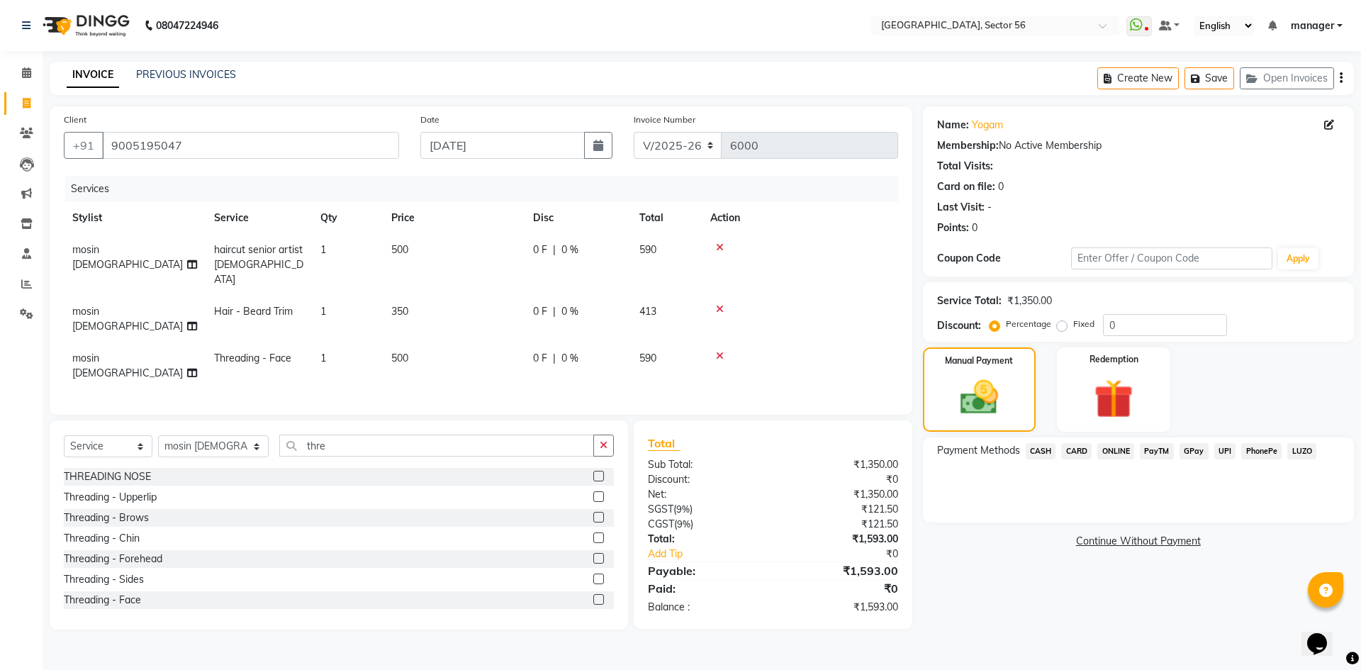
click at [1198, 452] on span "GPay" at bounding box center [1193, 451] width 29 height 16
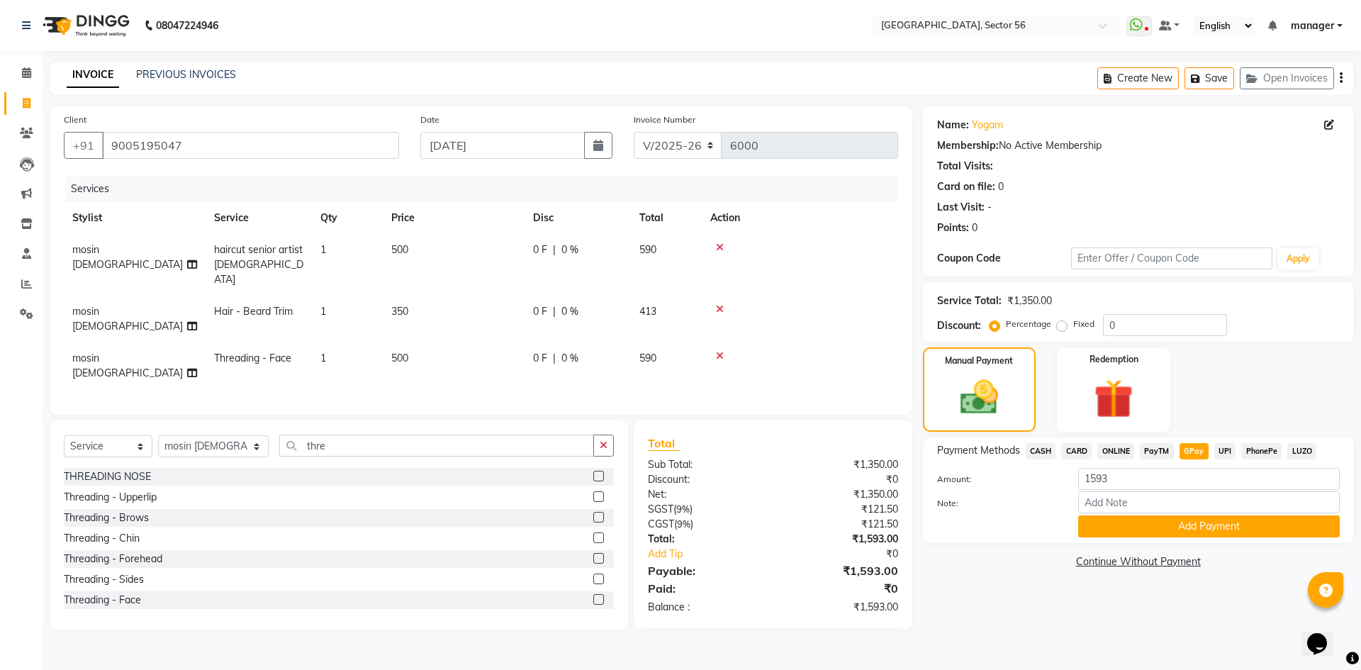
click at [1215, 524] on button "Add Payment" at bounding box center [1209, 526] width 262 height 22
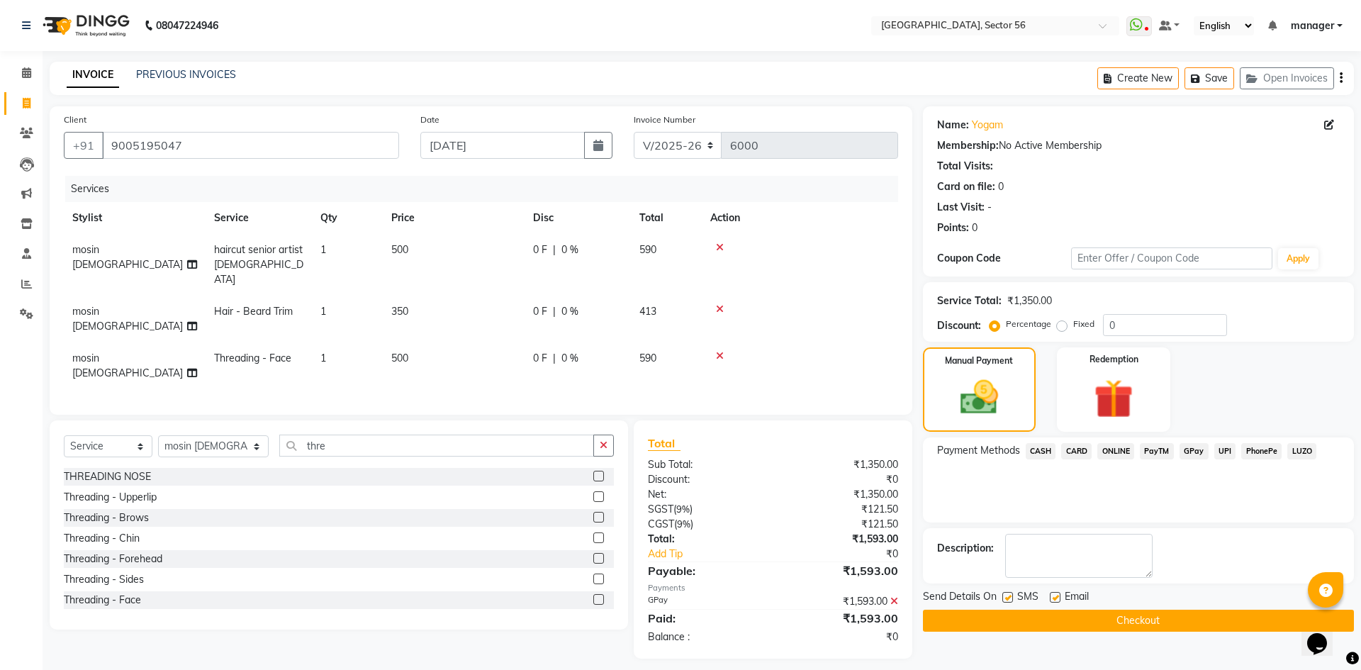
click at [1210, 610] on button "Checkout" at bounding box center [1138, 621] width 431 height 22
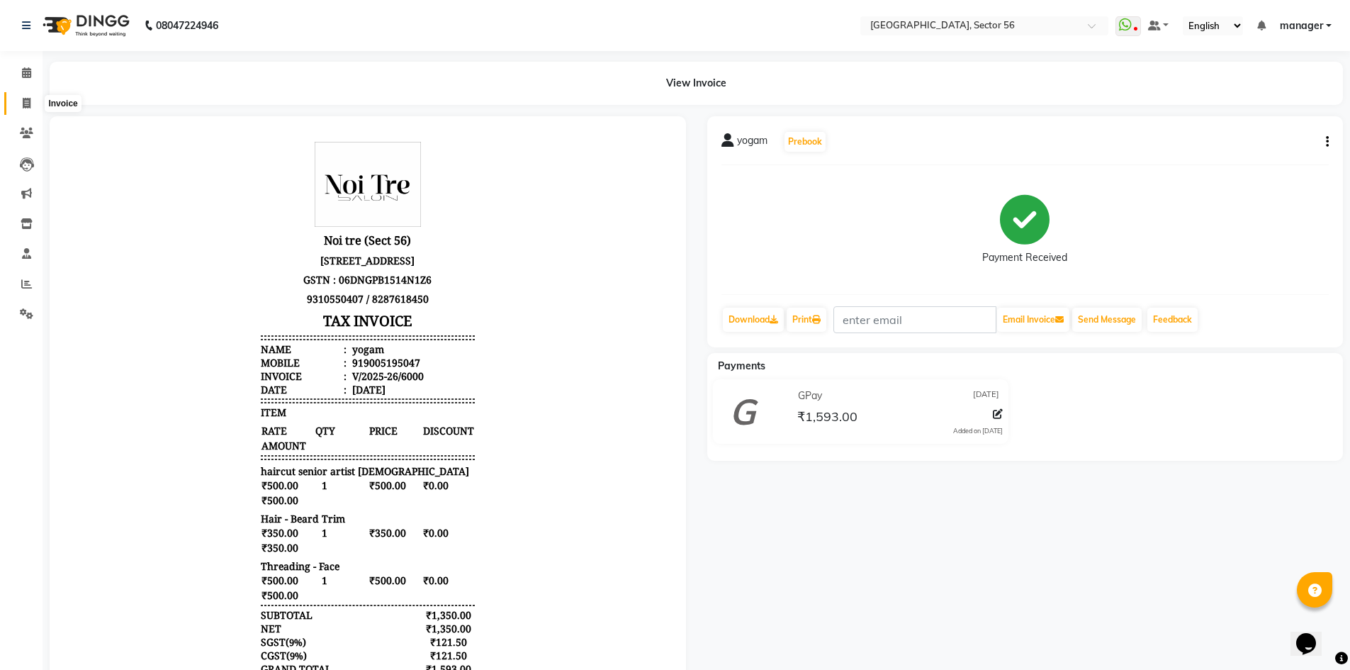
drag, startPoint x: 18, startPoint y: 105, endPoint x: 35, endPoint y: 110, distance: 17.7
click at [19, 105] on span at bounding box center [26, 104] width 25 height 16
select select "service"
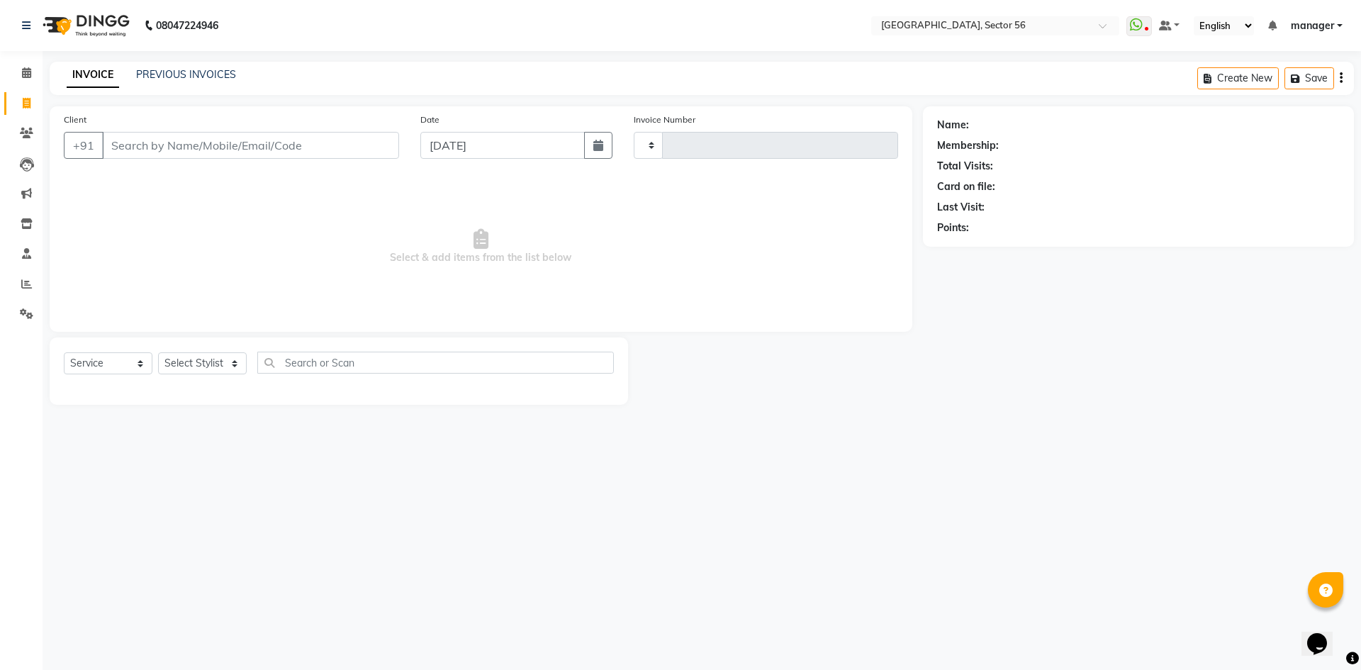
type input "6001"
select select "5557"
click at [194, 145] on input "Client" at bounding box center [250, 145] width 297 height 27
click at [196, 145] on input "Client" at bounding box center [250, 145] width 297 height 27
click at [230, 143] on input "Client" at bounding box center [250, 145] width 297 height 27
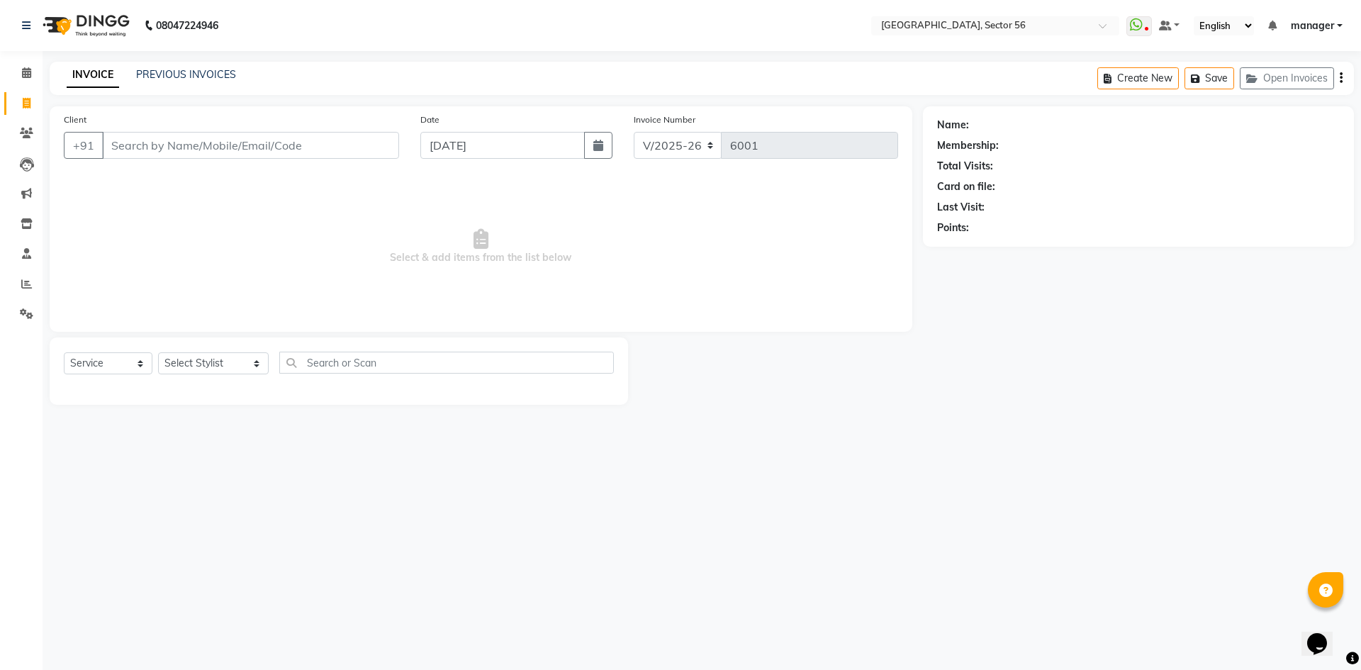
click at [230, 143] on input "Client" at bounding box center [250, 145] width 297 height 27
click at [221, 144] on input "Client" at bounding box center [250, 145] width 297 height 27
click at [202, 141] on input "Client" at bounding box center [250, 145] width 297 height 27
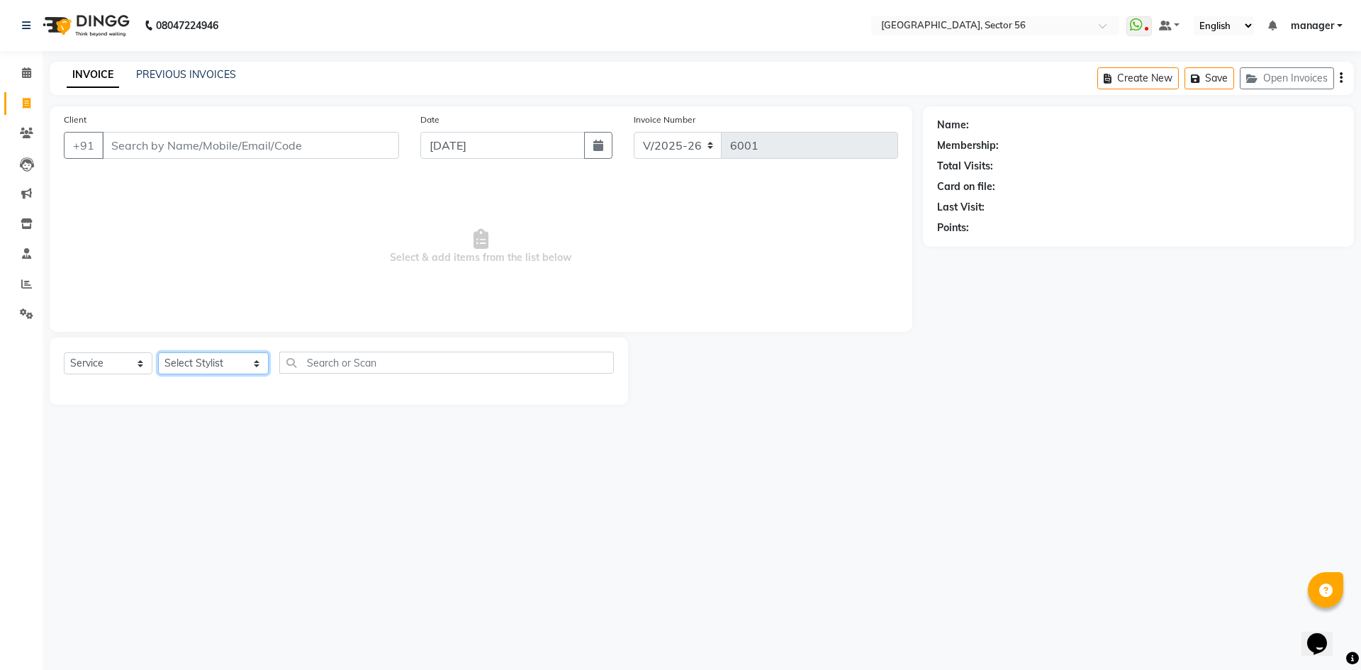
click at [211, 356] on select "Select Stylist [PERSON_NAME] [PERSON_NAME] [PERSON_NAME] MARKET STAFF amit [PER…" at bounding box center [213, 363] width 111 height 22
select select "43523"
click at [158, 352] on select "Select Stylist [PERSON_NAME] [PERSON_NAME] [PERSON_NAME] MARKET STAFF amit [PER…" at bounding box center [213, 363] width 111 height 22
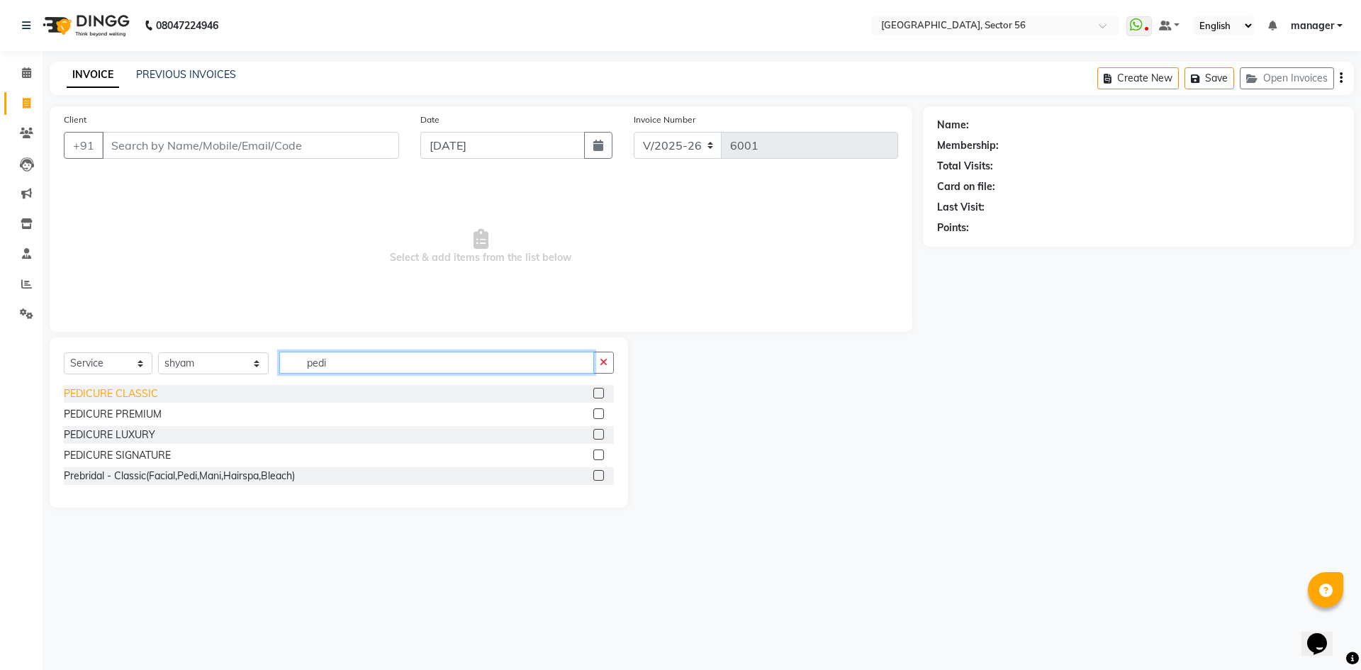
type input "pedi"
click at [127, 394] on div "PEDICURE CLASSIC" at bounding box center [111, 393] width 94 height 15
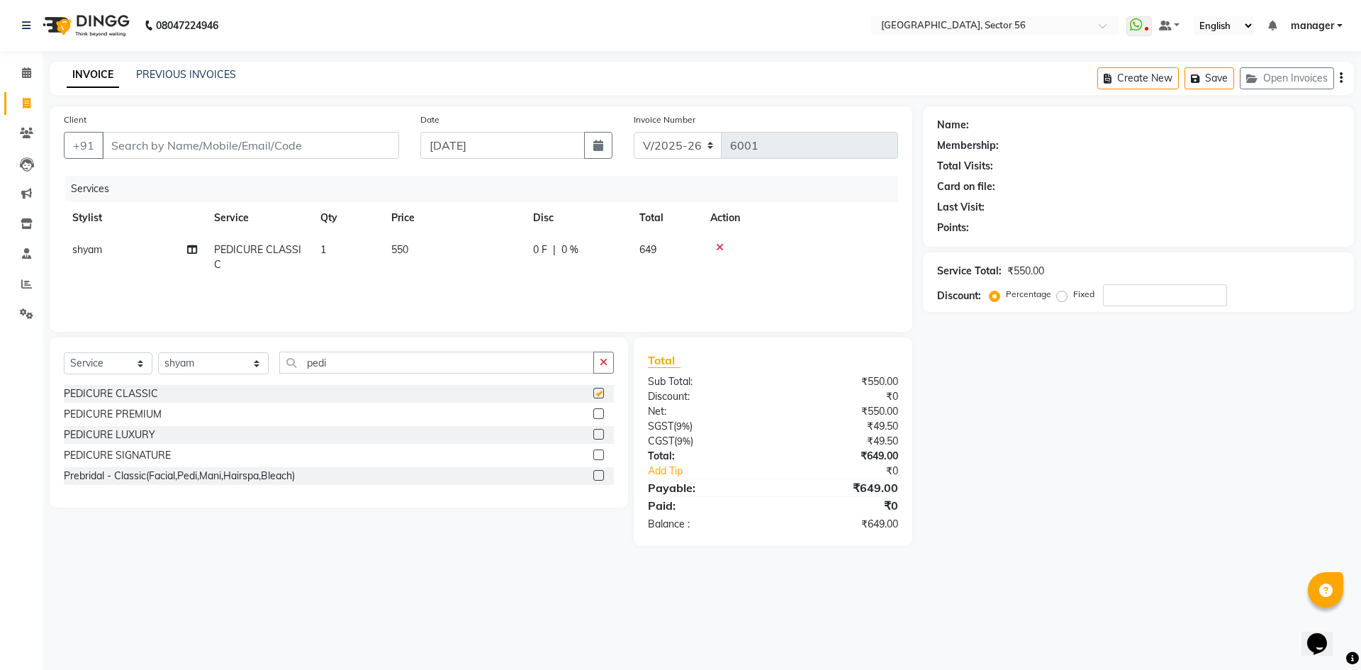
checkbox input "false"
drag, startPoint x: 330, startPoint y: 369, endPoint x: 205, endPoint y: 376, distance: 125.7
click at [205, 376] on div "Select Service Product Membership Package Voucher Prepaid Gift Card Select Styl…" at bounding box center [339, 368] width 550 height 33
type input "mani"
click at [137, 393] on div "MANICURE CLASSIC" at bounding box center [113, 393] width 98 height 15
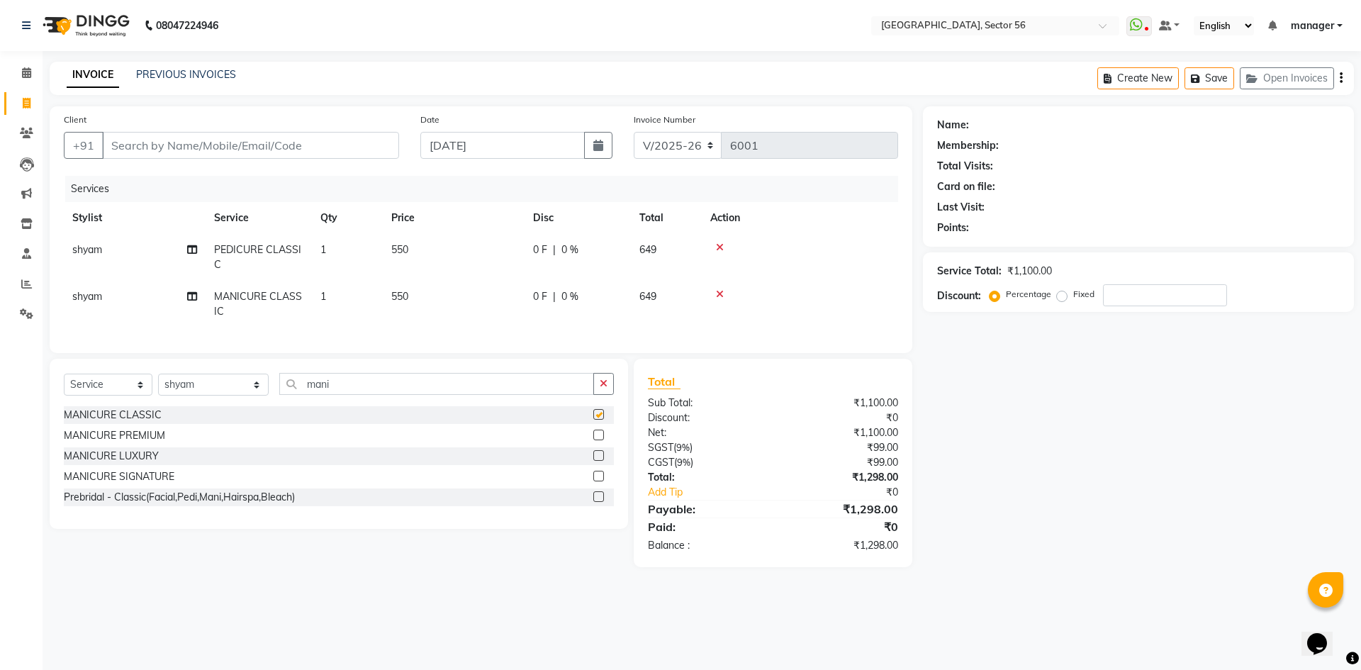
checkbox input "false"
click at [259, 142] on input "Client" at bounding box center [250, 145] width 297 height 27
click at [294, 145] on input "Client" at bounding box center [250, 145] width 297 height 27
click at [190, 147] on input "Client" at bounding box center [250, 145] width 297 height 27
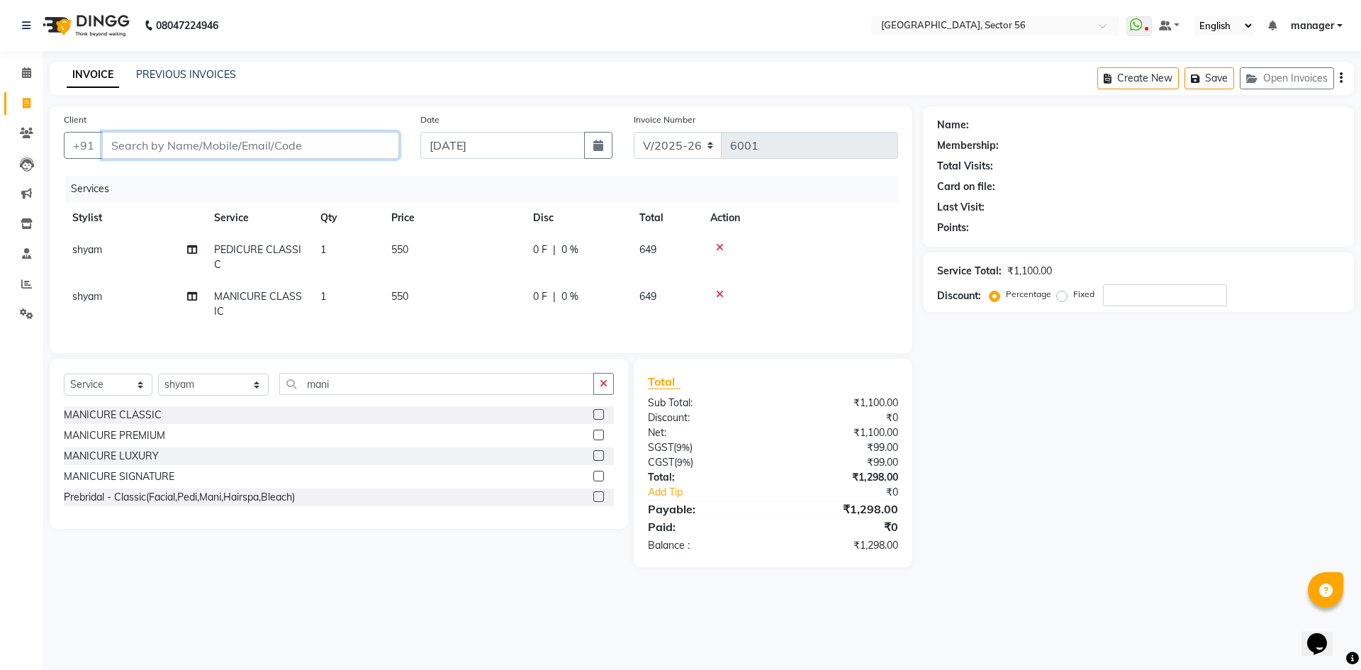
click at [218, 146] on input "Client" at bounding box center [250, 145] width 297 height 27
click at [252, 145] on input "Client" at bounding box center [250, 145] width 297 height 27
click at [248, 146] on input "Client" at bounding box center [250, 145] width 297 height 27
click at [224, 147] on input "Client" at bounding box center [250, 145] width 297 height 27
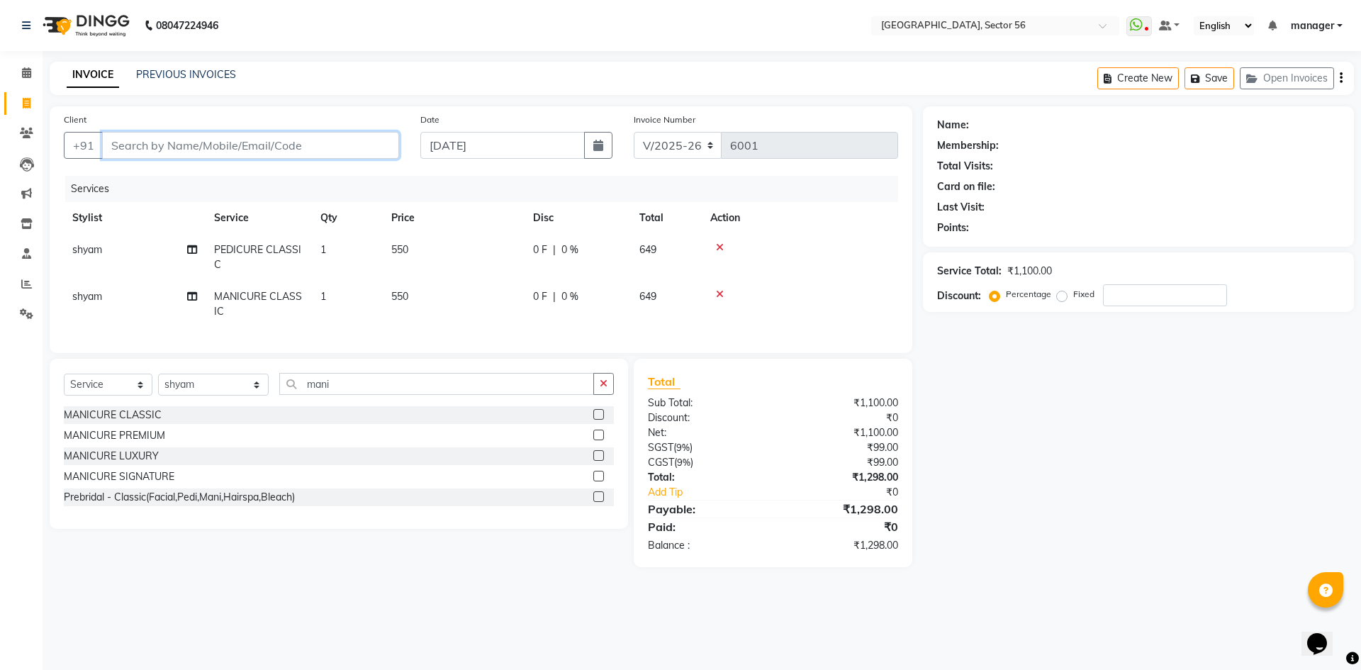
click at [224, 147] on input "Client" at bounding box center [250, 145] width 297 height 27
click at [248, 147] on input "Client" at bounding box center [250, 145] width 297 height 27
click at [216, 147] on input "Client" at bounding box center [250, 145] width 297 height 27
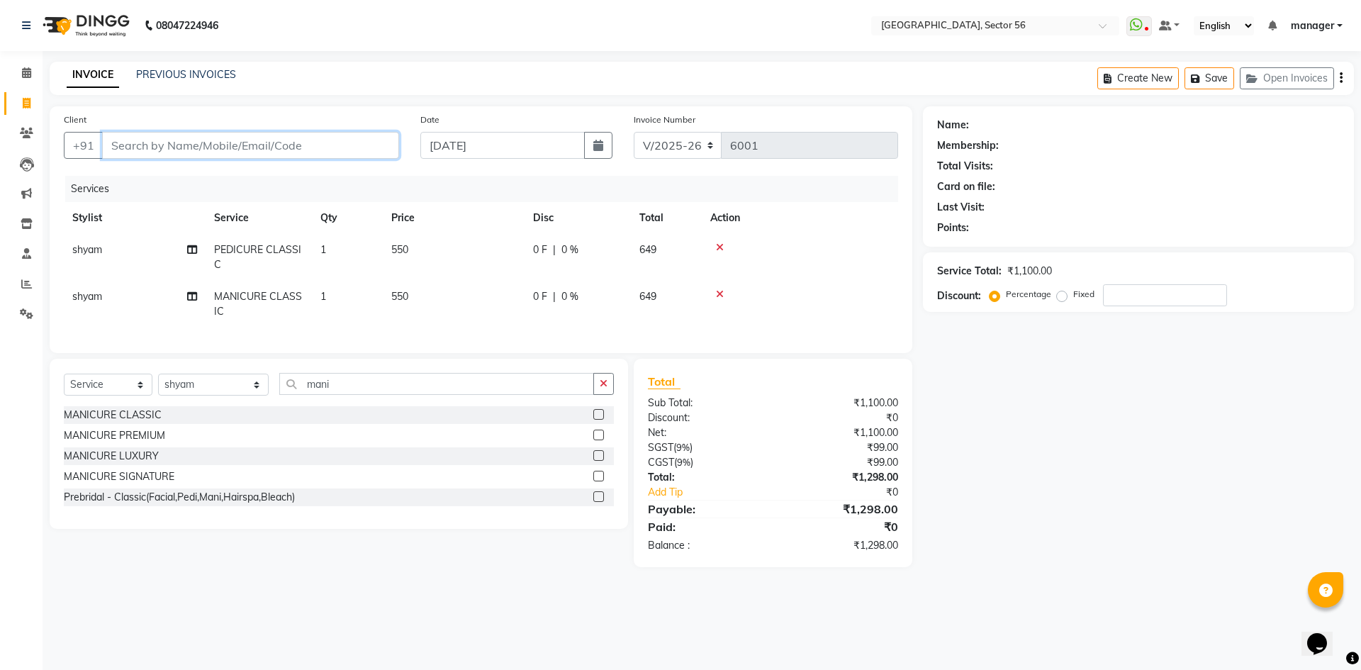
click at [216, 147] on input "Client" at bounding box center [250, 145] width 297 height 27
type input "n"
type input "0"
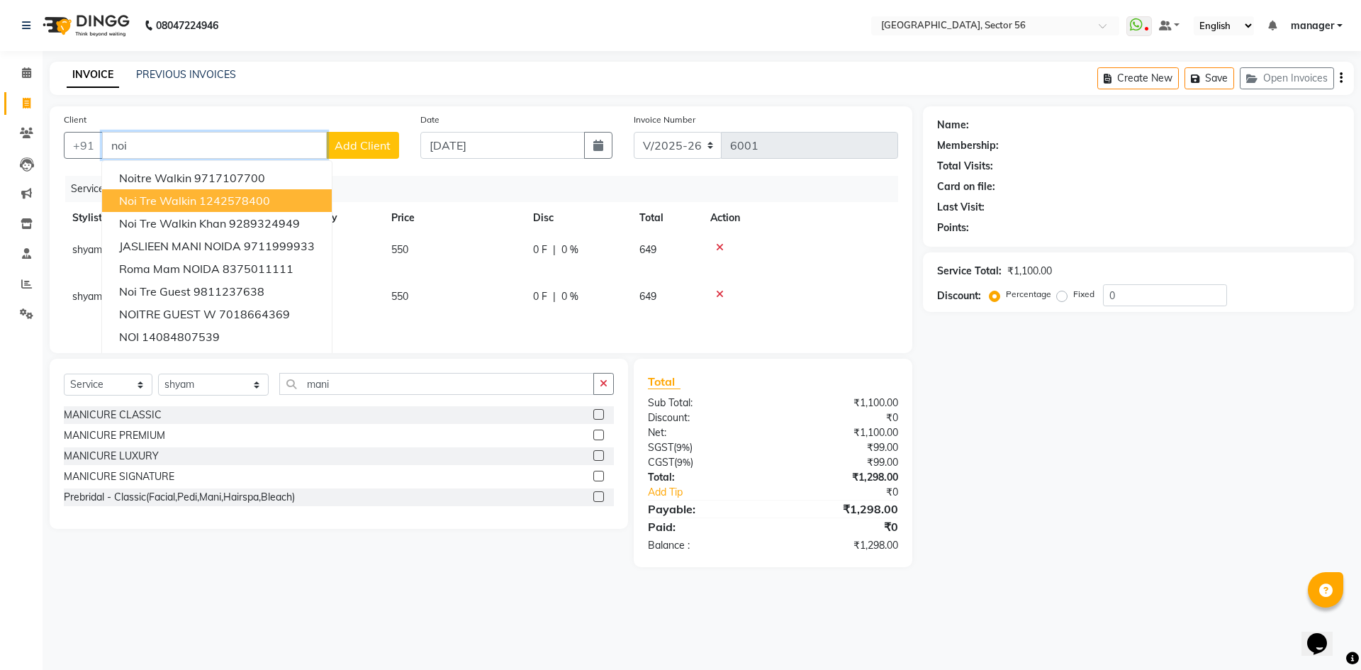
click at [199, 201] on ngb-highlight "1242578400" at bounding box center [234, 200] width 71 height 14
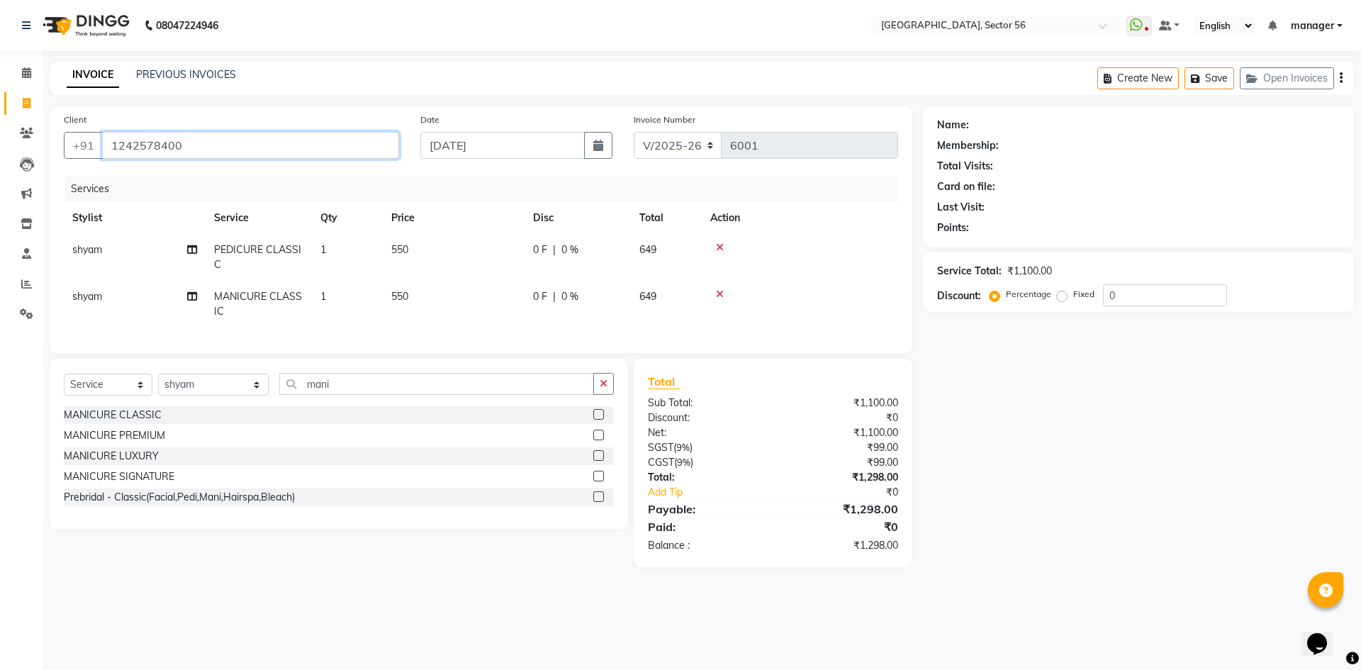
type input "1242578400"
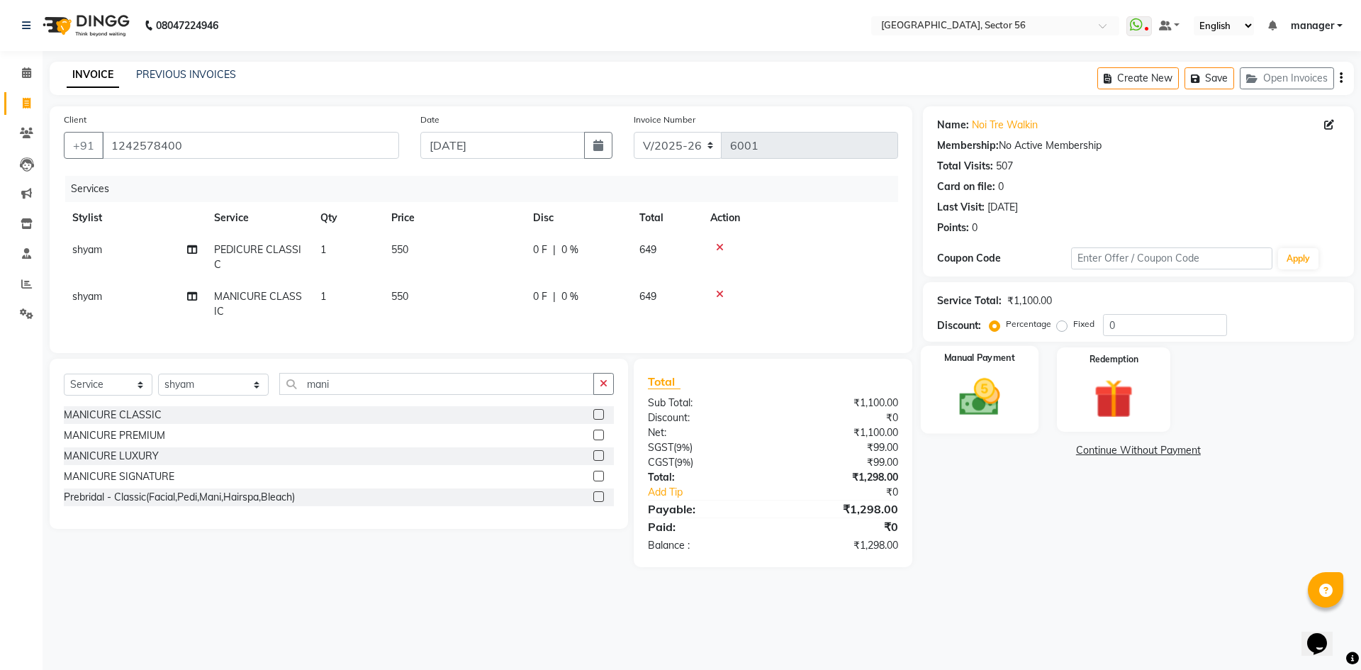
click at [997, 414] on img at bounding box center [979, 397] width 66 height 47
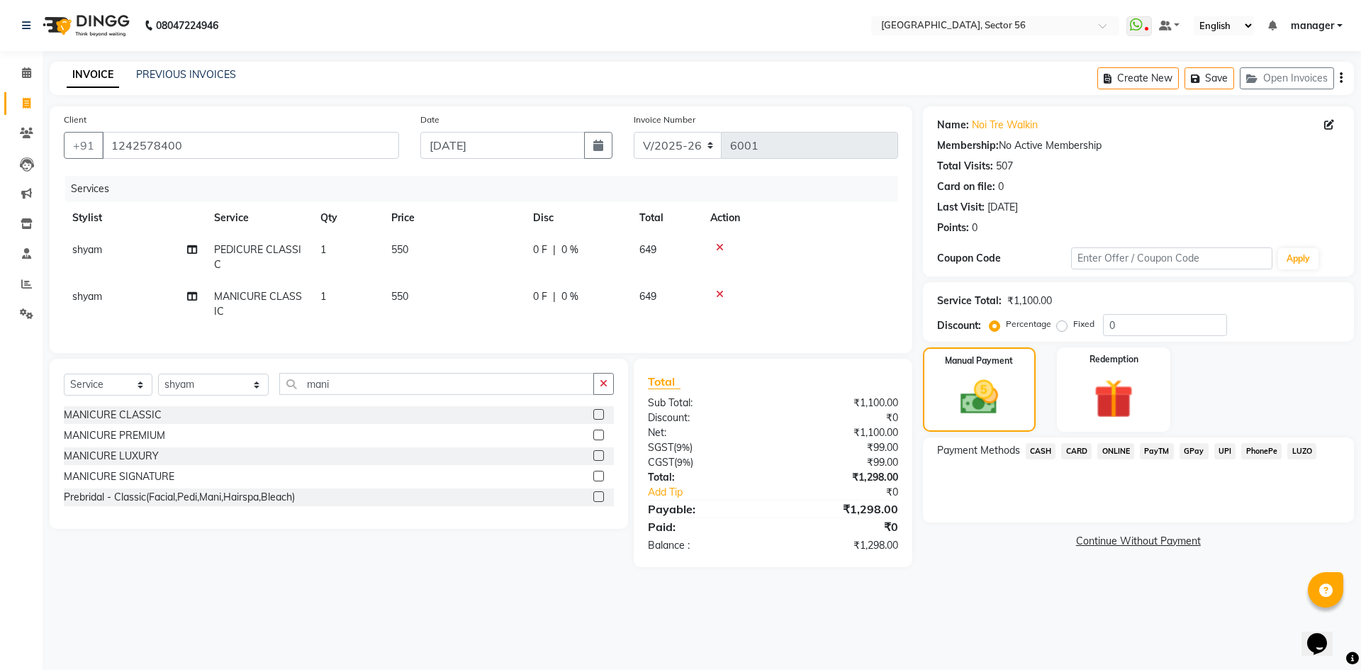
click at [1037, 449] on span "CASH" at bounding box center [1041, 451] width 30 height 16
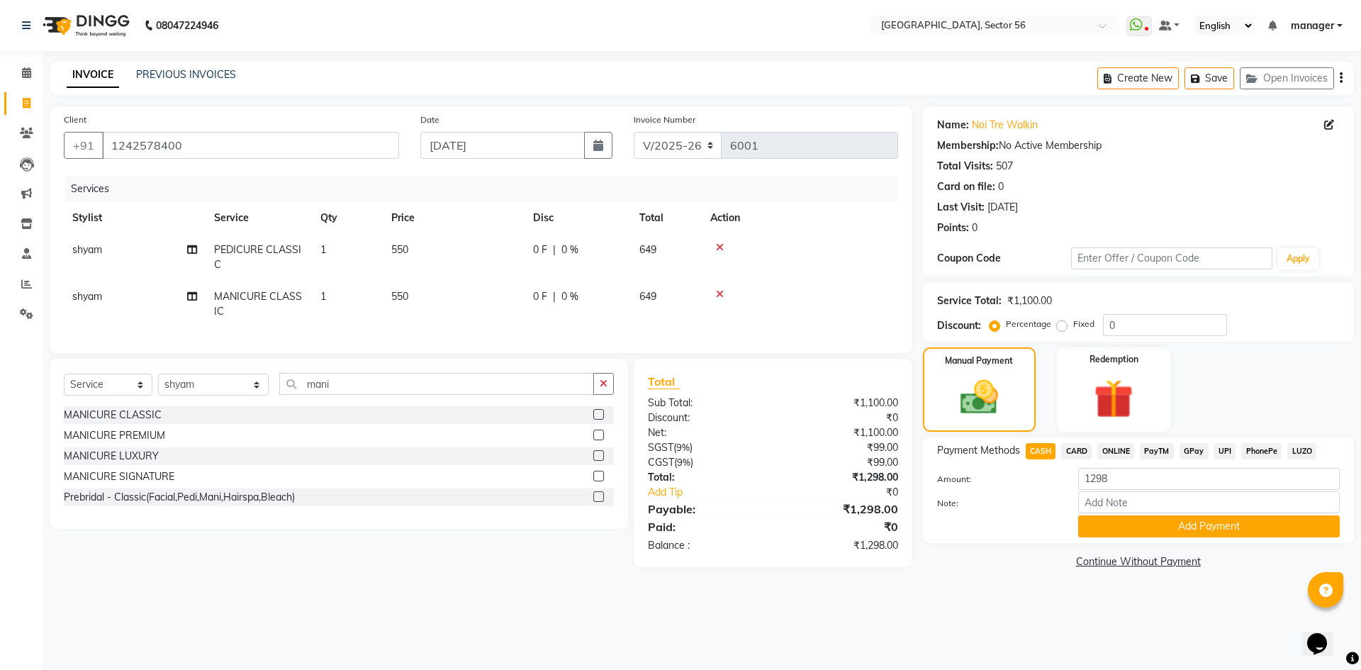
drag, startPoint x: 1120, startPoint y: 521, endPoint x: 1102, endPoint y: 522, distance: 17.7
click at [1121, 521] on button "Add Payment" at bounding box center [1209, 526] width 262 height 22
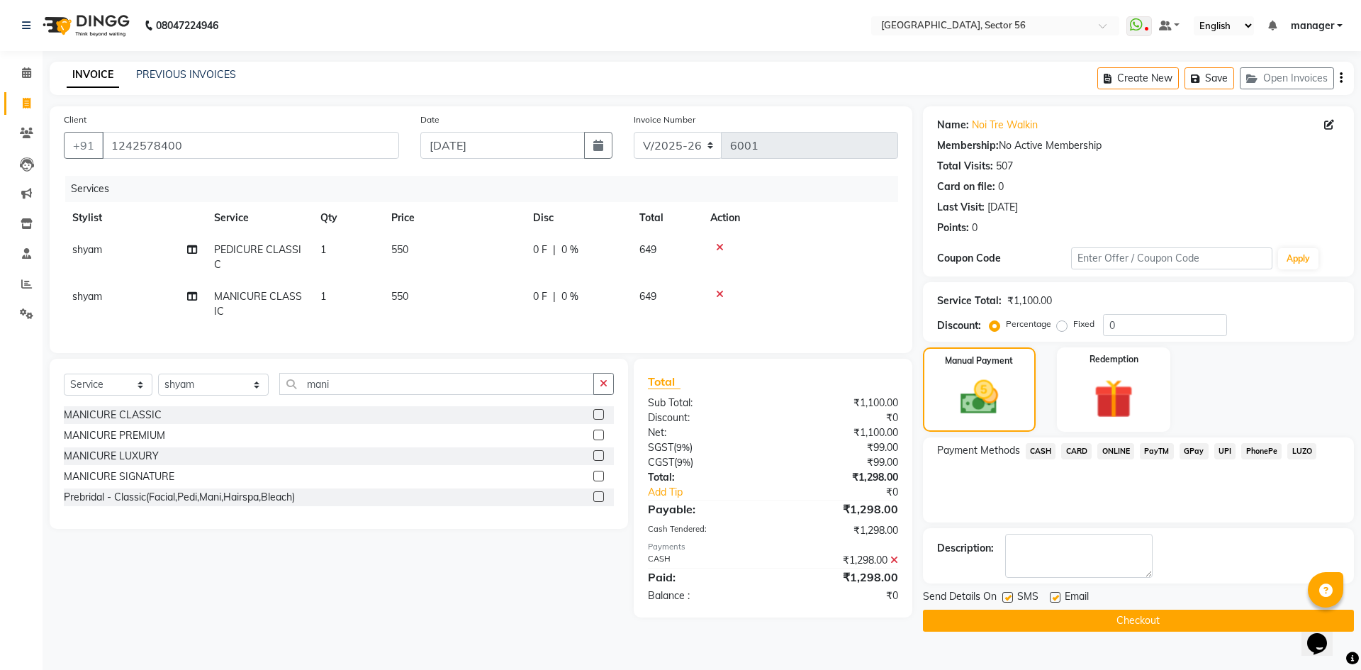
click at [894, 565] on icon at bounding box center [894, 560] width 8 height 10
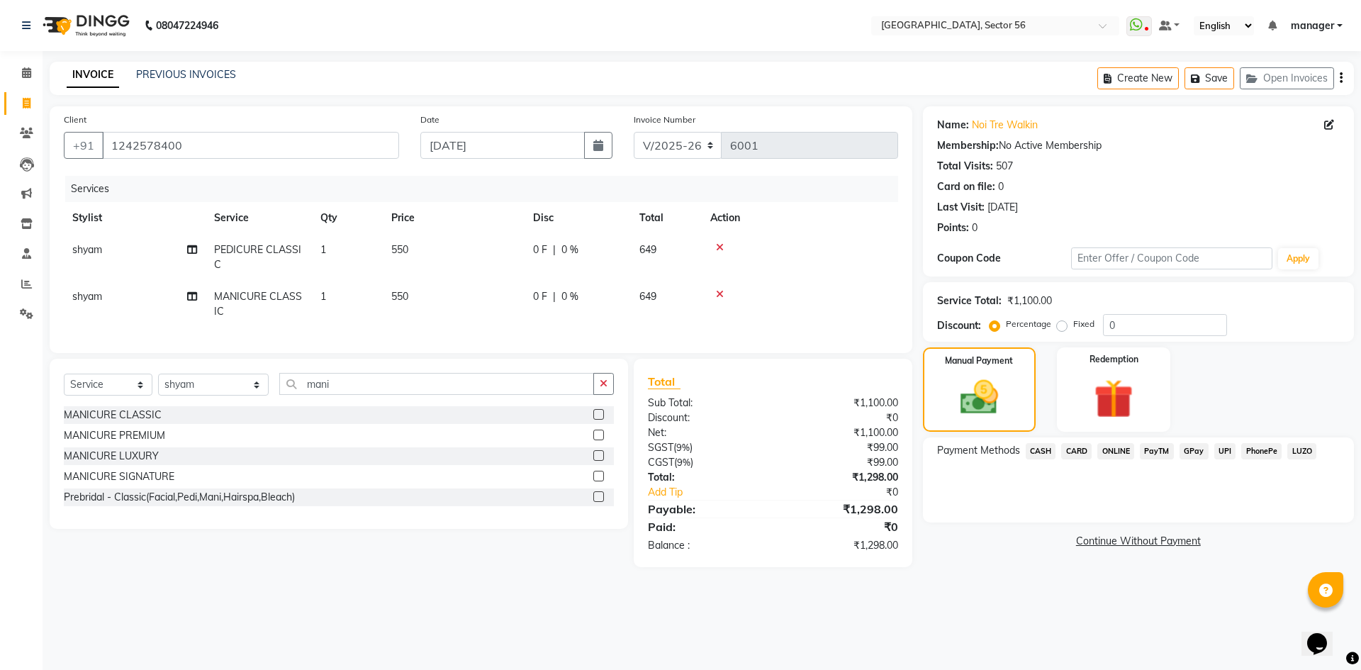
drag, startPoint x: 1197, startPoint y: 453, endPoint x: 1196, endPoint y: 461, distance: 8.6
click at [1196, 454] on span "GPay" at bounding box center [1193, 451] width 29 height 16
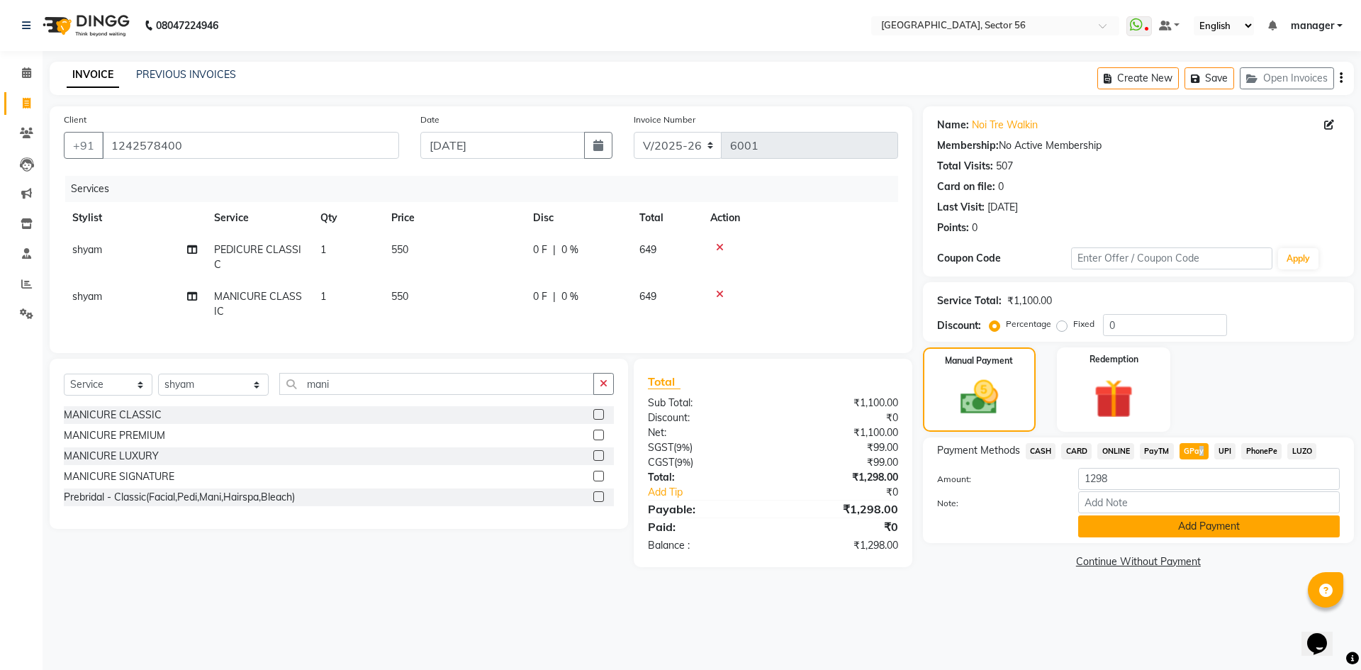
click at [1203, 526] on button "Add Payment" at bounding box center [1209, 526] width 262 height 22
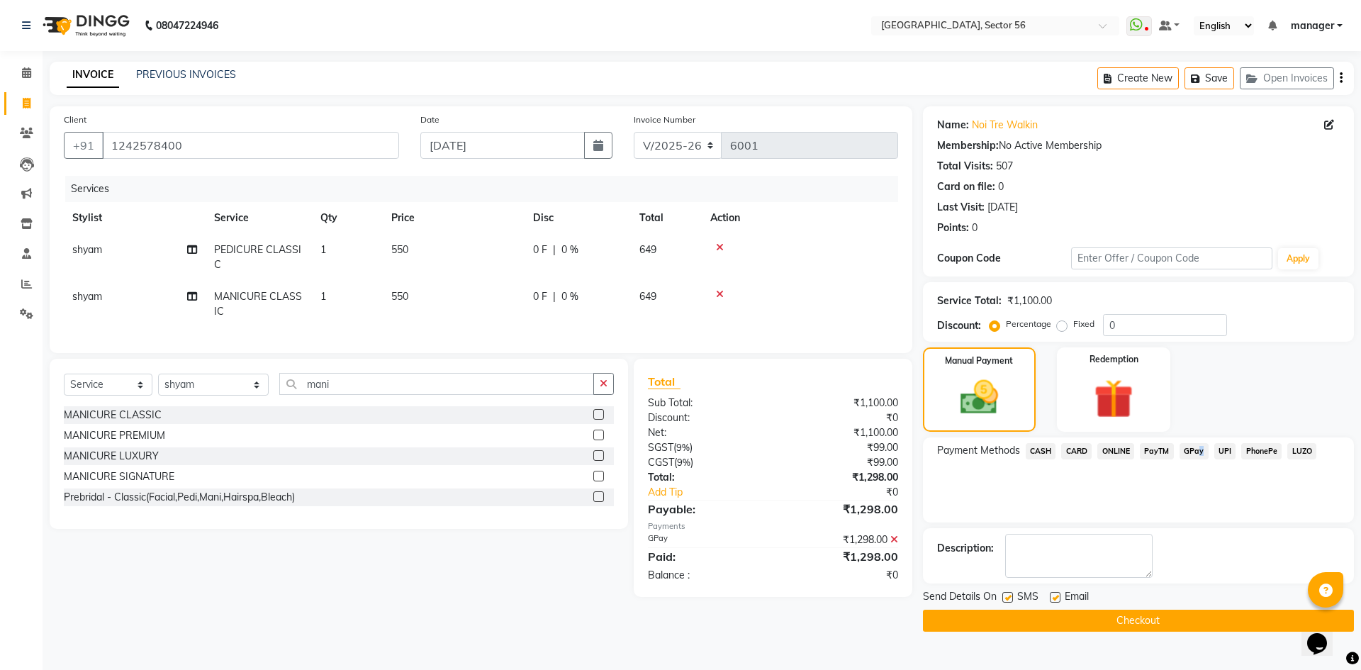
click at [1164, 626] on button "Checkout" at bounding box center [1138, 621] width 431 height 22
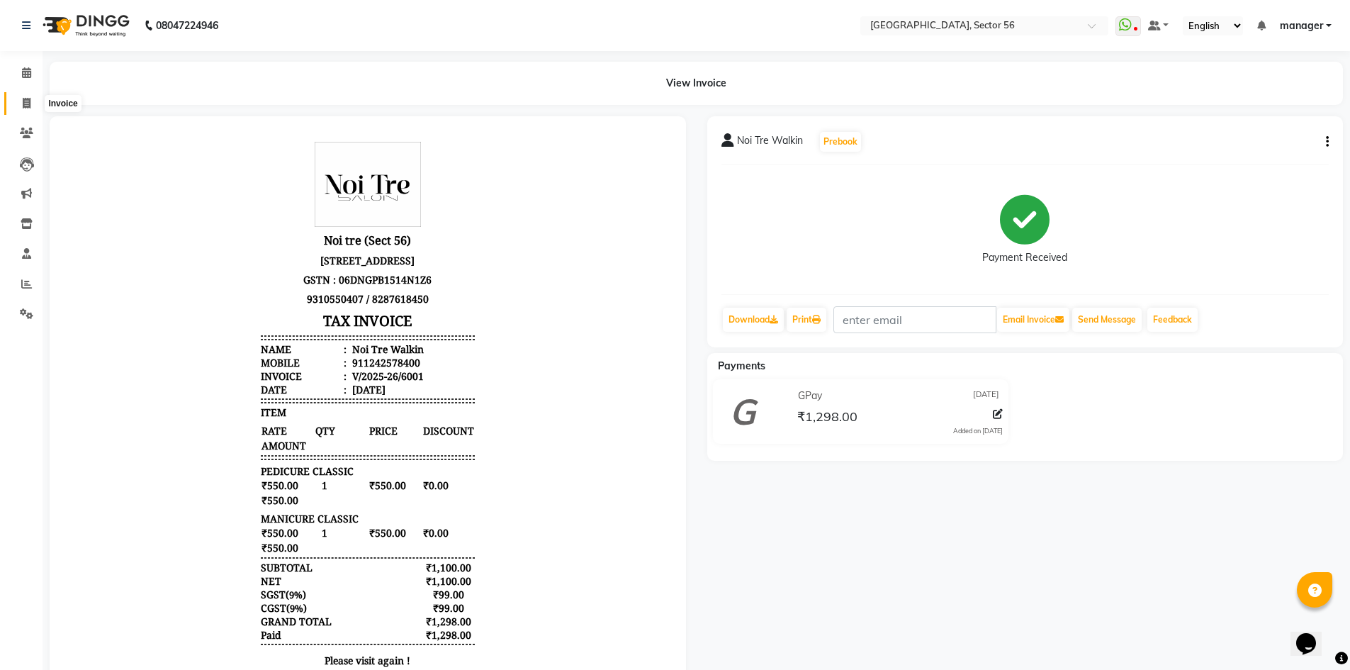
click at [24, 99] on icon at bounding box center [27, 103] width 8 height 11
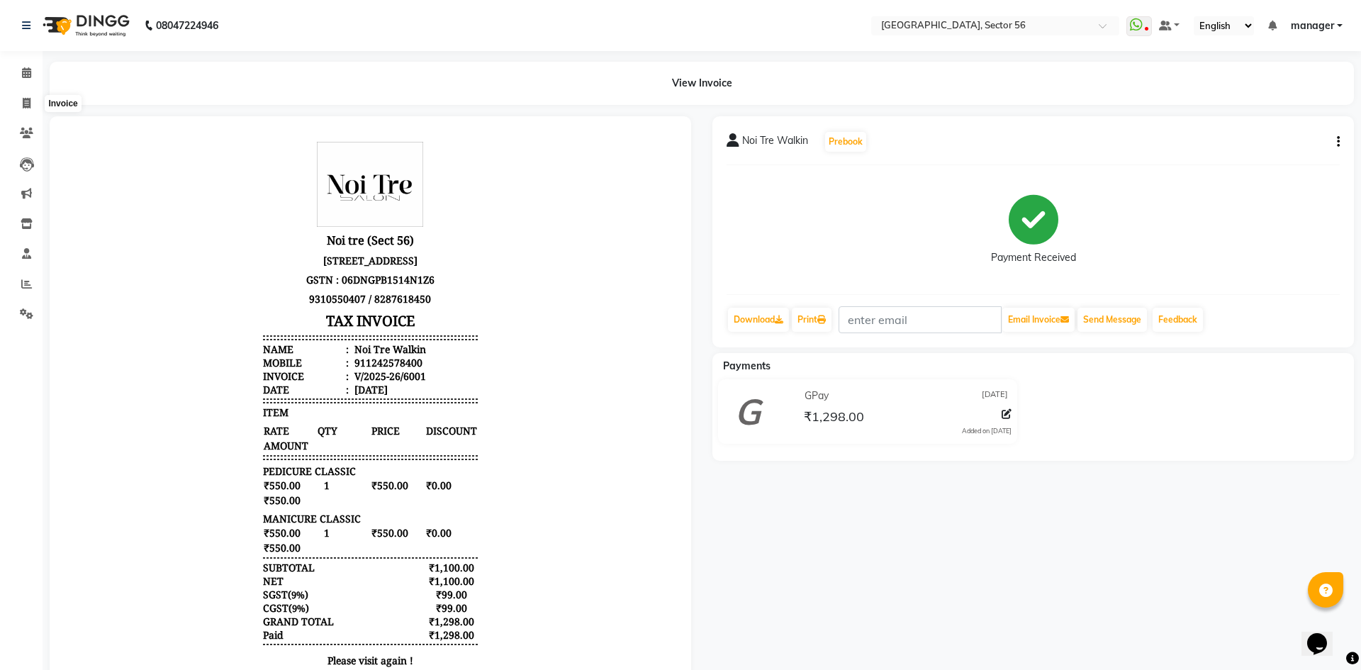
select select "5557"
select select "service"
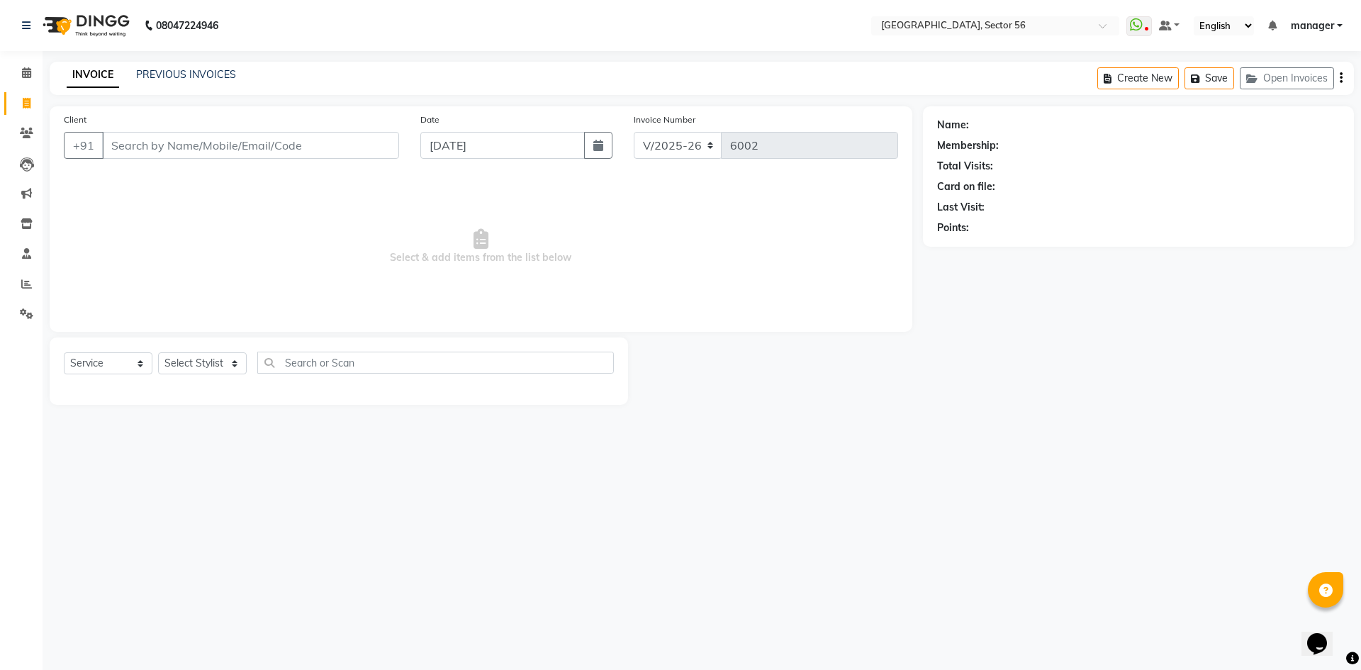
click at [163, 154] on input "Client" at bounding box center [250, 145] width 297 height 27
type input "9810123366"
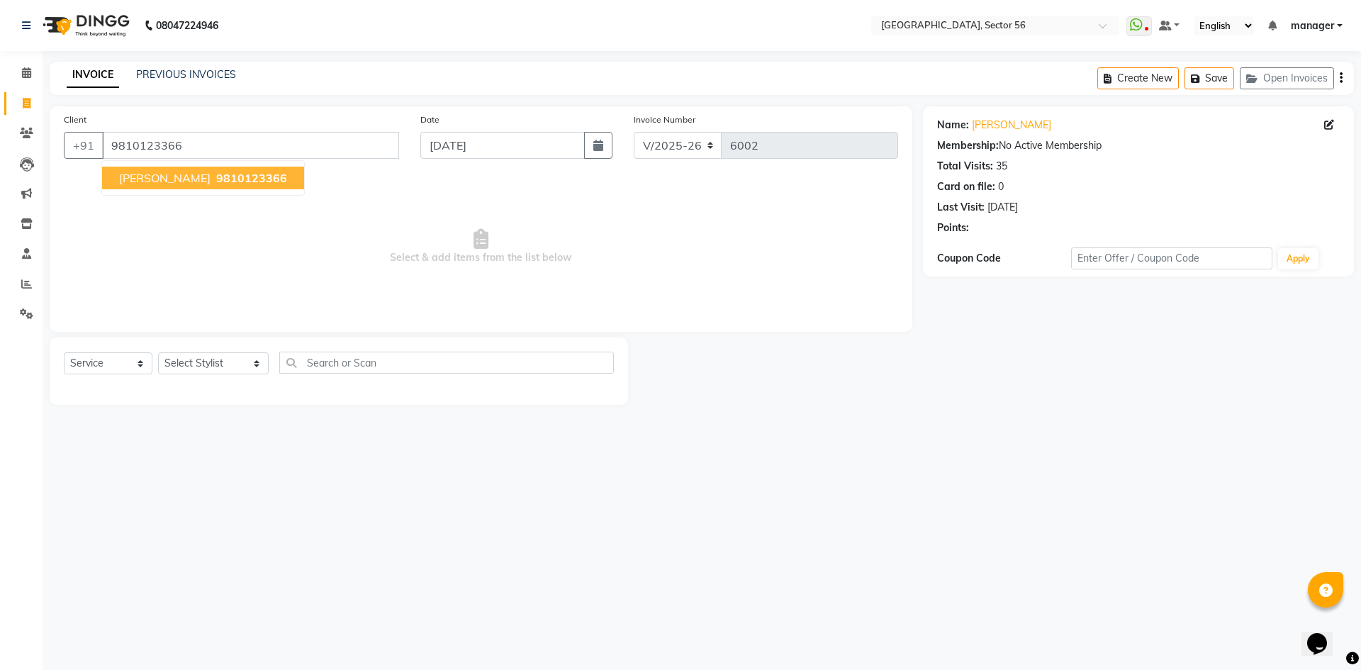
click at [146, 173] on span "MAHESH rehan" at bounding box center [164, 178] width 91 height 14
click at [251, 366] on select "Select Stylist [PERSON_NAME] [PERSON_NAME] [PERSON_NAME] MARKET STAFF amit [PER…" at bounding box center [213, 363] width 111 height 22
select select "43515"
click at [158, 352] on select "Select Stylist [PERSON_NAME] [PERSON_NAME] [PERSON_NAME] MARKET STAFF amit [PER…" at bounding box center [213, 363] width 111 height 22
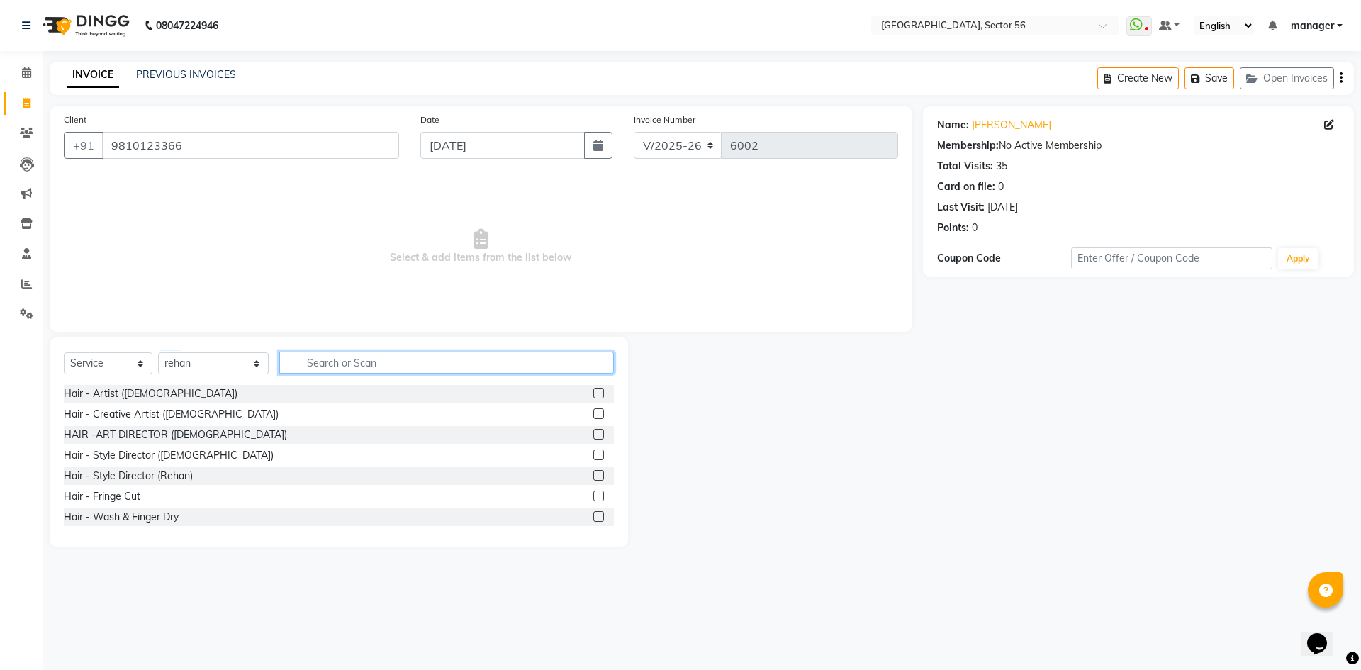
click at [340, 366] on input "text" at bounding box center [446, 363] width 335 height 22
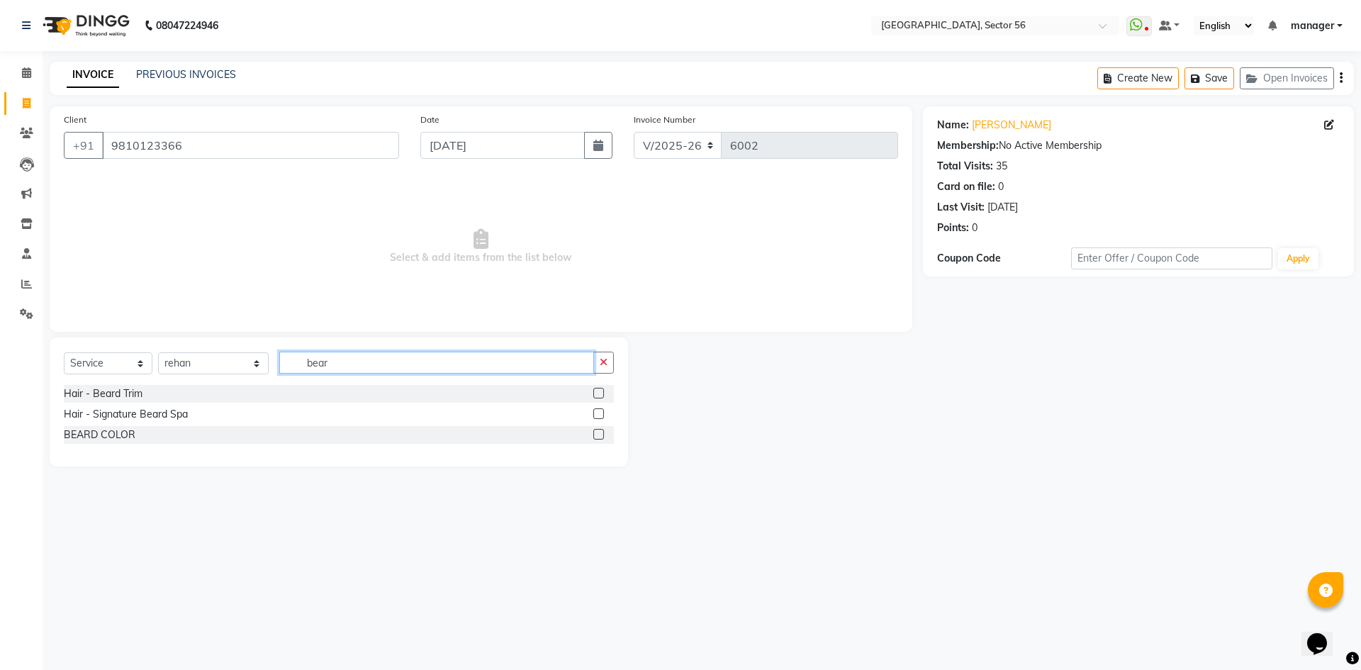
type input "bear"
click at [600, 388] on label at bounding box center [598, 393] width 11 height 11
click at [600, 389] on input "checkbox" at bounding box center [597, 393] width 9 height 9
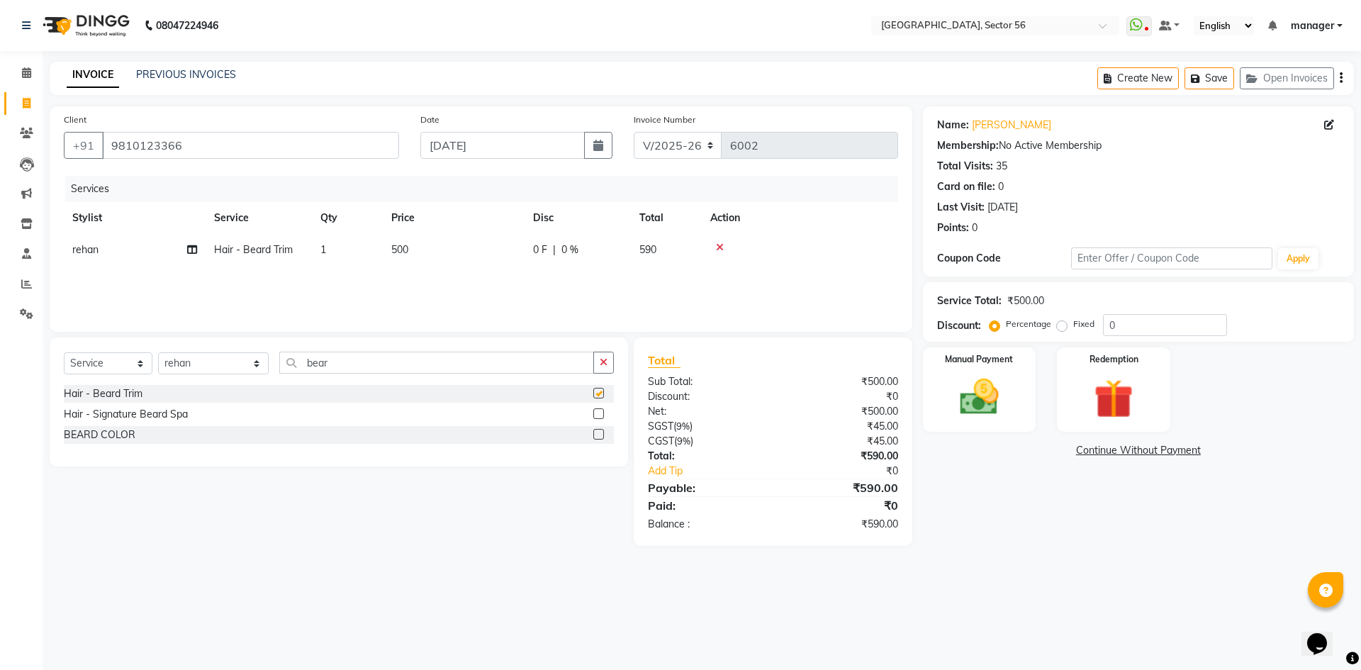
checkbox input "false"
click at [992, 383] on img at bounding box center [979, 397] width 66 height 47
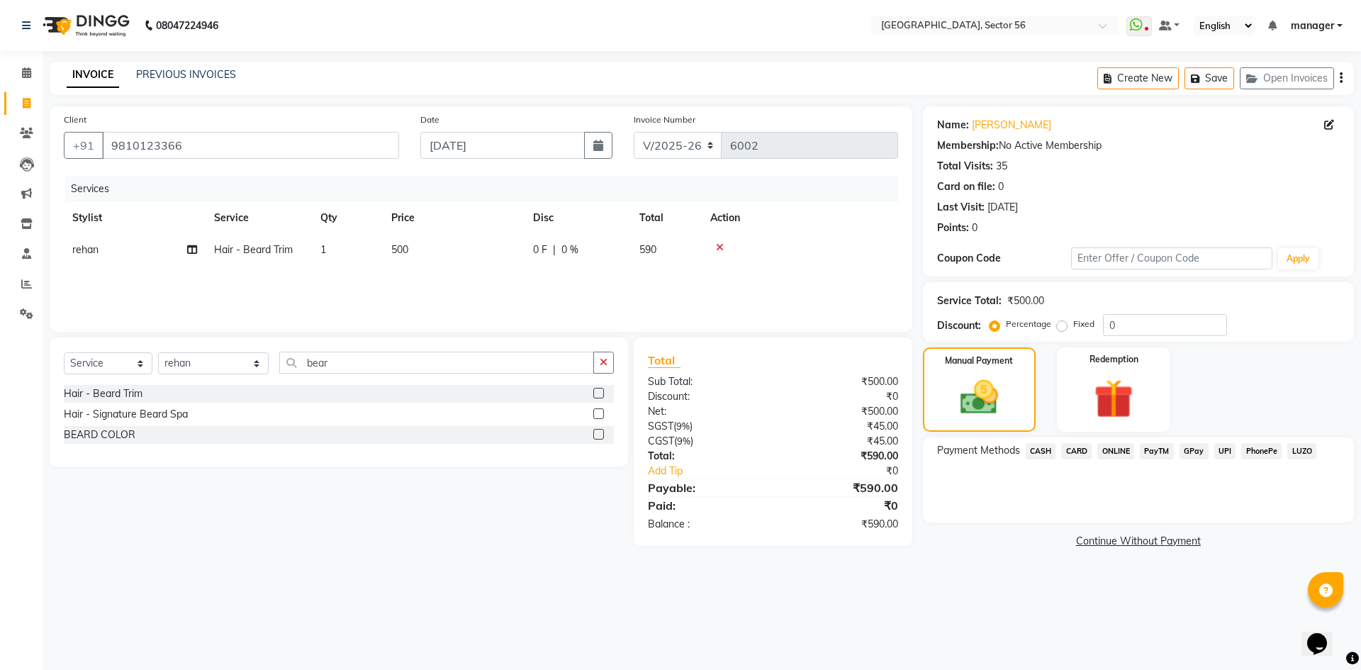
click at [1072, 449] on span "CARD" at bounding box center [1076, 451] width 30 height 16
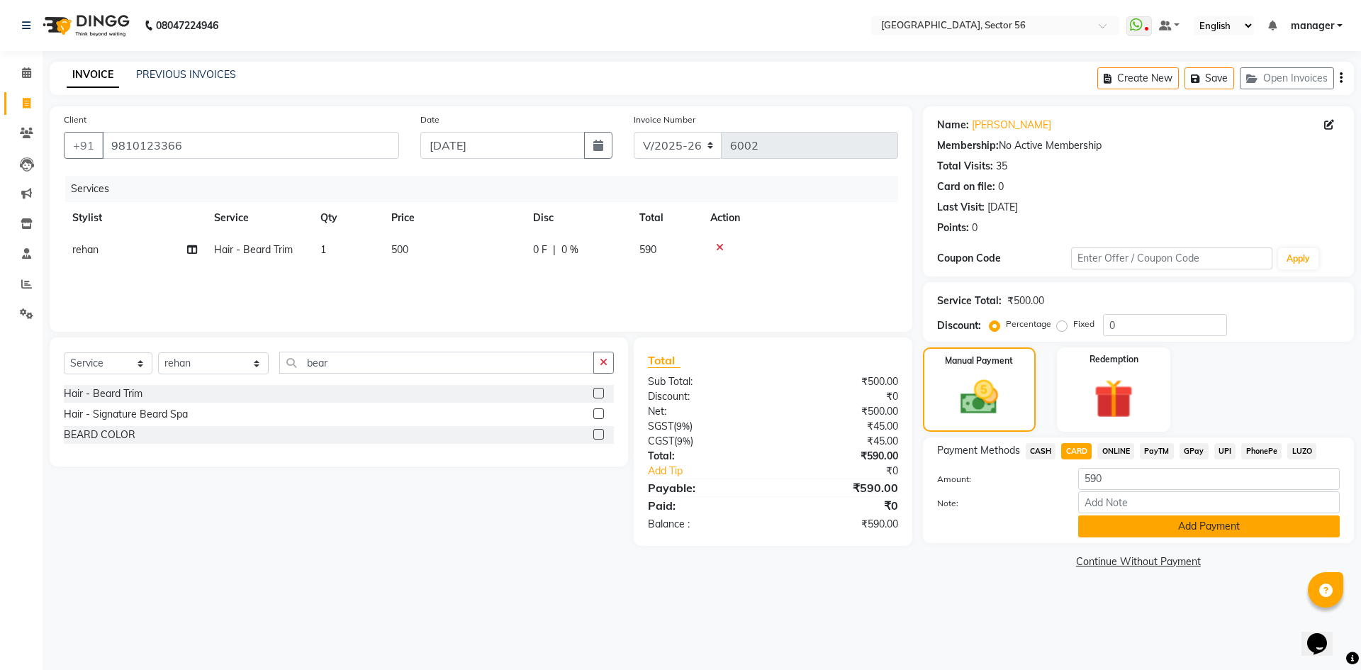
click at [1184, 521] on button "Add Payment" at bounding box center [1209, 526] width 262 height 22
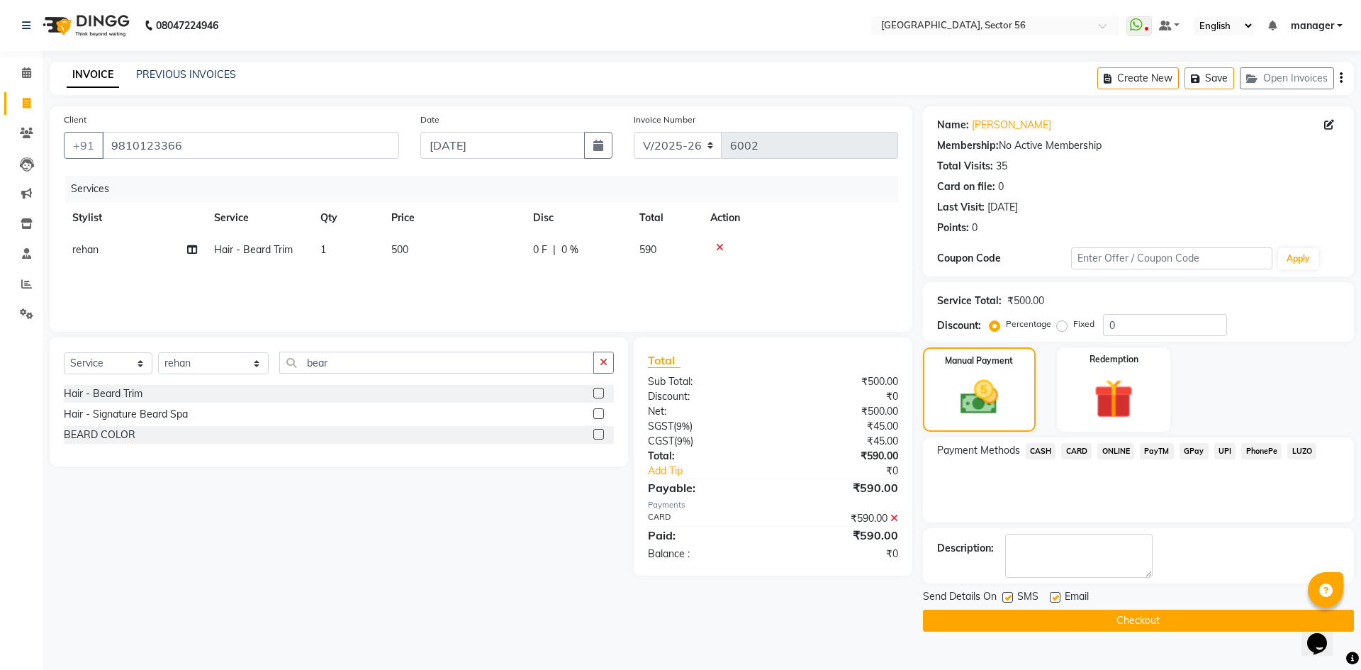
click at [1141, 614] on button "Checkout" at bounding box center [1138, 621] width 431 height 22
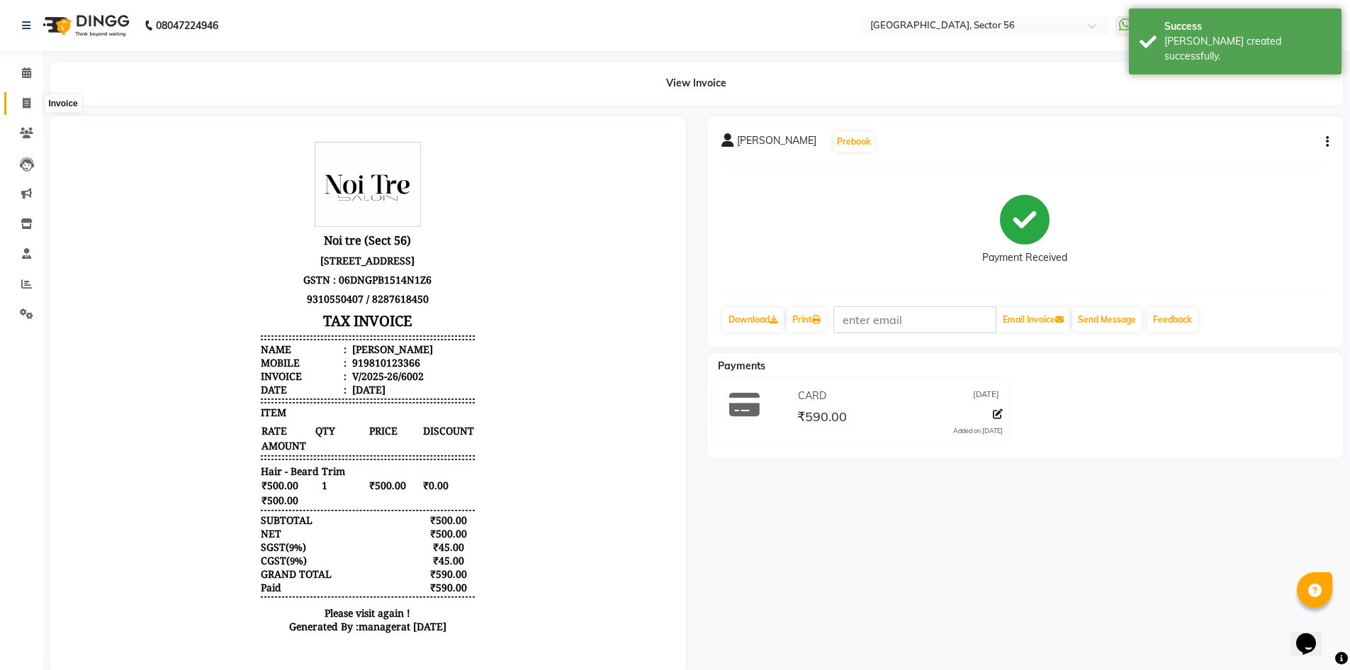
click at [28, 99] on icon at bounding box center [27, 103] width 8 height 11
select select "service"
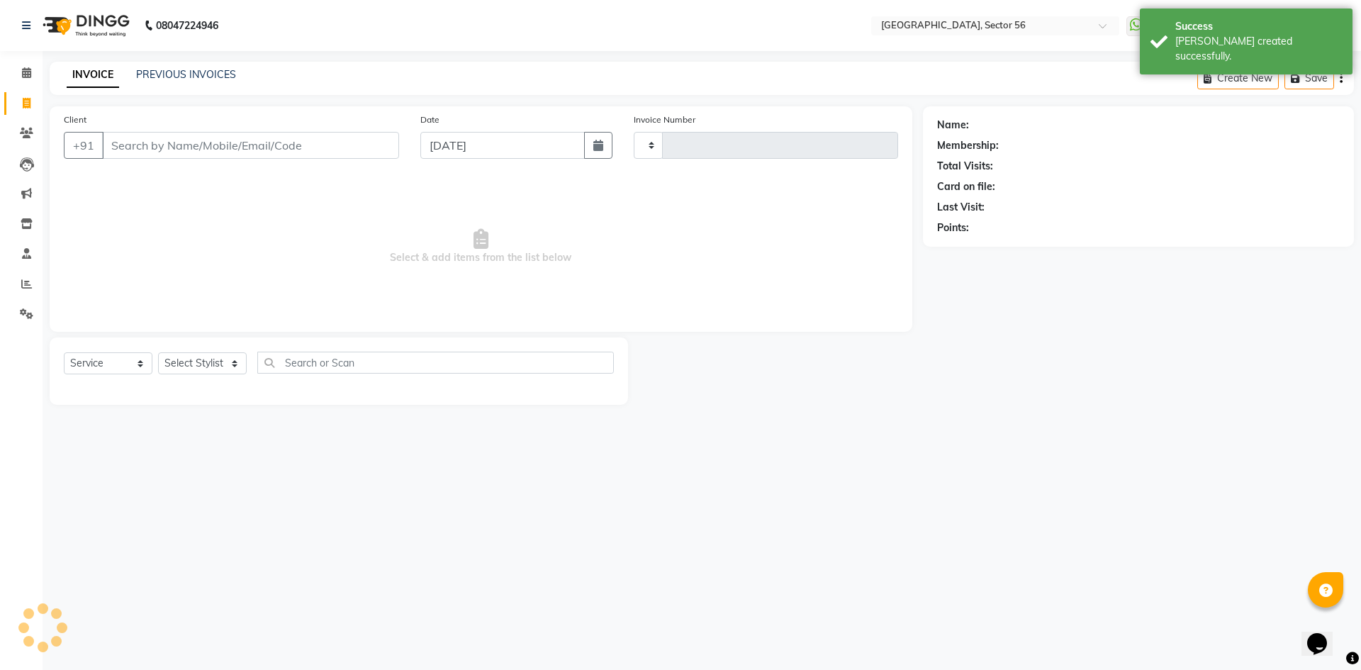
type input "6003"
select select "5557"
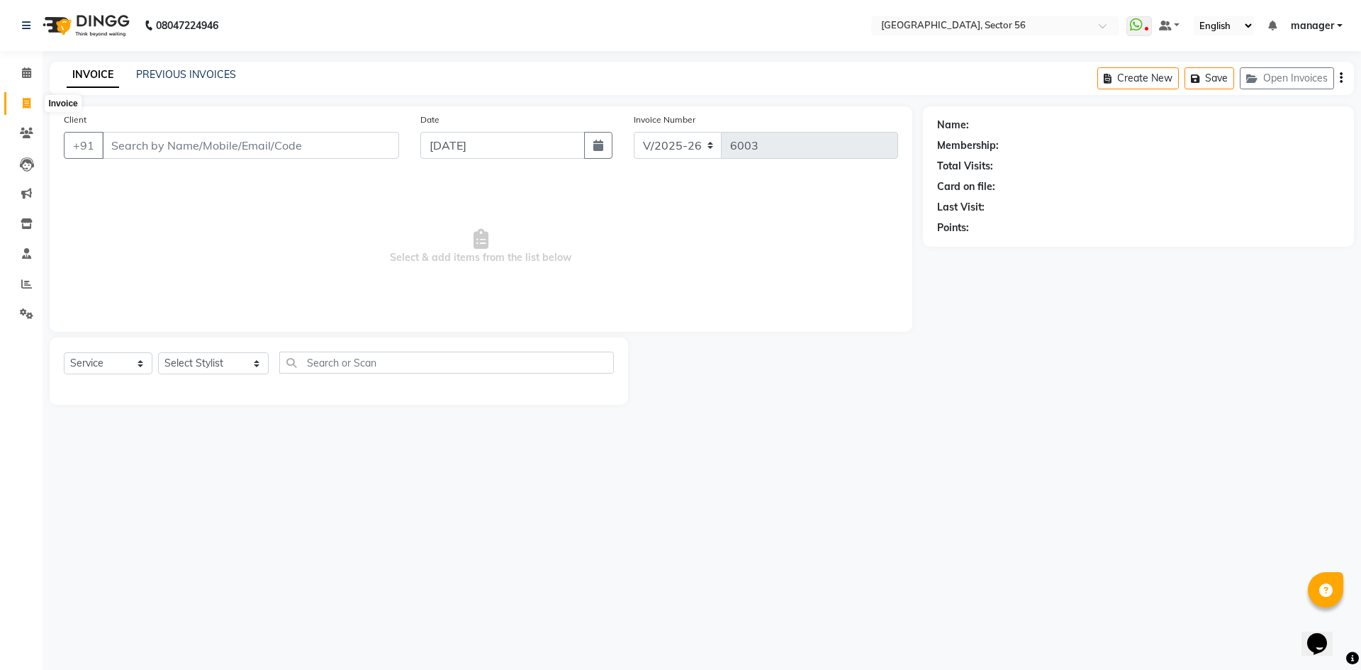
click at [24, 101] on icon at bounding box center [27, 103] width 8 height 11
select select "5557"
select select "service"
click at [24, 279] on icon at bounding box center [26, 284] width 11 height 11
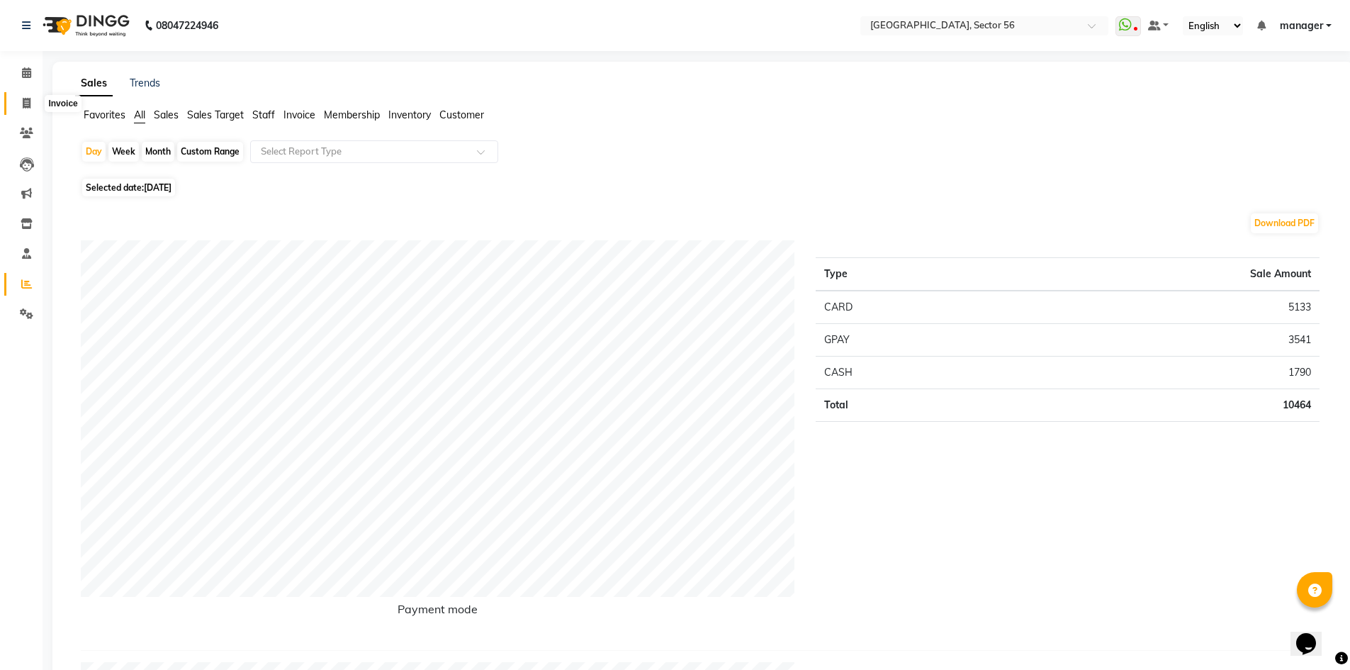
click at [27, 101] on icon at bounding box center [27, 103] width 8 height 11
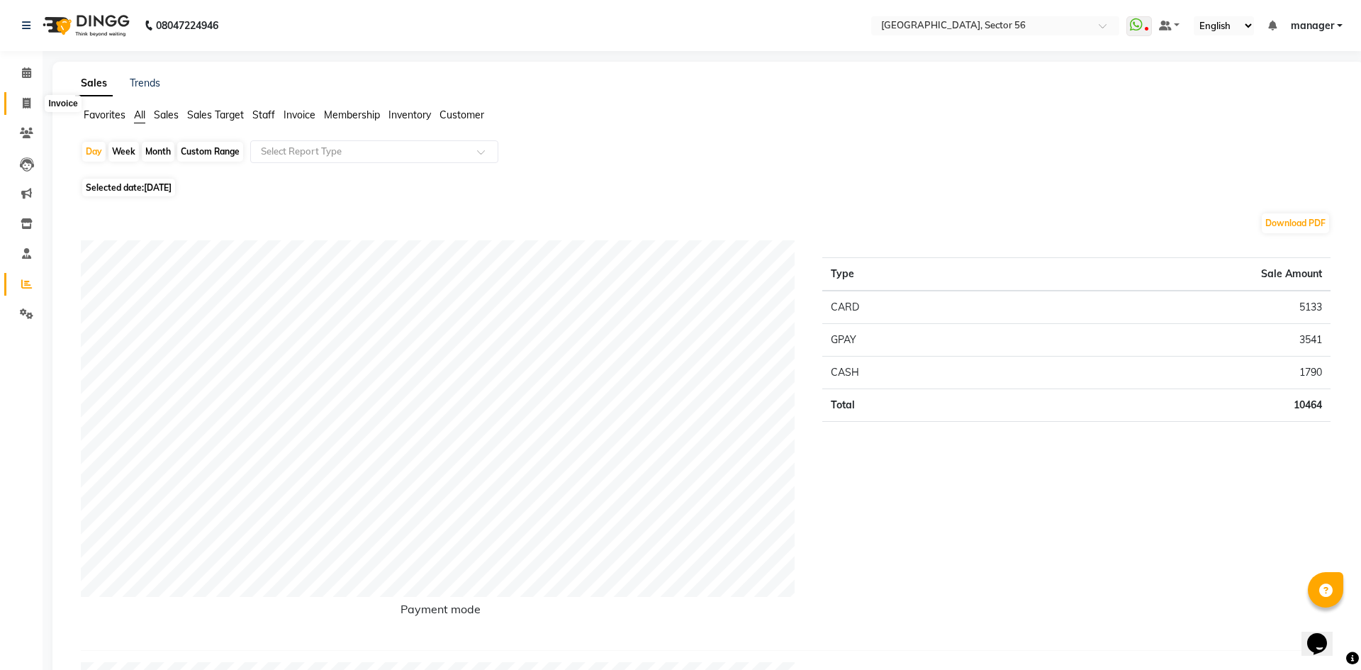
select select "5557"
select select "service"
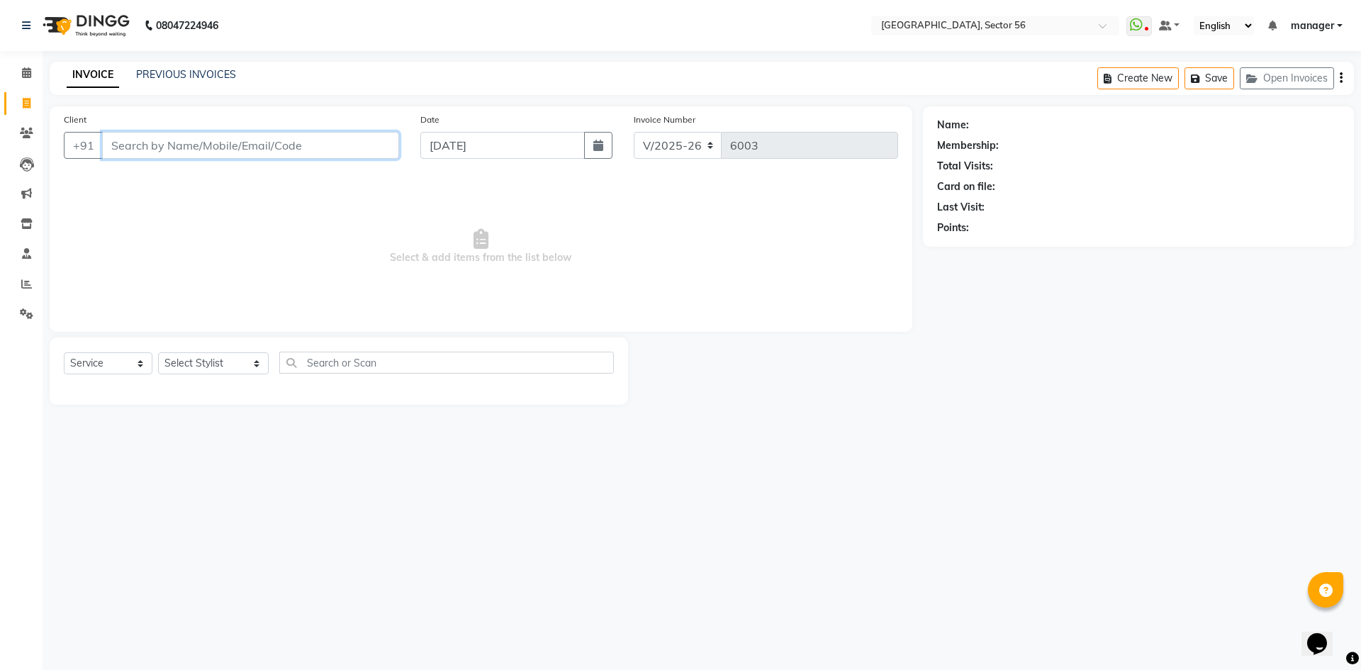
drag, startPoint x: 214, startPoint y: 144, endPoint x: 239, endPoint y: 99, distance: 51.1
click at [217, 144] on input "Client" at bounding box center [250, 145] width 297 height 27
click at [266, 140] on input "Client" at bounding box center [250, 145] width 297 height 27
click at [143, 149] on input "Client" at bounding box center [250, 145] width 297 height 27
type input "9717450014"
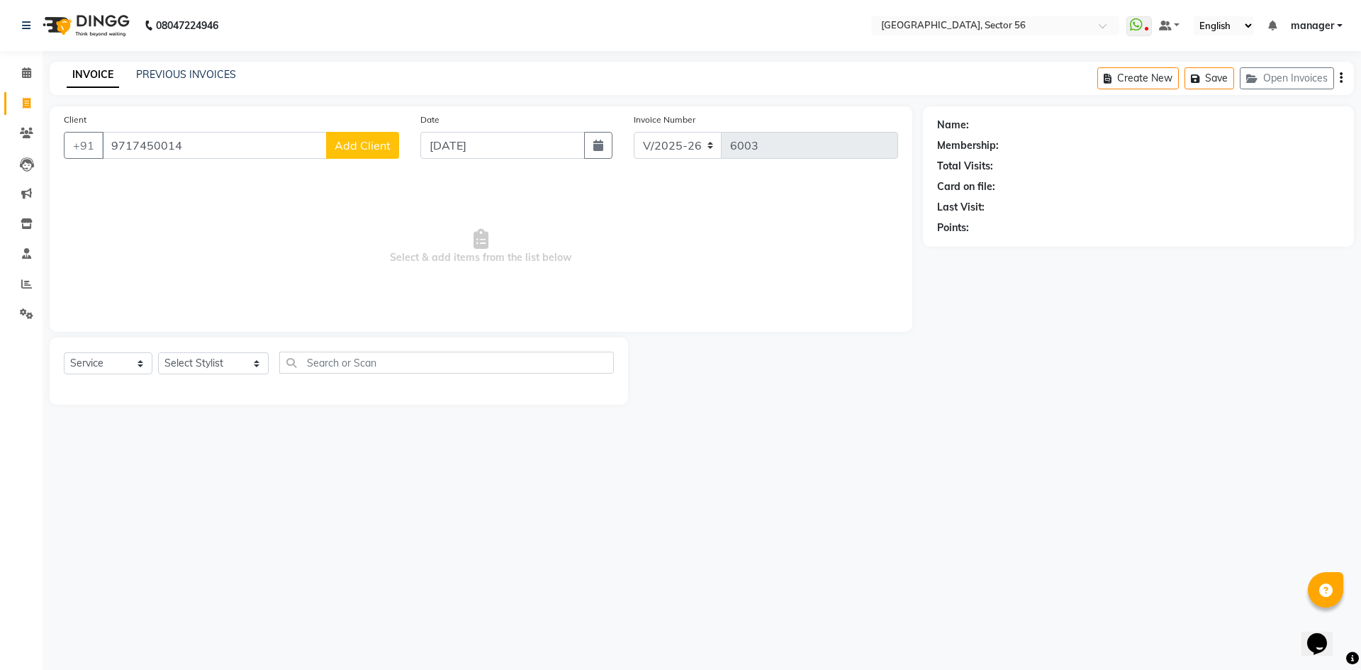
click at [378, 147] on span "Add Client" at bounding box center [363, 145] width 56 height 14
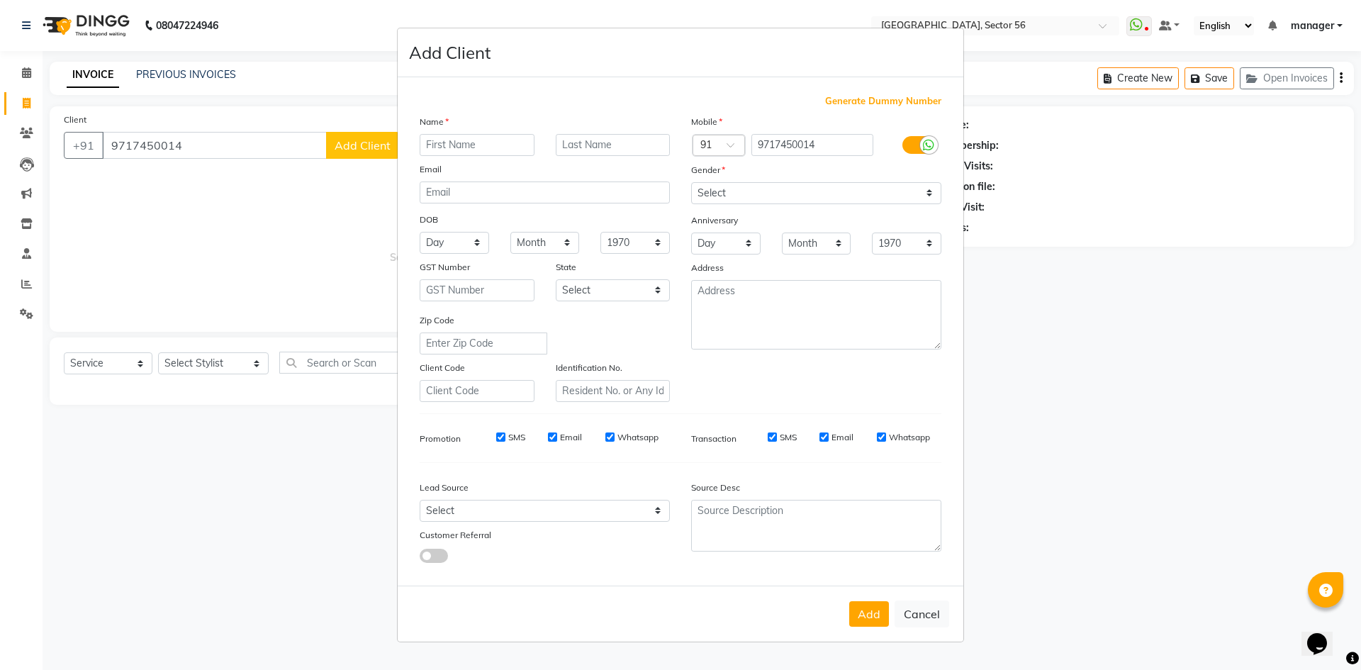
drag, startPoint x: 468, startPoint y: 135, endPoint x: 668, endPoint y: 11, distance: 235.6
click at [474, 136] on input "text" at bounding box center [477, 145] width 115 height 22
type input "ekta"
type input "kakker"
drag, startPoint x: 728, startPoint y: 182, endPoint x: 728, endPoint y: 191, distance: 8.5
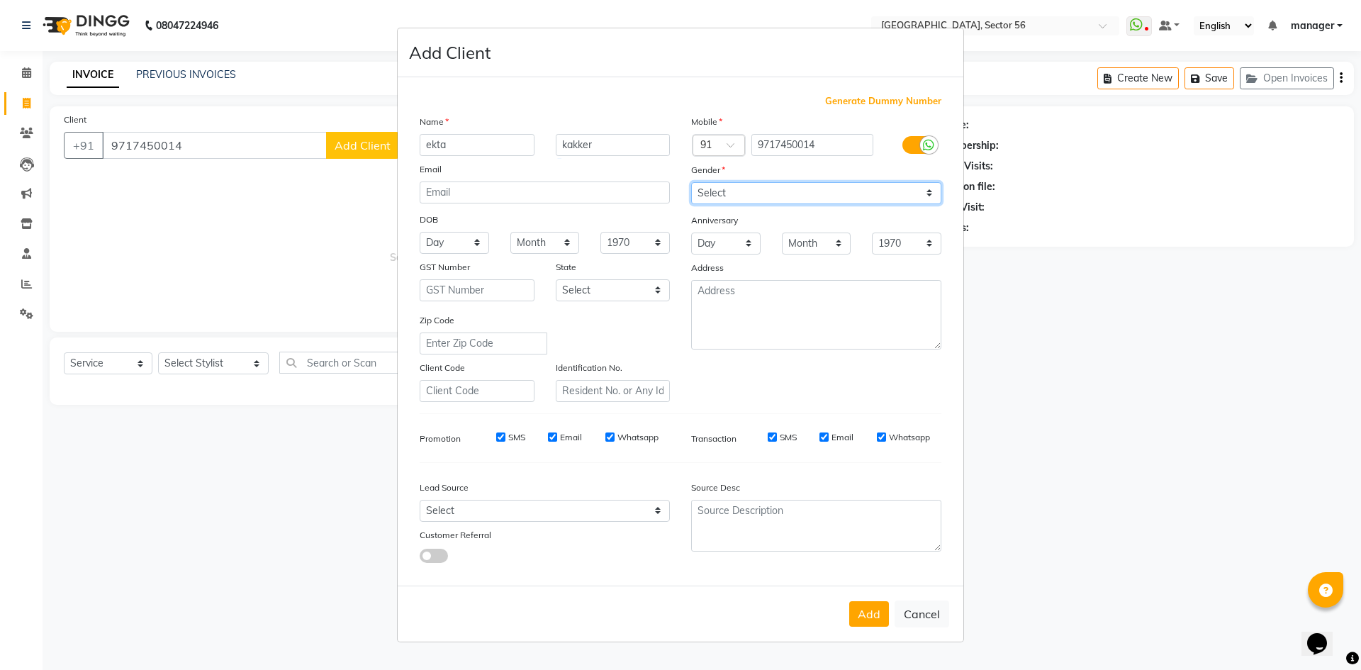
click at [728, 182] on select "Select Male Female Other Prefer Not To Say" at bounding box center [816, 193] width 250 height 22
select select "female"
click at [691, 182] on select "Select Male Female Other Prefer Not To Say" at bounding box center [816, 193] width 250 height 22
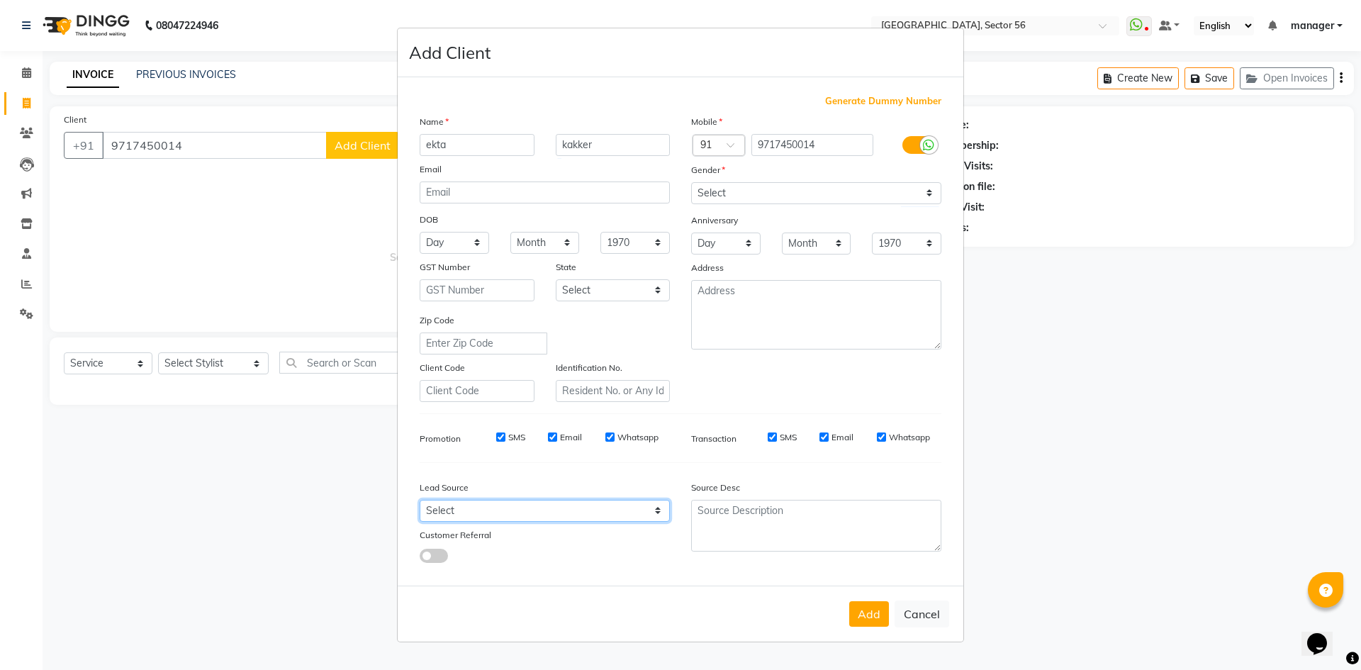
click at [538, 500] on select "Select Walk-in Referral Internet Friend Word of Mouth Advertisement Facebook Ju…" at bounding box center [545, 511] width 250 height 22
select select "35868"
click at [420, 500] on select "Select Walk-in Referral Internet Friend Word of Mouth Advertisement Facebook Ju…" at bounding box center [545, 511] width 250 height 22
drag, startPoint x: 886, startPoint y: 614, endPoint x: 883, endPoint y: 599, distance: 15.8
click at [885, 614] on button "Add" at bounding box center [869, 614] width 40 height 26
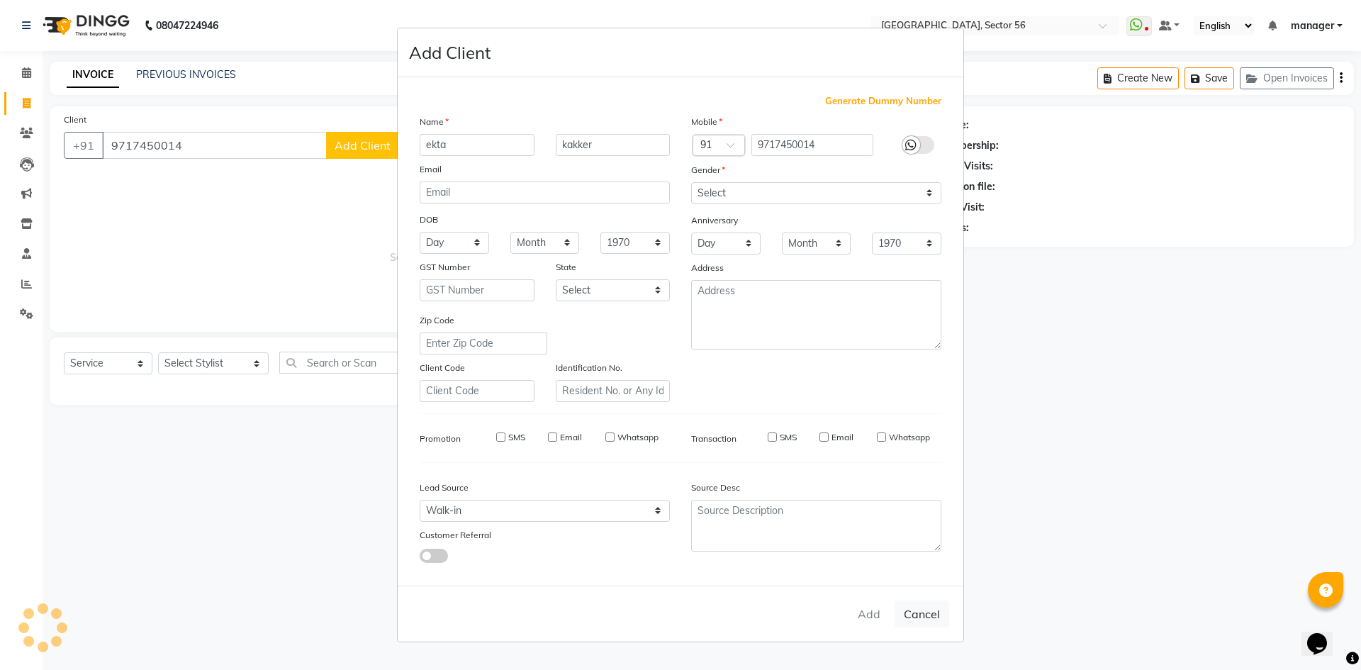
select select
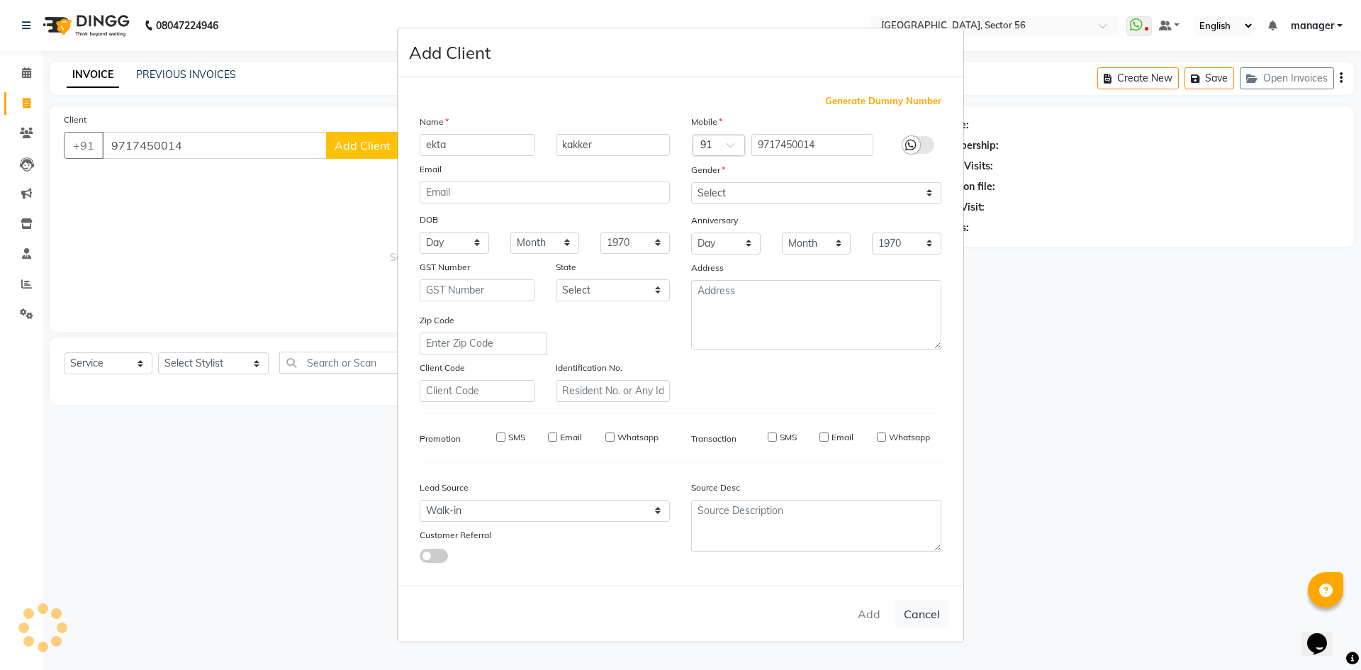
select select
checkbox input "false"
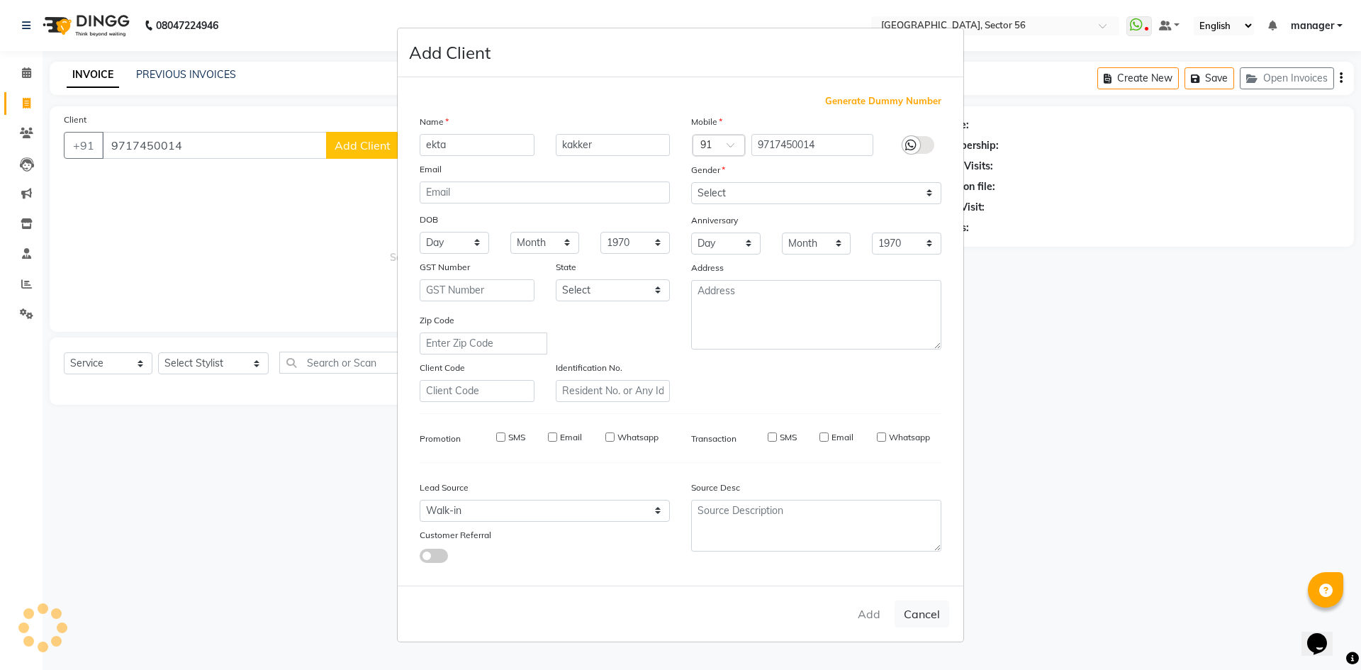
checkbox input "false"
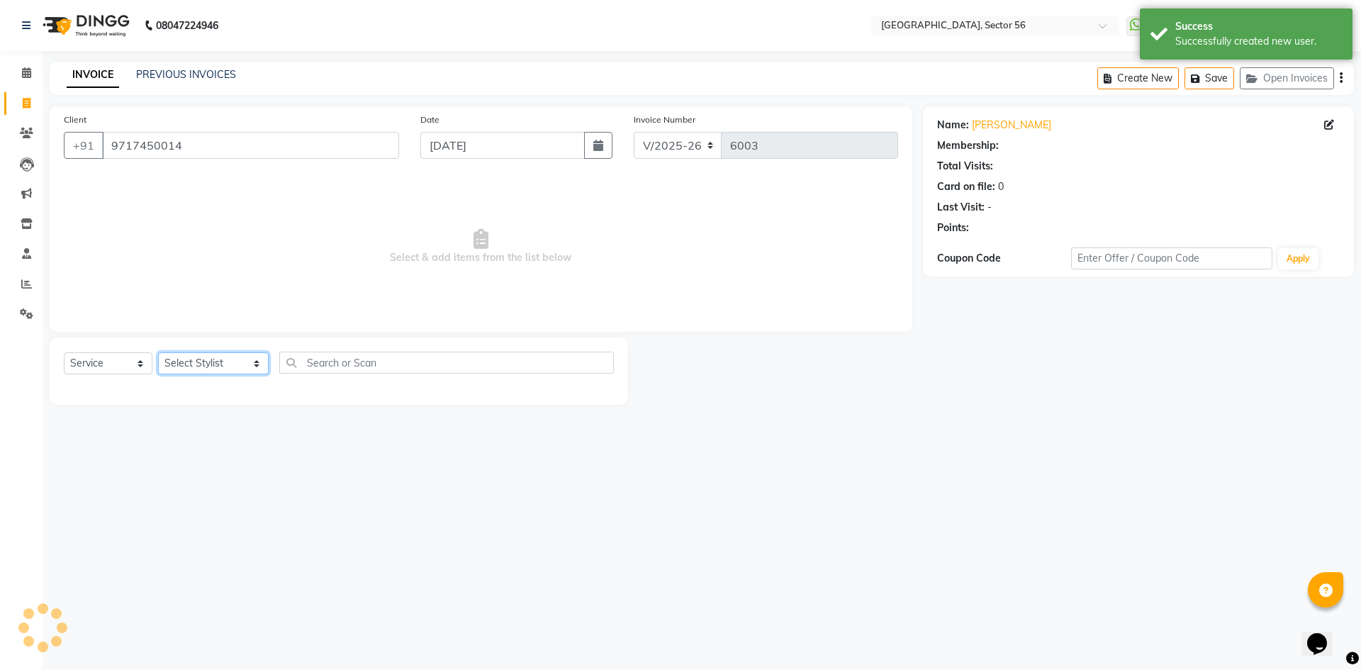
click at [201, 356] on select "Select Stylist [PERSON_NAME] [PERSON_NAME] [PERSON_NAME] MARKET STAFF amit [PER…" at bounding box center [213, 363] width 111 height 22
select select "43522"
click at [158, 352] on select "Select Stylist [PERSON_NAME] [PERSON_NAME] [PERSON_NAME] MARKET STAFF amit [PER…" at bounding box center [213, 363] width 111 height 22
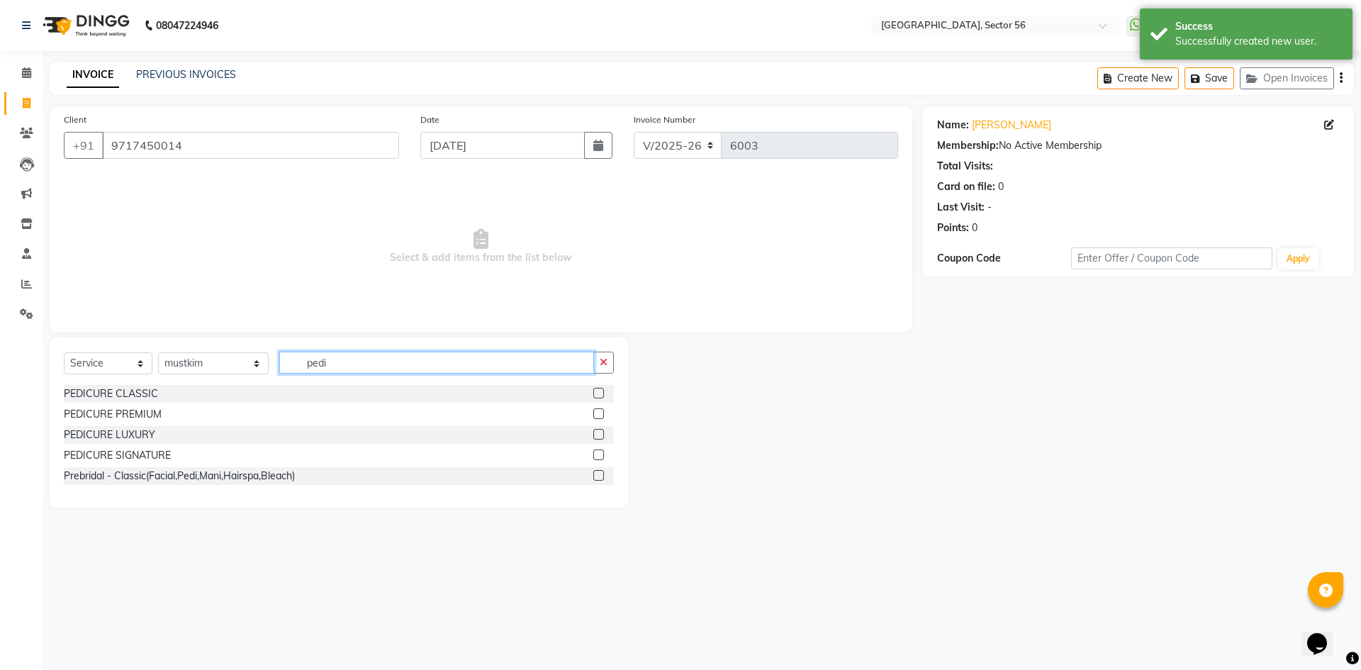
drag, startPoint x: 357, startPoint y: 364, endPoint x: 247, endPoint y: 372, distance: 110.8
click at [247, 372] on div "Select Service Product Membership Package Voucher Prepaid Gift Card Select Styl…" at bounding box center [339, 368] width 550 height 33
type input "mani"
click at [125, 409] on div "MANICURE PREMIUM" at bounding box center [114, 414] width 101 height 15
checkbox input "false"
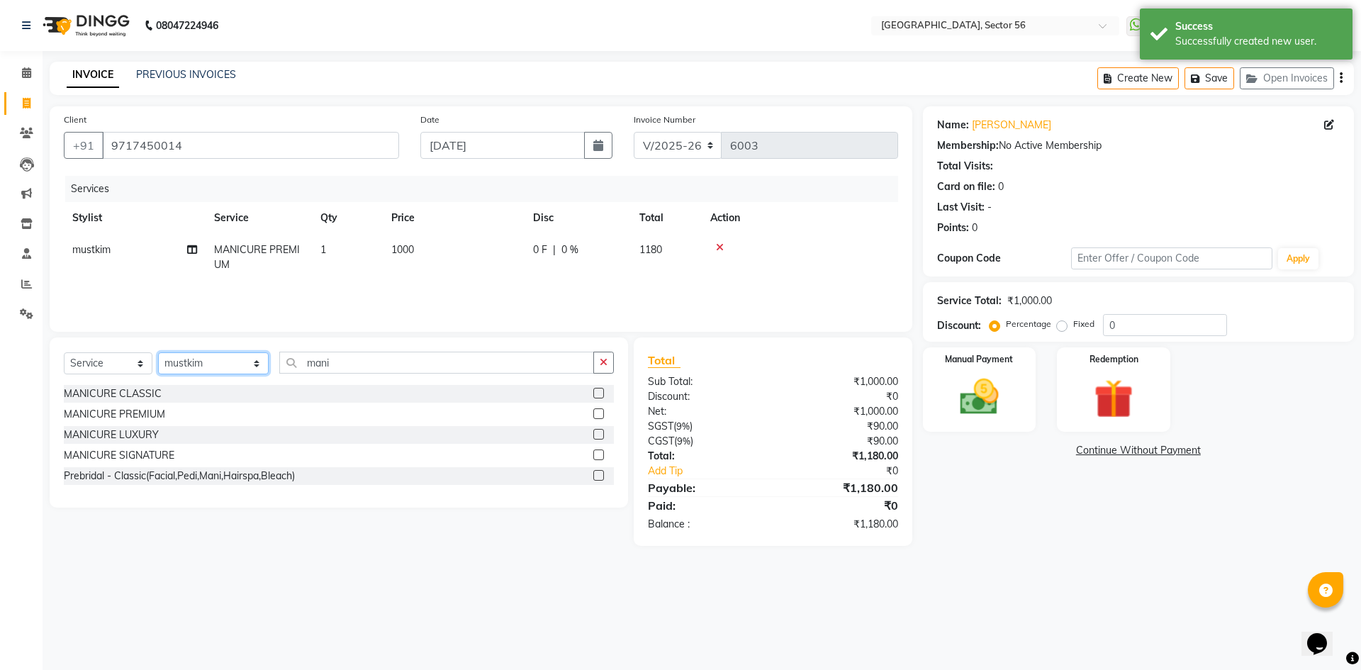
click at [183, 361] on select "Select Stylist [PERSON_NAME] [PERSON_NAME] [PERSON_NAME] MARKET STAFF amit [PER…" at bounding box center [213, 363] width 111 height 22
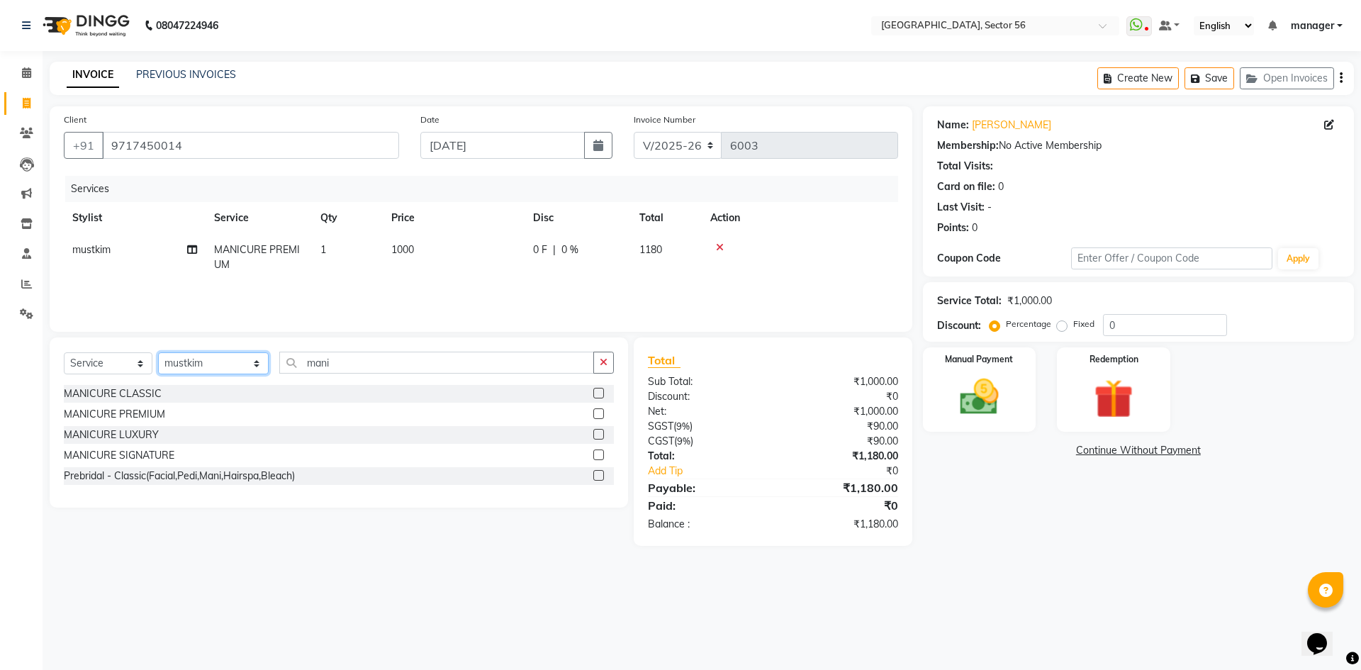
select select "43528"
click at [158, 352] on select "Select Stylist [PERSON_NAME] [PERSON_NAME] [PERSON_NAME] MARKET STAFF amit [PER…" at bounding box center [213, 363] width 111 height 22
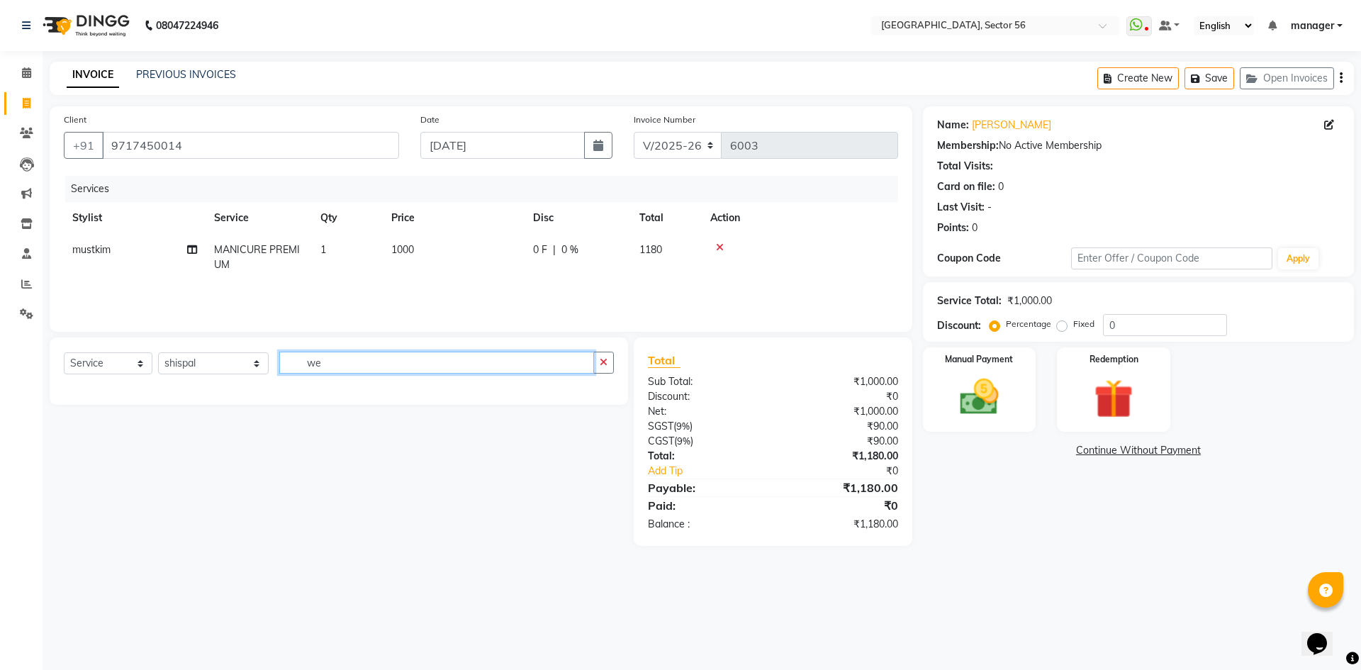
type input "w"
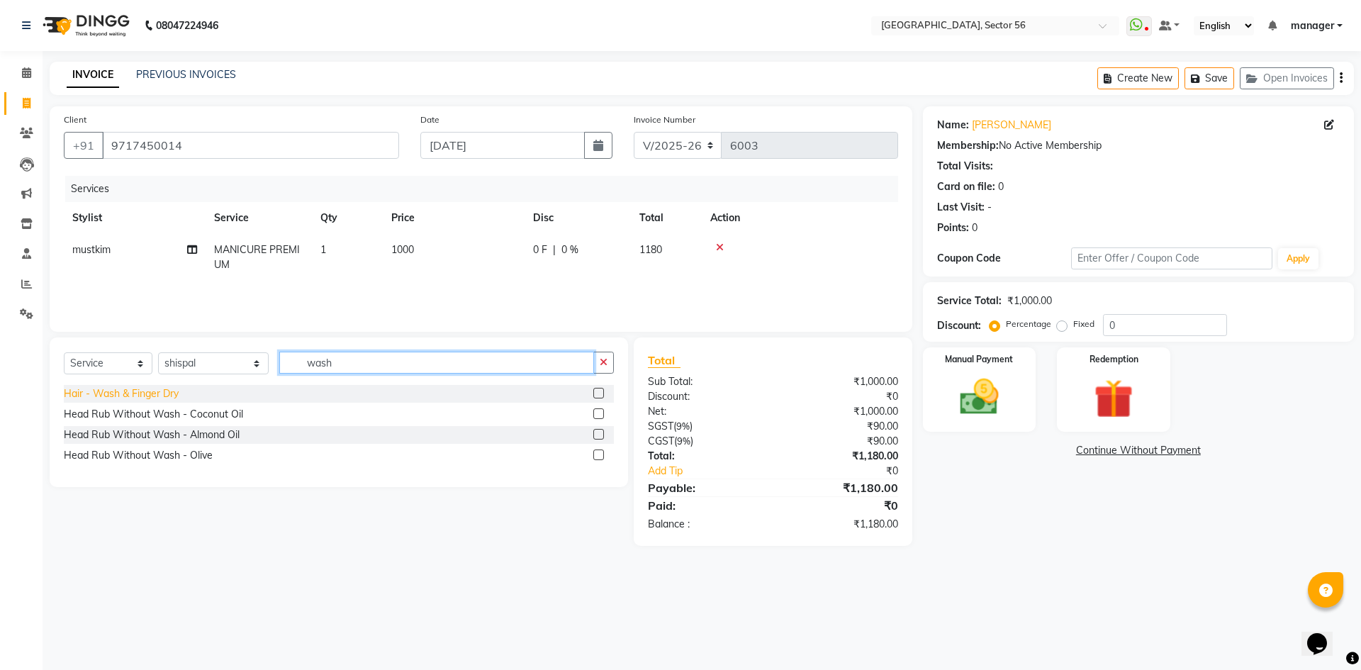
type input "wash"
click at [154, 389] on div "Hair - Wash & Finger Dry" at bounding box center [121, 393] width 115 height 15
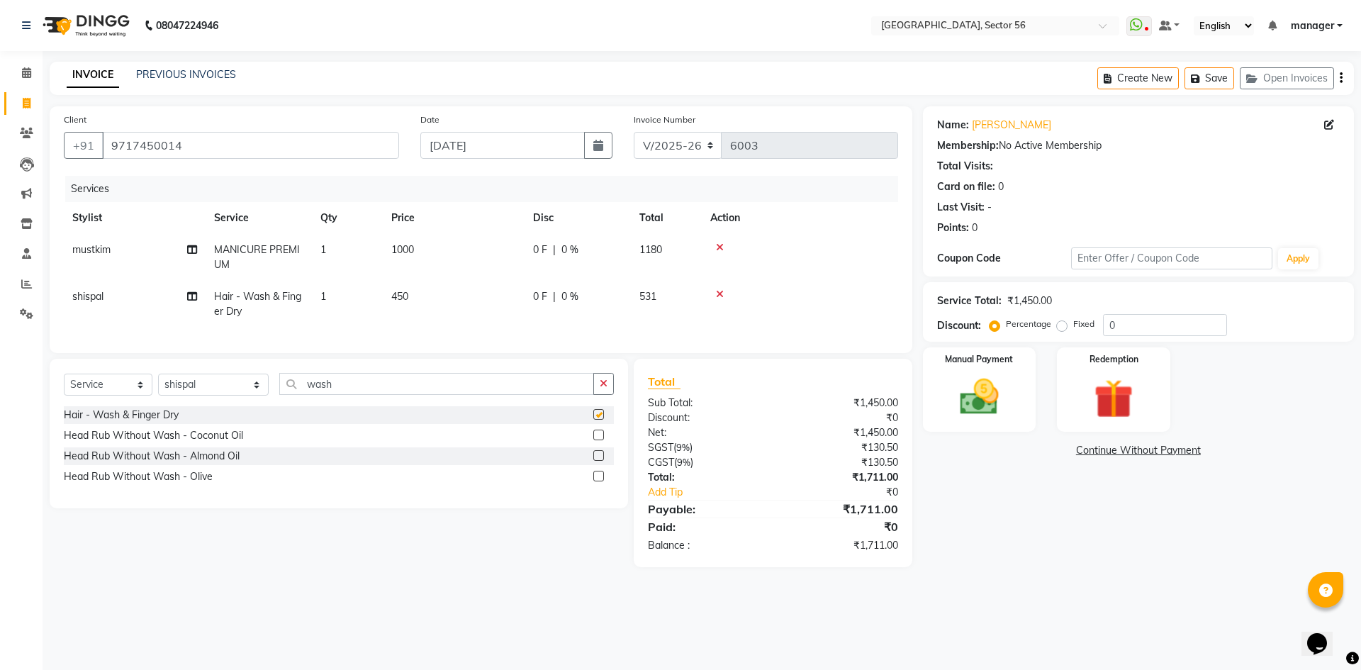
checkbox input "false"
click at [301, 146] on input "9717450014" at bounding box center [250, 145] width 297 height 27
click at [1001, 391] on img at bounding box center [979, 397] width 66 height 47
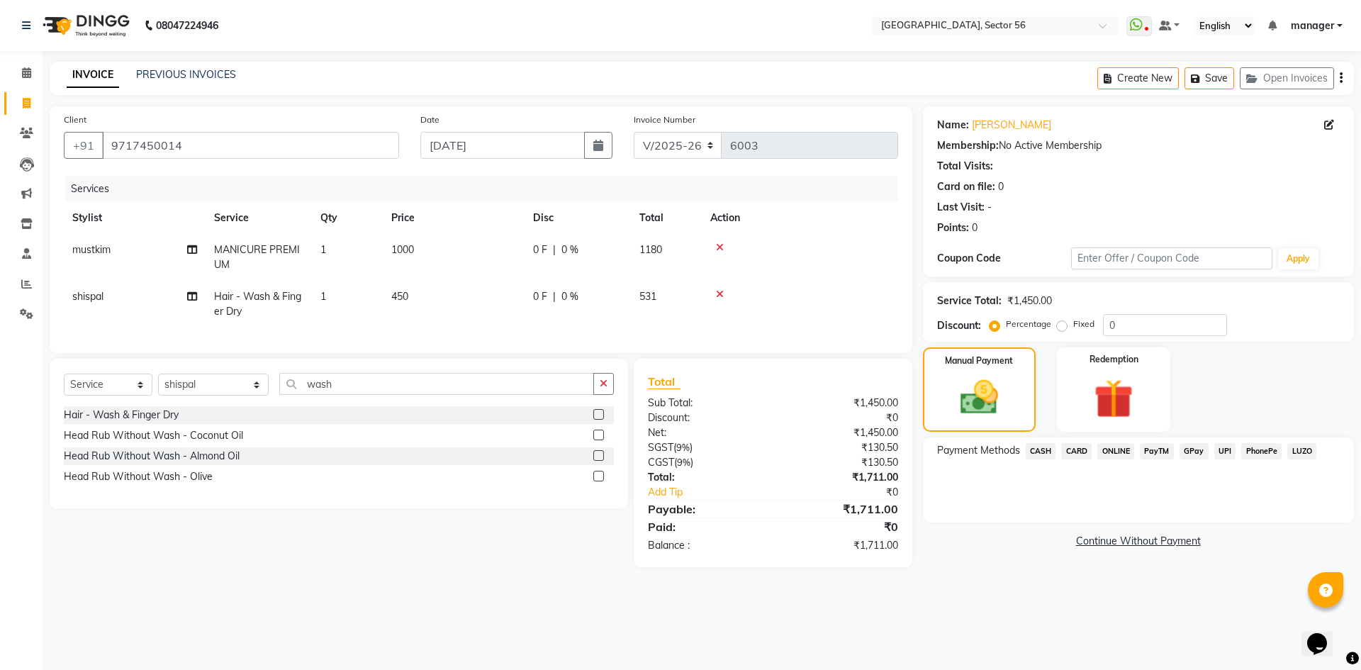
click at [1193, 450] on span "GPay" at bounding box center [1193, 451] width 29 height 16
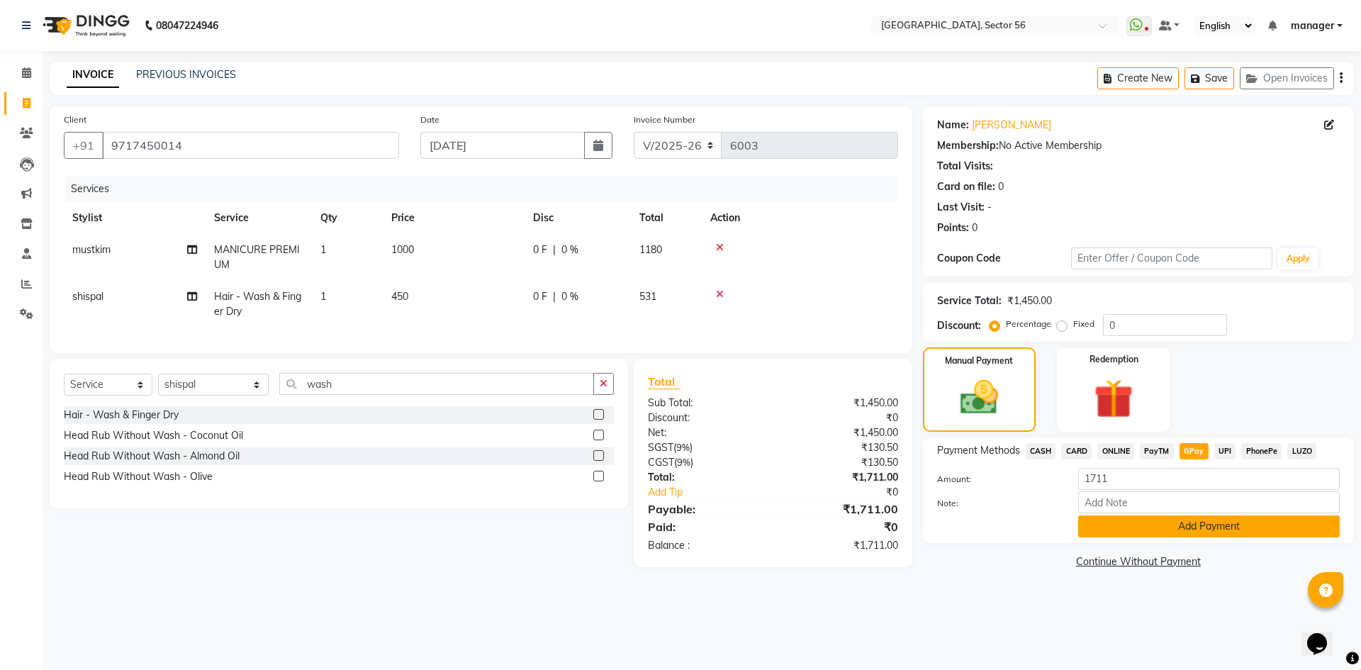
click at [1200, 533] on button "Add Payment" at bounding box center [1209, 526] width 262 height 22
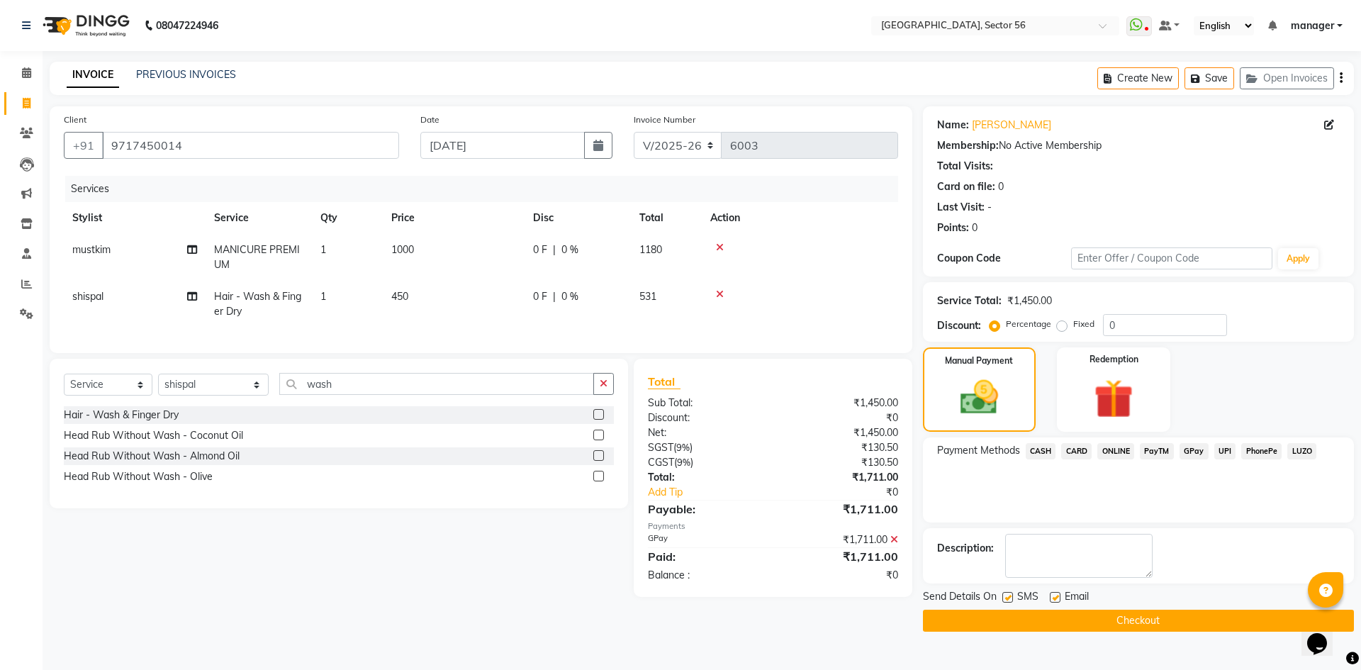
click at [1009, 620] on button "Checkout" at bounding box center [1138, 621] width 431 height 22
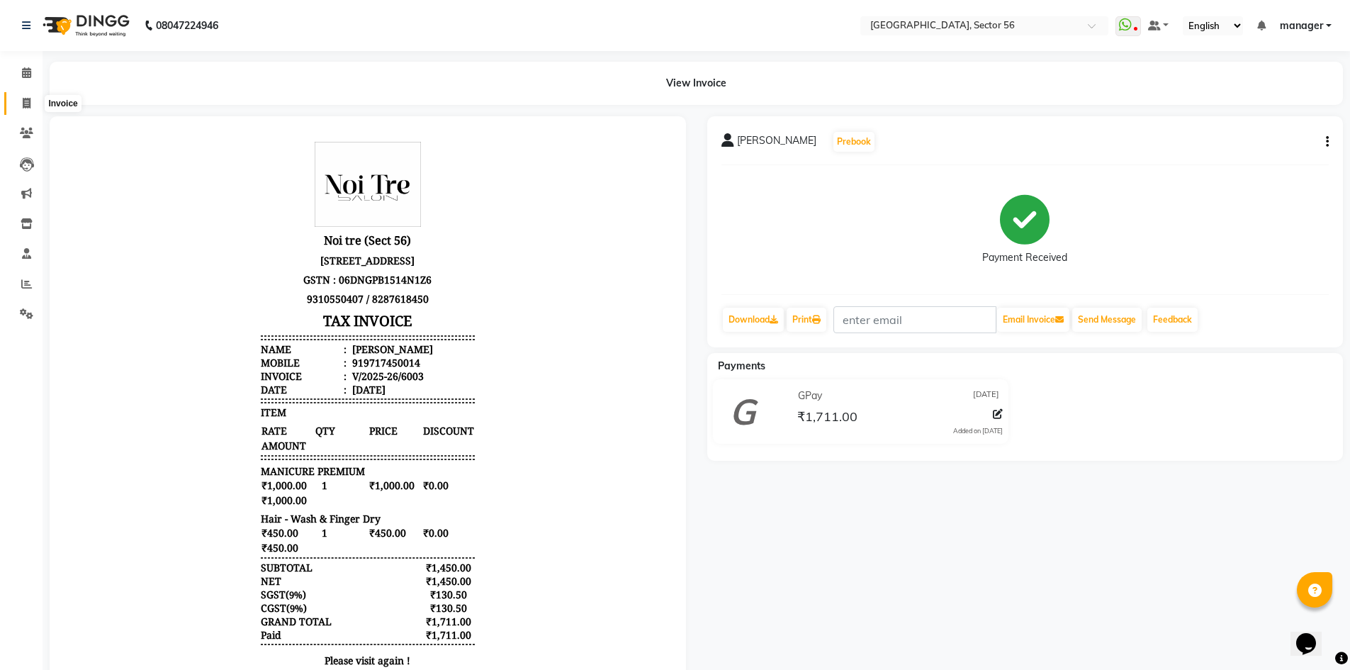
drag, startPoint x: 28, startPoint y: 108, endPoint x: 38, endPoint y: 114, distance: 10.8
click at [28, 108] on span at bounding box center [26, 104] width 25 height 16
select select "service"
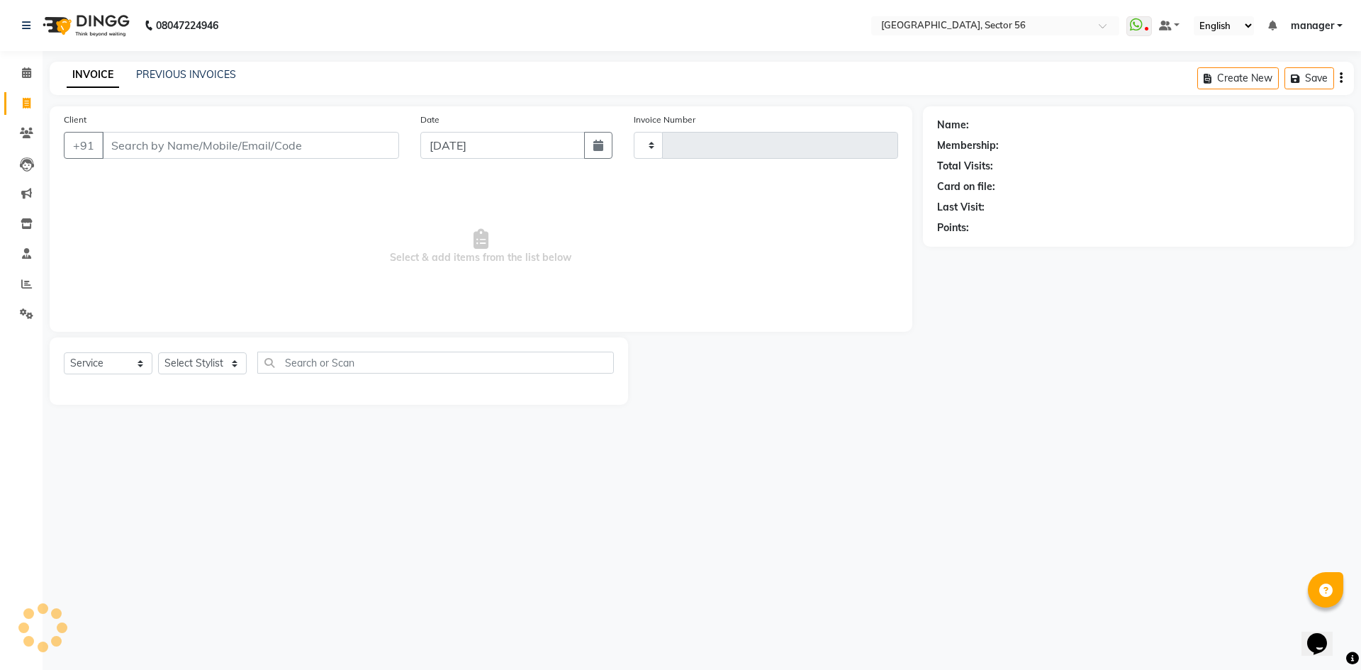
type input "6004"
select select "5557"
click at [199, 148] on input "Client" at bounding box center [250, 145] width 297 height 27
click at [271, 148] on input "Client" at bounding box center [250, 145] width 297 height 27
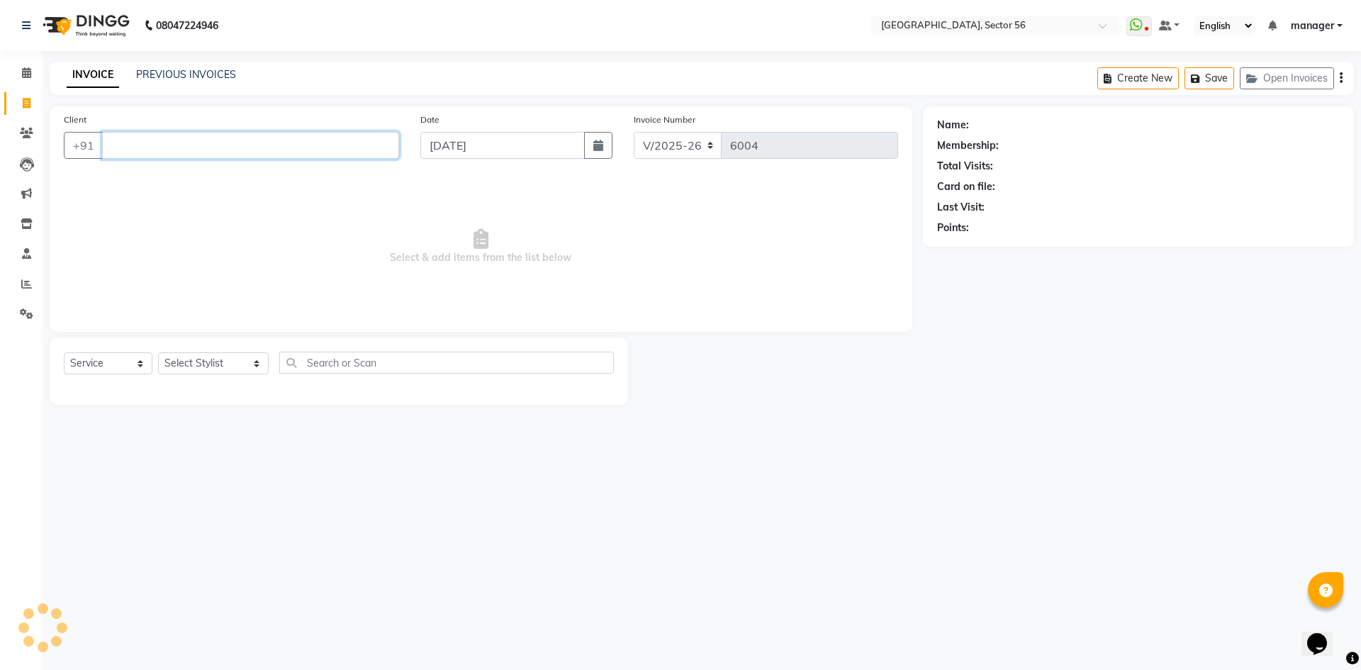
click at [249, 138] on input "Client" at bounding box center [250, 145] width 297 height 27
click at [220, 73] on link "PREVIOUS INVOICES" at bounding box center [186, 74] width 100 height 13
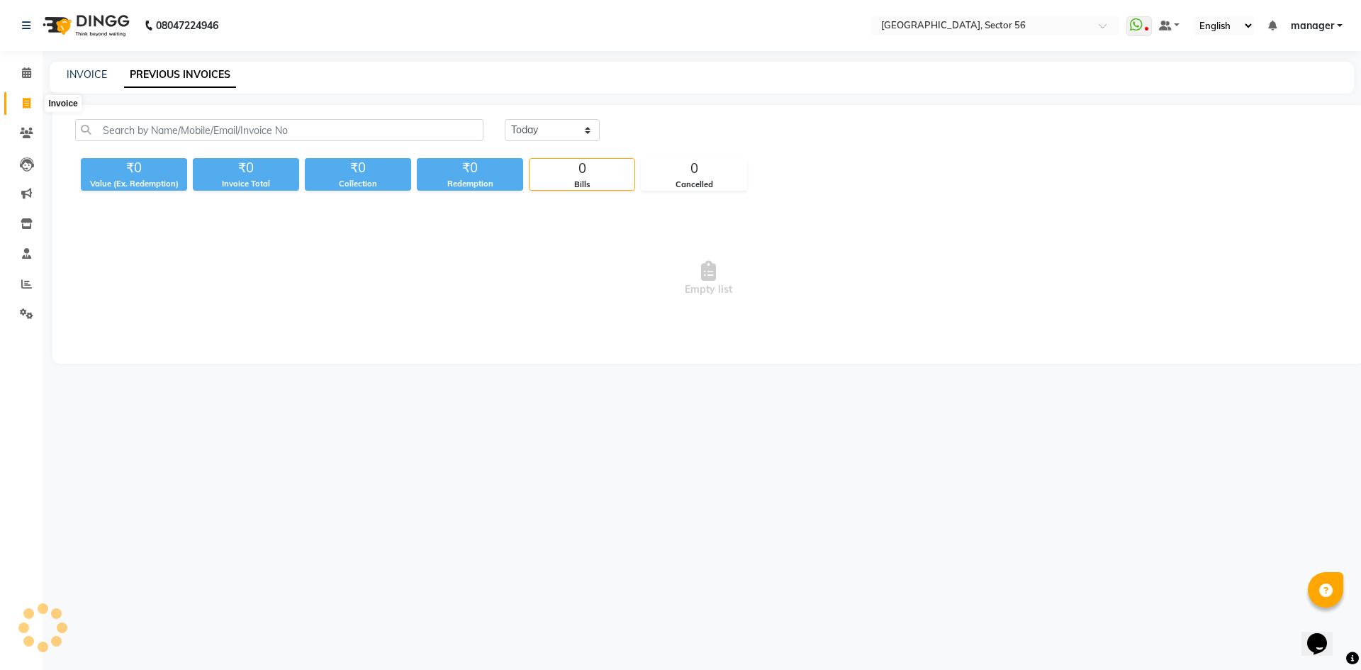
click at [23, 101] on icon at bounding box center [27, 103] width 8 height 11
select select "service"
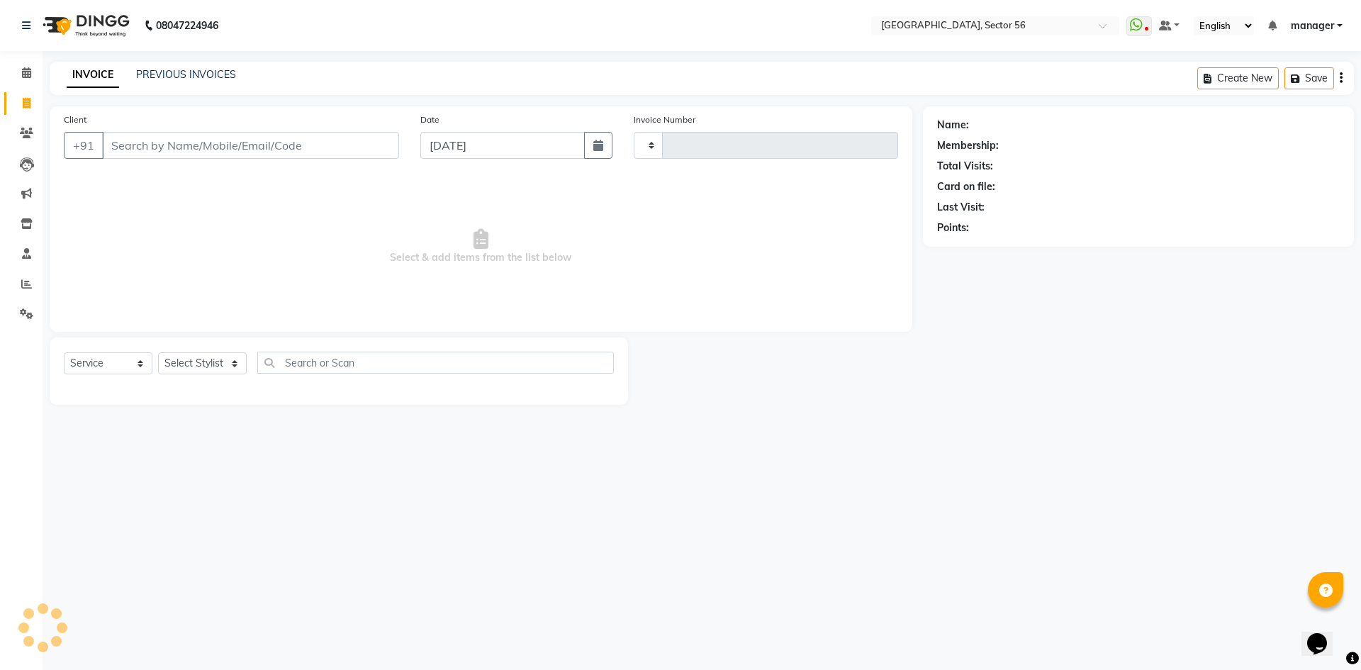
type input "6004"
select select "5557"
click at [201, 147] on input "Client" at bounding box center [250, 145] width 297 height 27
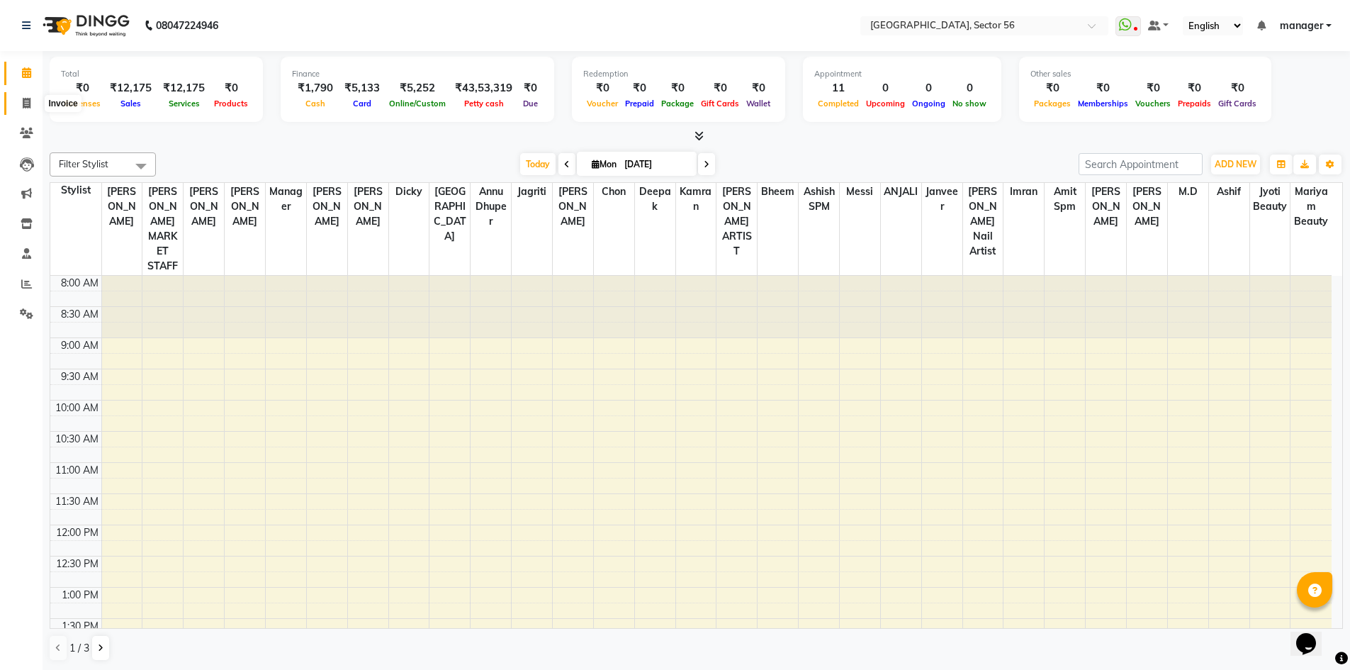
click at [24, 105] on icon at bounding box center [27, 103] width 8 height 11
select select "5557"
select select "service"
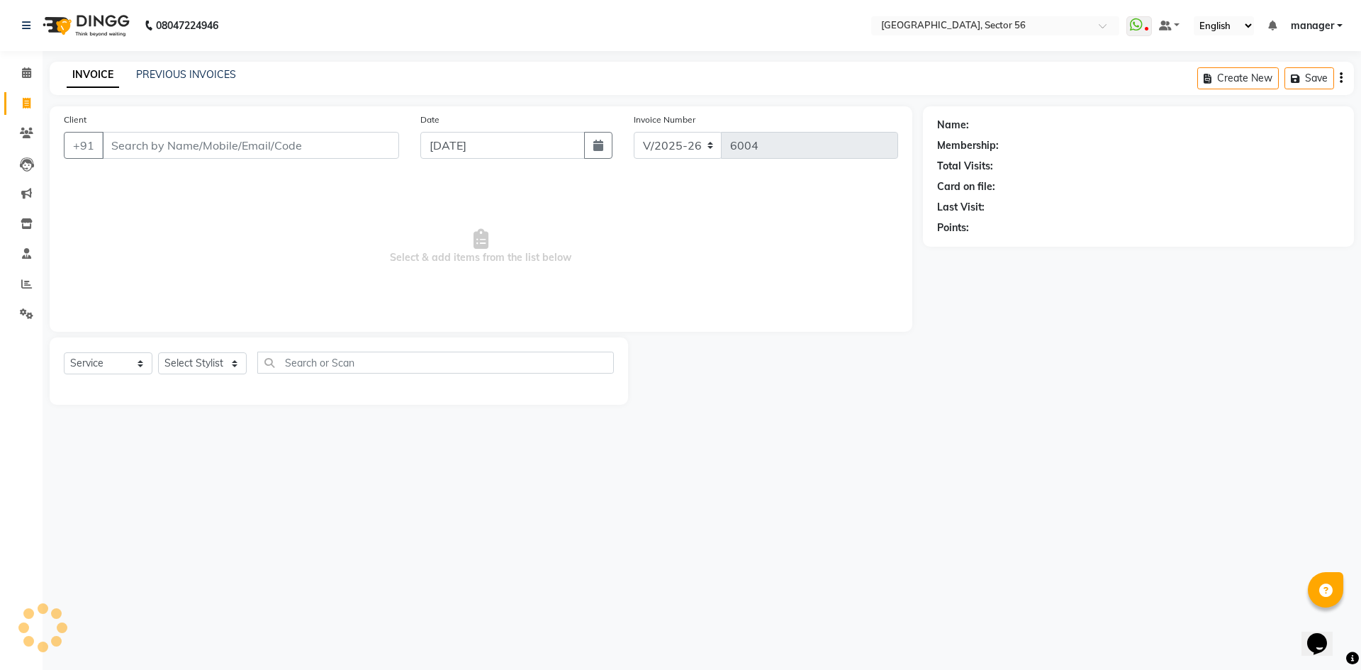
click at [167, 147] on input "Client" at bounding box center [250, 145] width 297 height 27
click at [183, 72] on link "PREVIOUS INVOICES" at bounding box center [186, 74] width 100 height 13
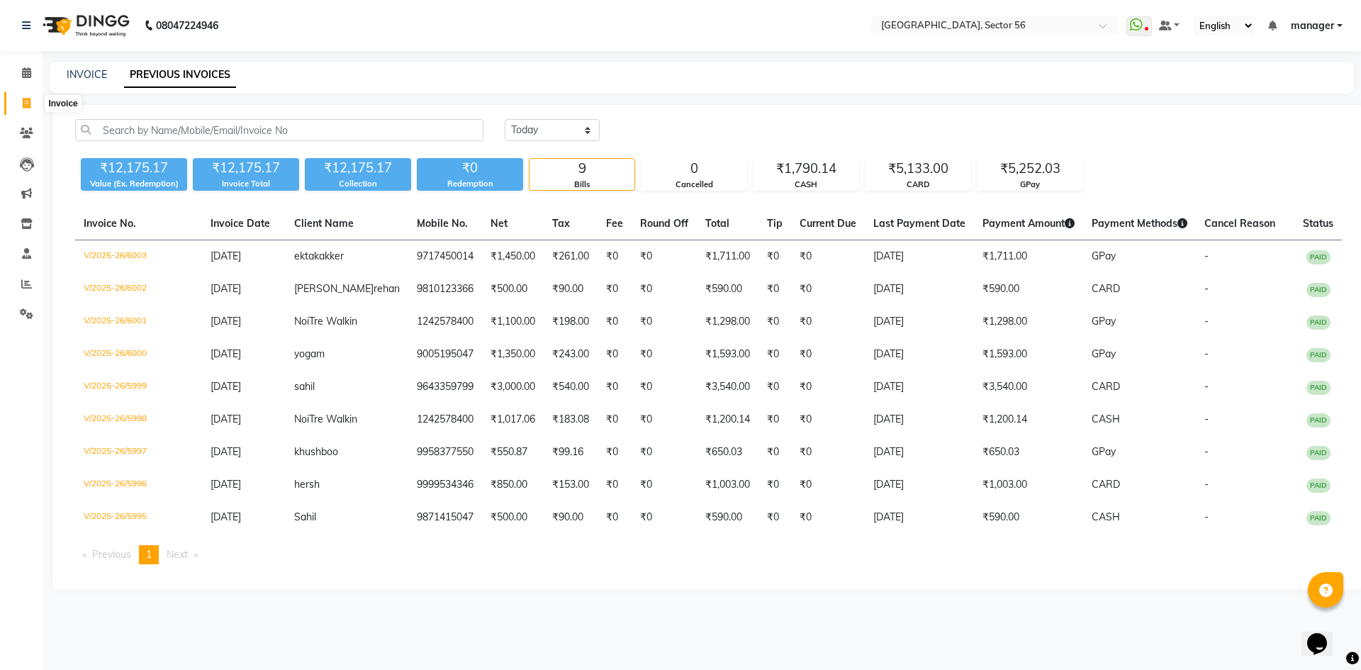
click at [26, 103] on icon at bounding box center [27, 103] width 8 height 11
select select "service"
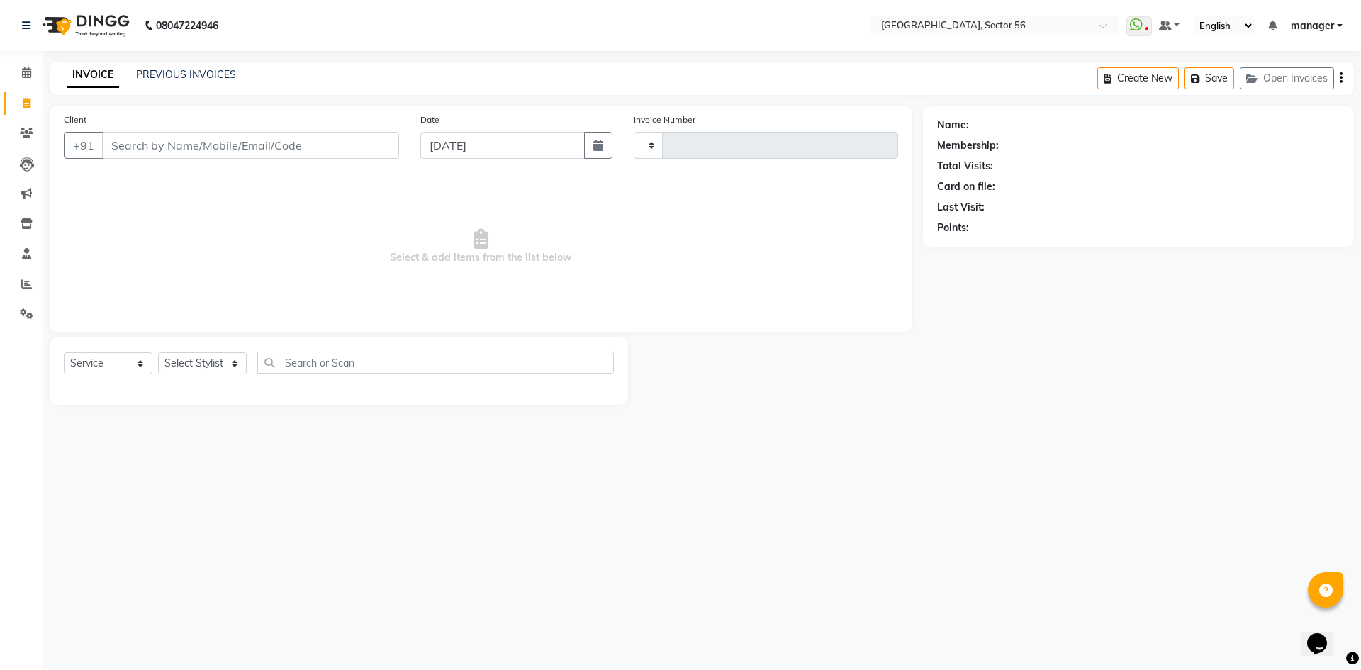
type input "6004"
select select "5557"
click at [191, 75] on link "PREVIOUS INVOICES" at bounding box center [186, 74] width 100 height 13
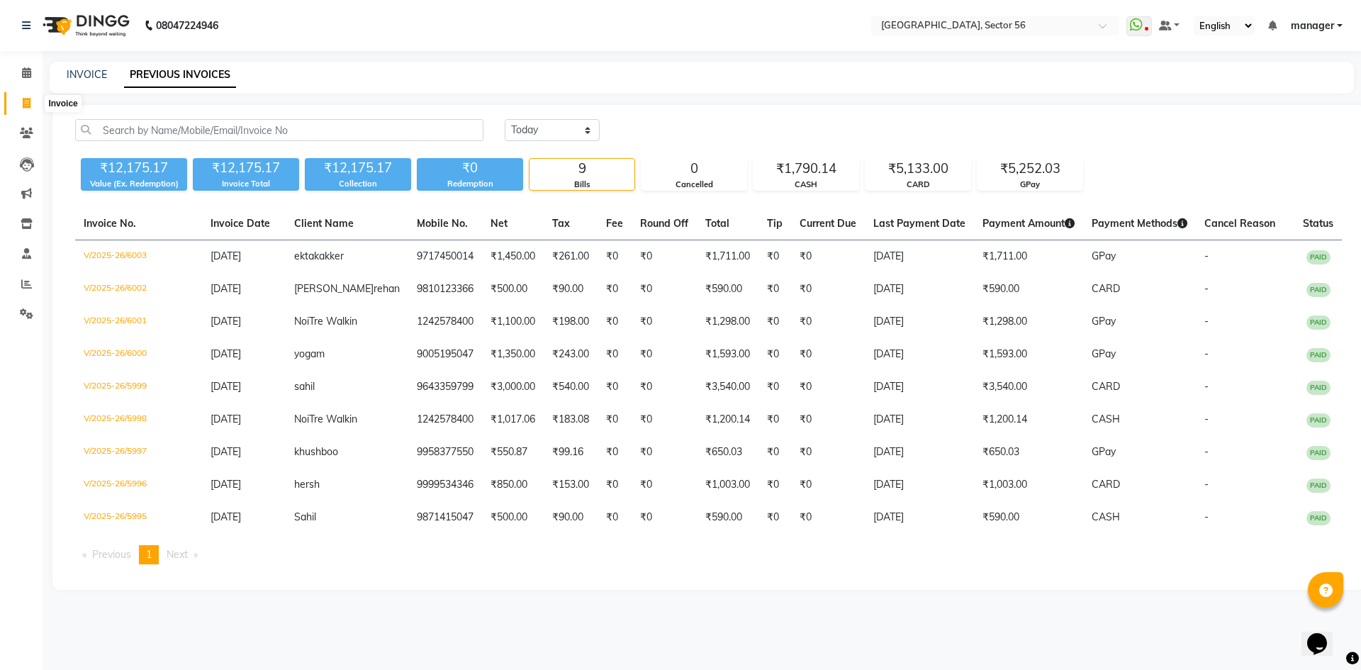
click at [30, 103] on icon at bounding box center [27, 103] width 8 height 11
select select "5557"
select select "service"
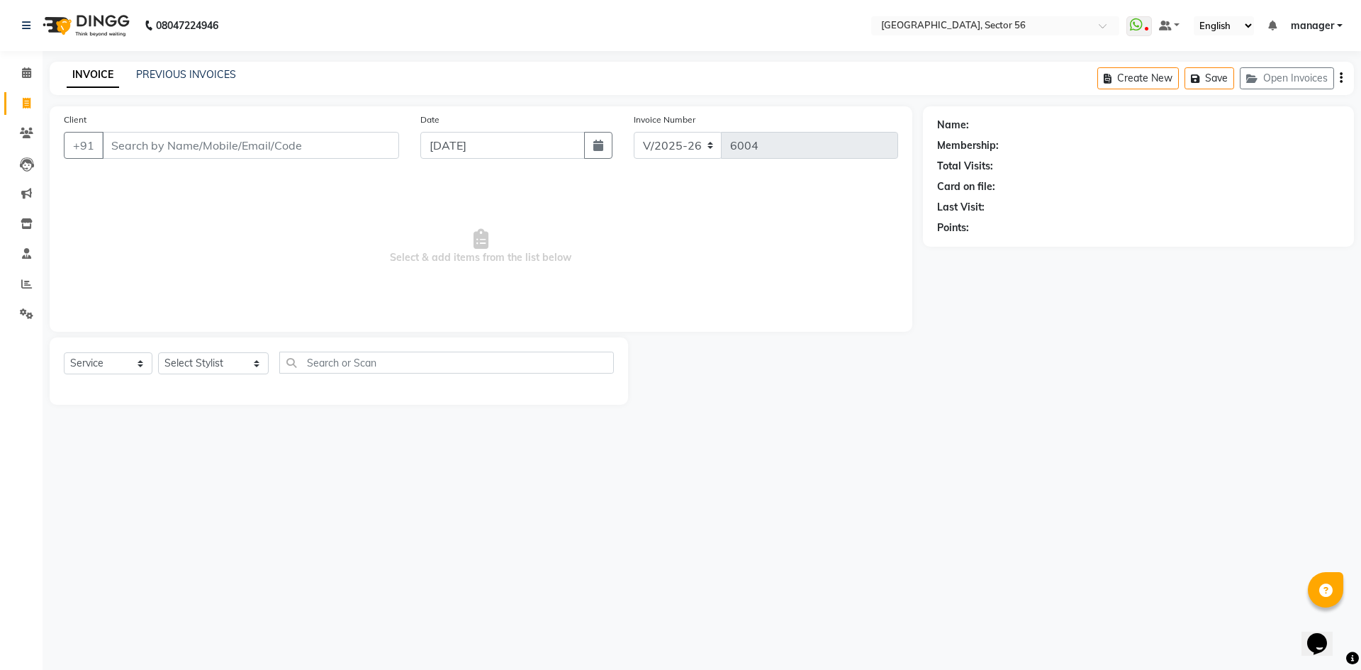
click at [216, 141] on input "Client" at bounding box center [250, 145] width 297 height 27
drag, startPoint x: 359, startPoint y: 140, endPoint x: 471, endPoint y: 13, distance: 169.2
click at [361, 138] on input "Client" at bounding box center [250, 145] width 297 height 27
